Goal: Task Accomplishment & Management: Manage account settings

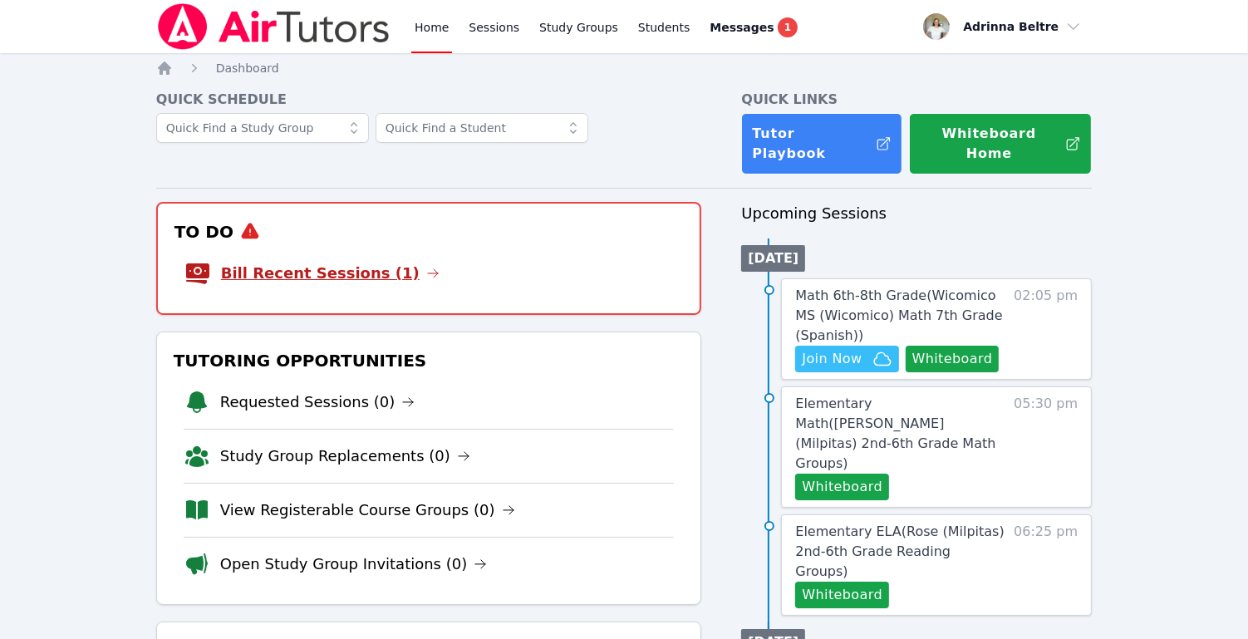
click at [426, 267] on icon at bounding box center [432, 273] width 13 height 13
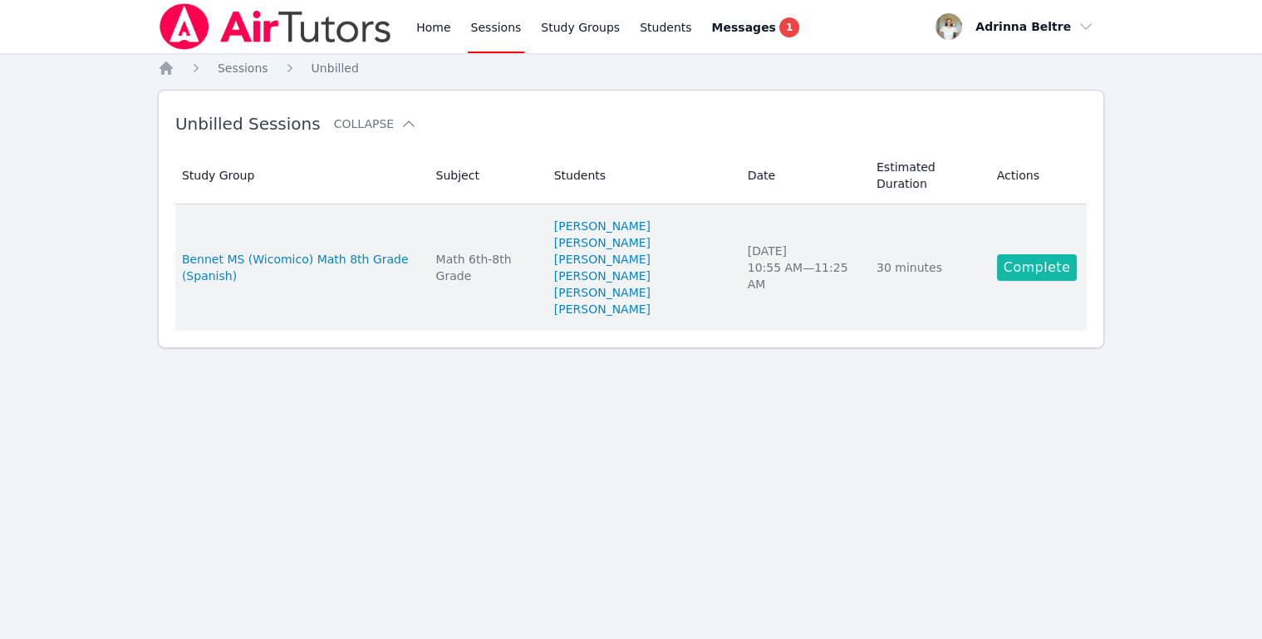
click at [1039, 263] on link "Complete" at bounding box center [1037, 267] width 80 height 27
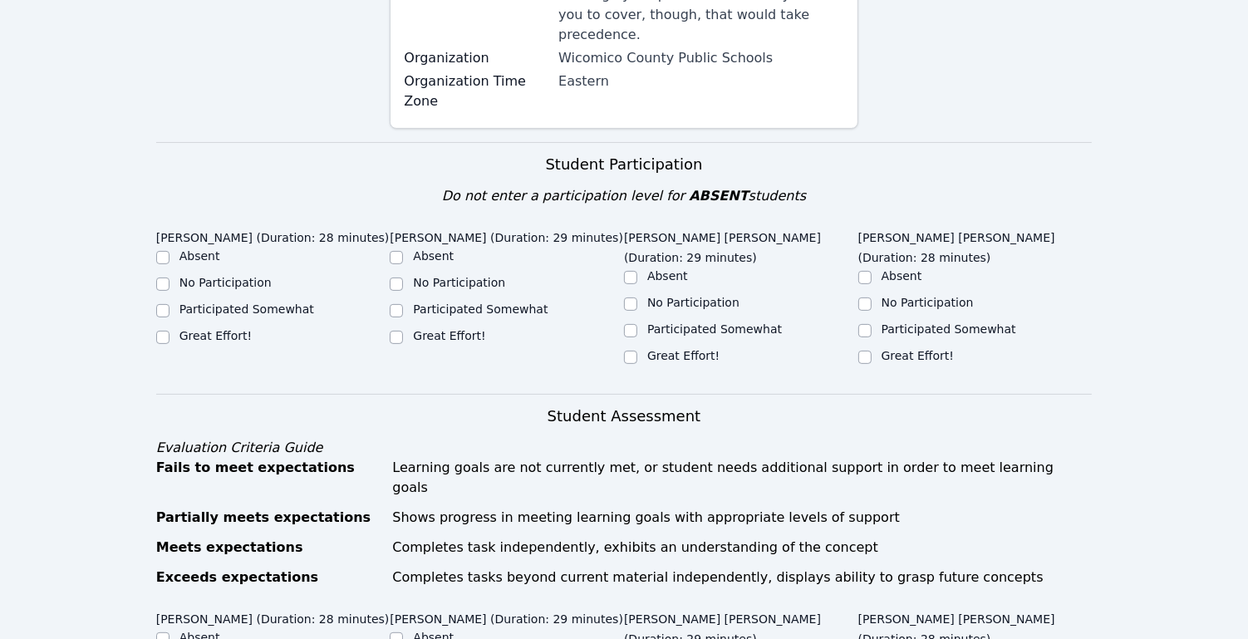
scroll to position [458, 0]
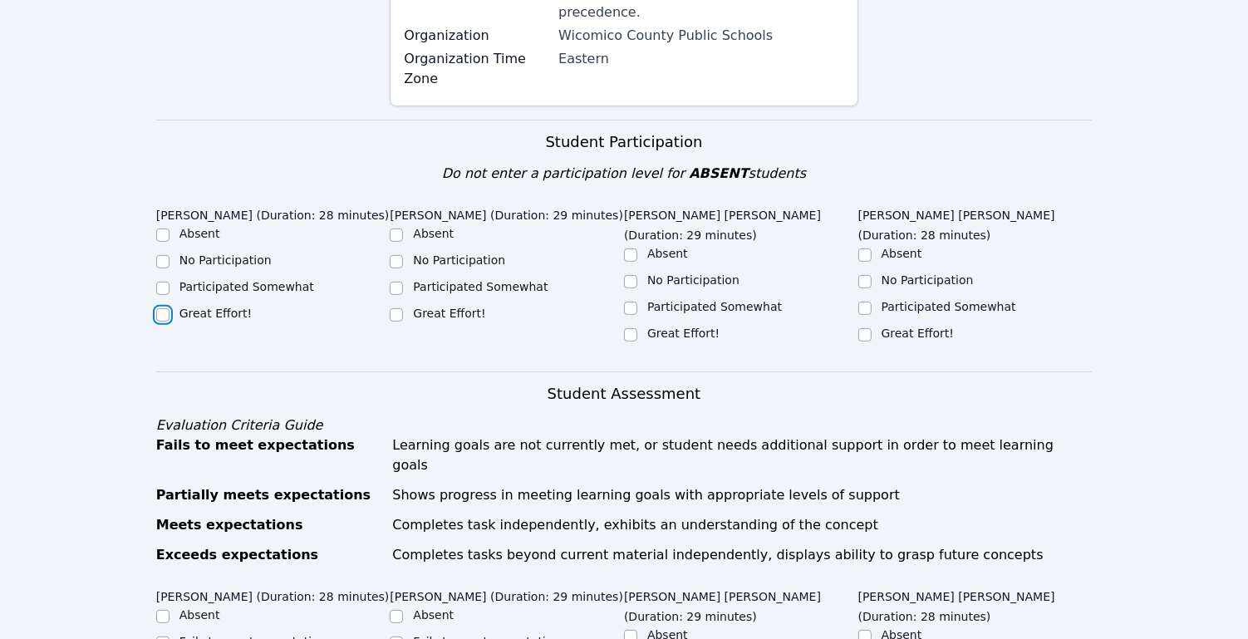
click at [164, 313] on input "Great Effort!" at bounding box center [162, 314] width 13 height 13
checkbox input "true"
click at [396, 318] on input "Great Effort!" at bounding box center [396, 314] width 13 height 13
checkbox input "true"
click at [637, 325] on div "Great Effort!" at bounding box center [741, 335] width 234 height 20
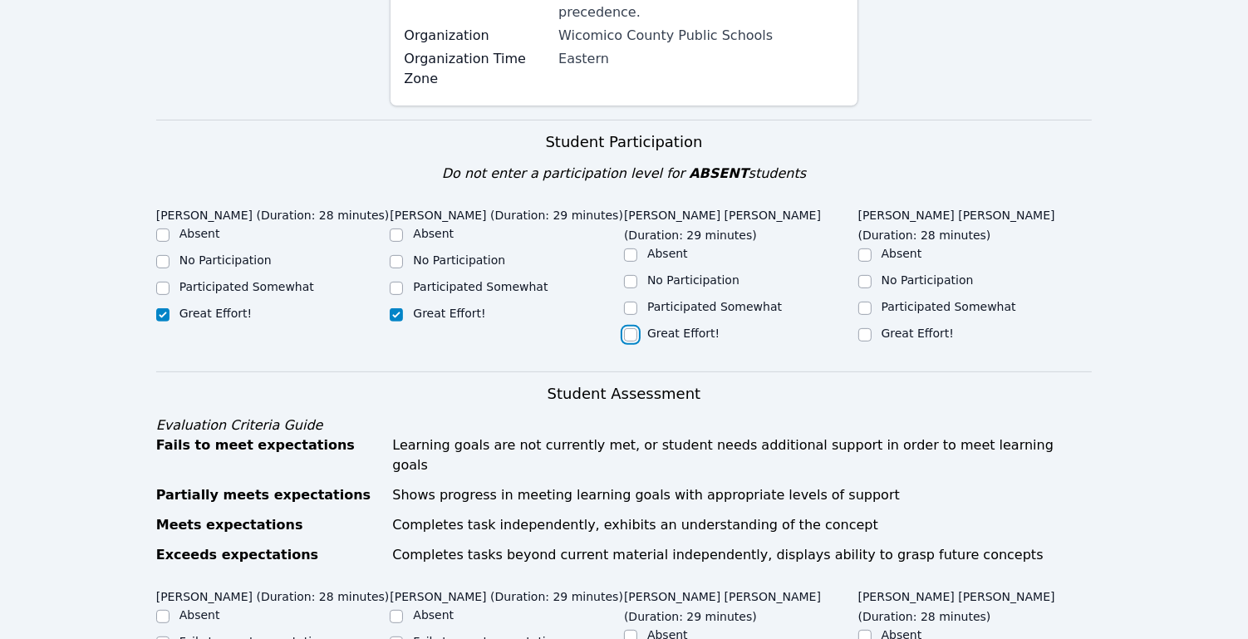
click at [637, 328] on input "Great Effort!" at bounding box center [630, 334] width 13 height 13
checkbox input "true"
click at [863, 328] on input "Great Effort!" at bounding box center [864, 334] width 13 height 13
checkbox input "true"
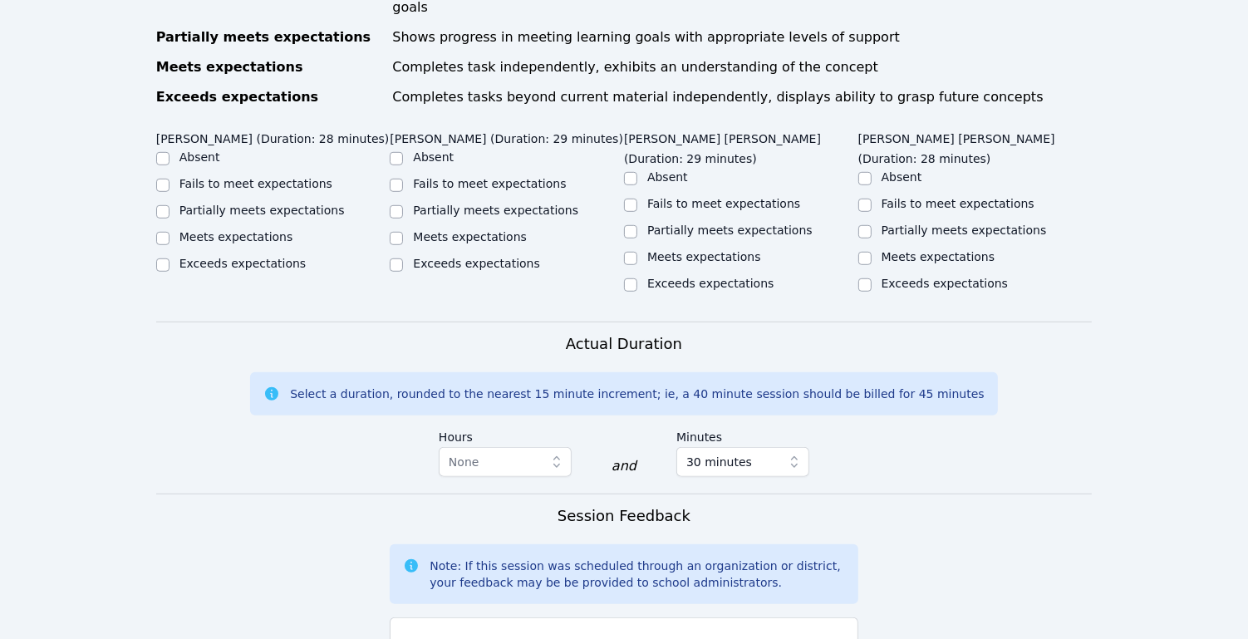
scroll to position [919, 0]
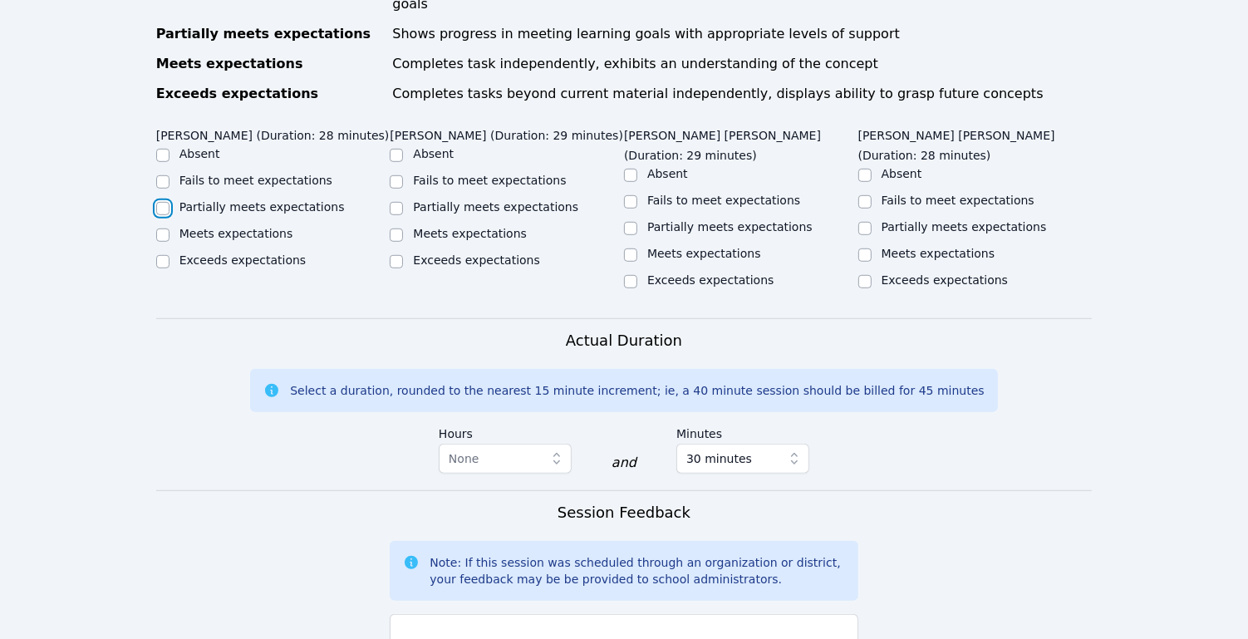
click at [165, 202] on input "Partially meets expectations" at bounding box center [162, 208] width 13 height 13
checkbox input "true"
click at [396, 202] on input "Partially meets expectations" at bounding box center [396, 208] width 13 height 13
checkbox input "true"
click at [632, 248] on input "Meets expectations" at bounding box center [630, 254] width 13 height 13
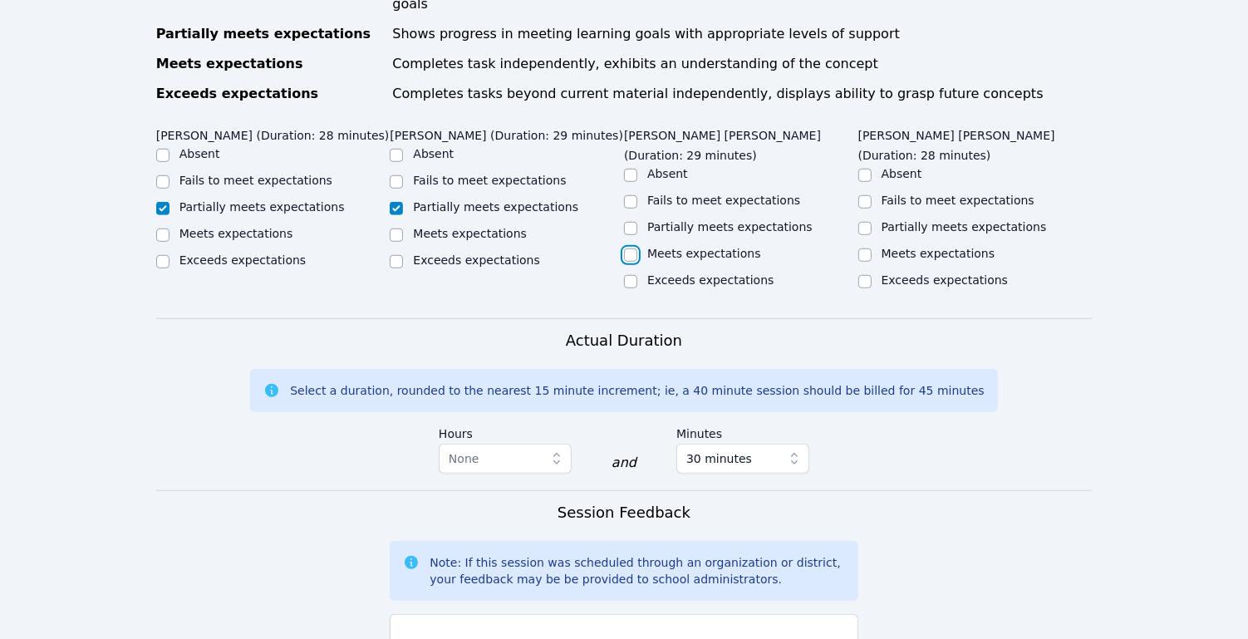
checkbox input "true"
click at [865, 248] on input "Meets expectations" at bounding box center [864, 254] width 13 height 13
checkbox input "true"
click at [876, 219] on div "Partially meets expectations" at bounding box center [975, 229] width 234 height 20
click at [863, 222] on input "Partially meets expectations" at bounding box center [864, 228] width 13 height 13
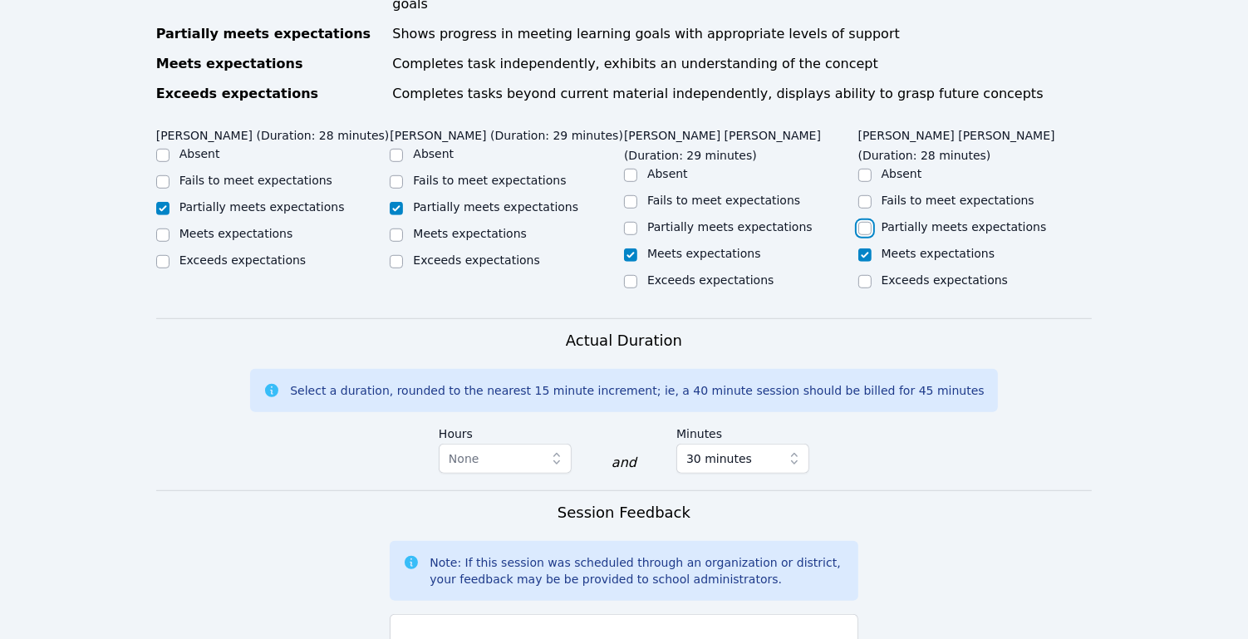
checkbox input "true"
checkbox input "false"
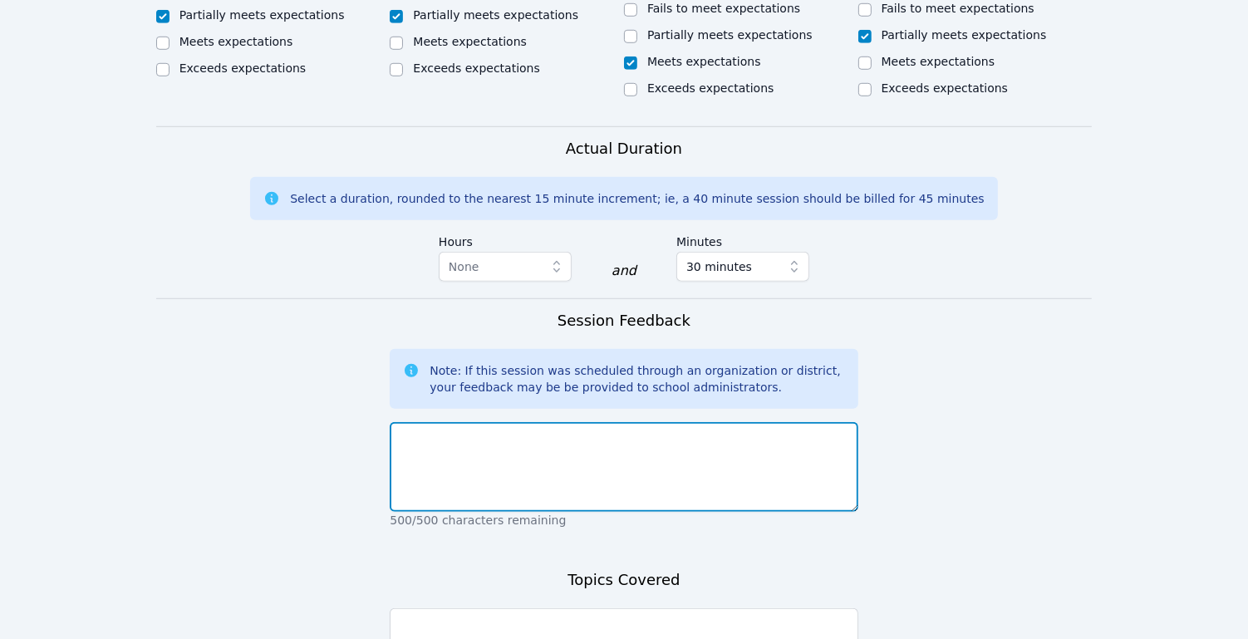
click at [652, 422] on textarea at bounding box center [624, 467] width 468 height 90
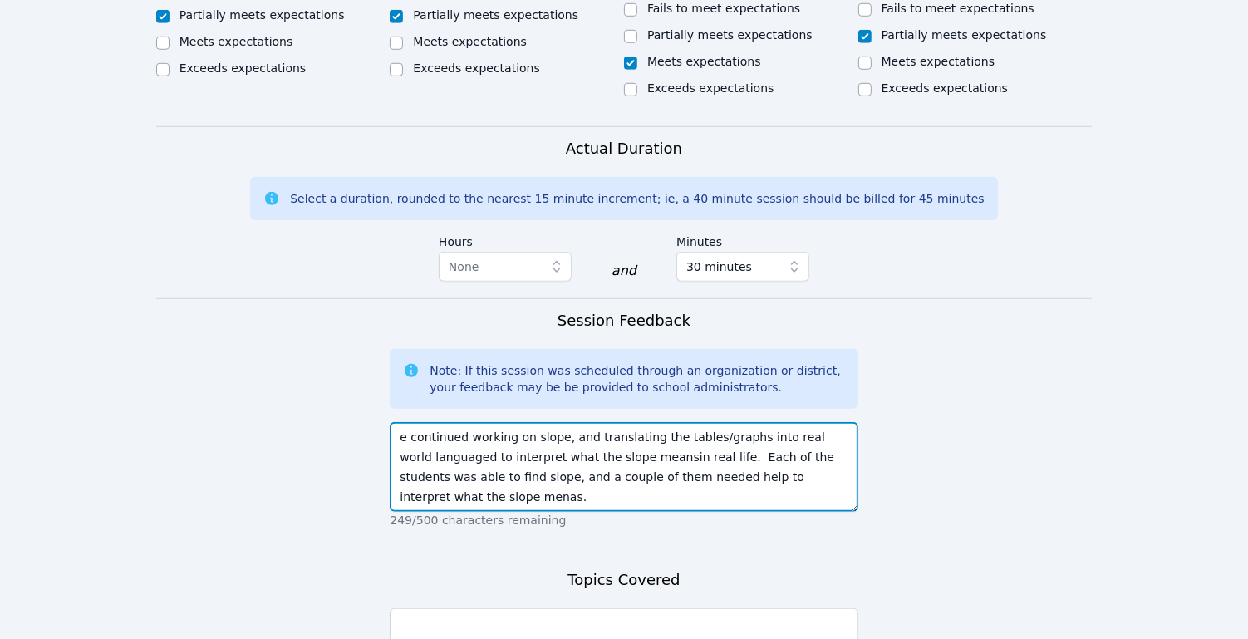
click at [403, 422] on textarea "e continued working on slope, and translating the tables/graphs into real world…" at bounding box center [624, 467] width 468 height 90
click at [621, 422] on textarea "We continued working on slope, and translating the tables/graphs into real worl…" at bounding box center [624, 467] width 468 height 90
click at [641, 422] on textarea "We continued working on slope, and translating the tables/graphs into real worl…" at bounding box center [624, 467] width 468 height 90
click at [407, 422] on textarea "We continued working on slope, and translating the tables/graphs into real worl…" at bounding box center [624, 467] width 468 height 90
click at [421, 457] on textarea "We continued working on slope, and translating the tables/graphs into real worl…" at bounding box center [624, 467] width 468 height 90
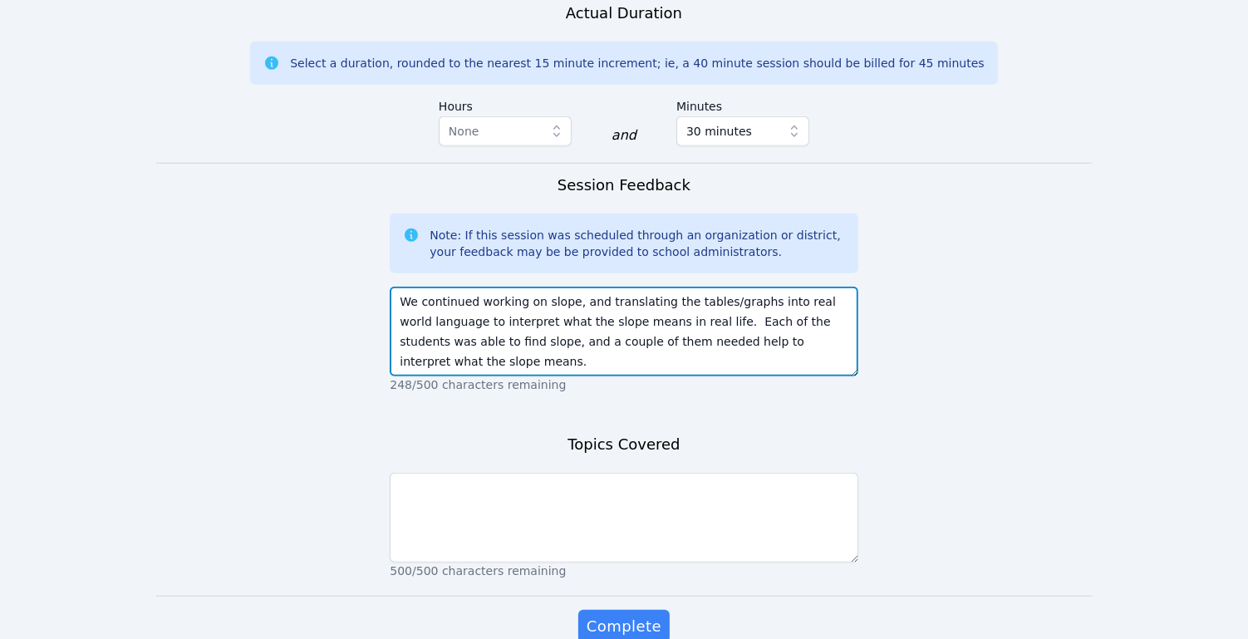
scroll to position [1262, 0]
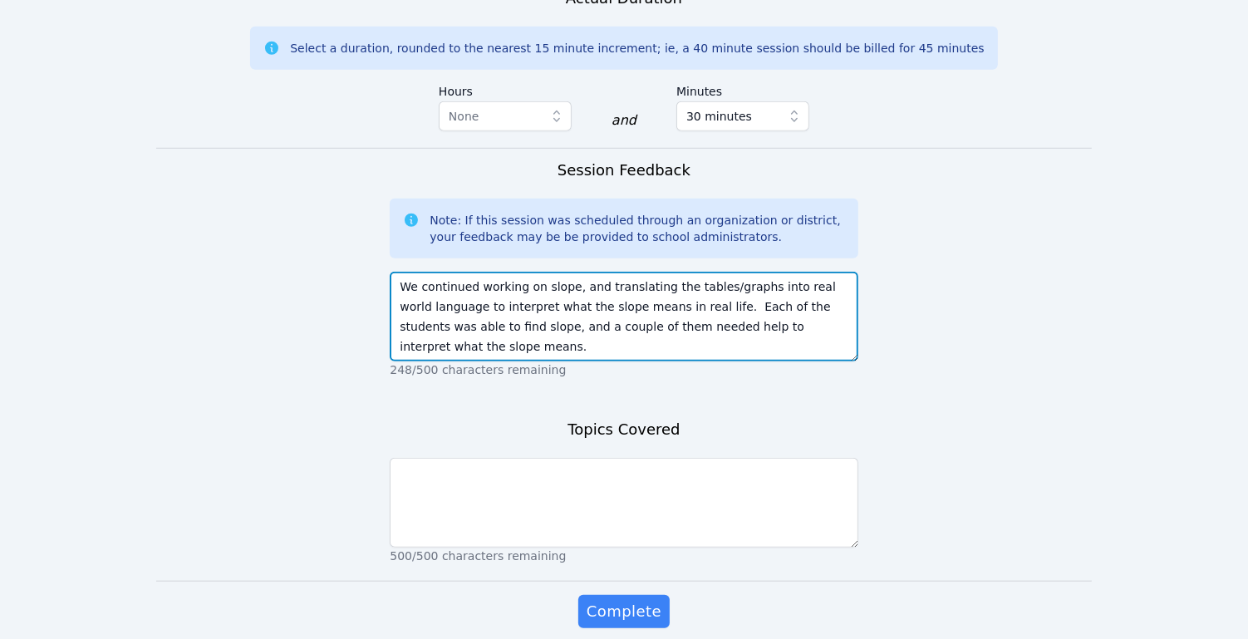
type textarea "We continued working on slope, and translating the tables/graphs into real worl…"
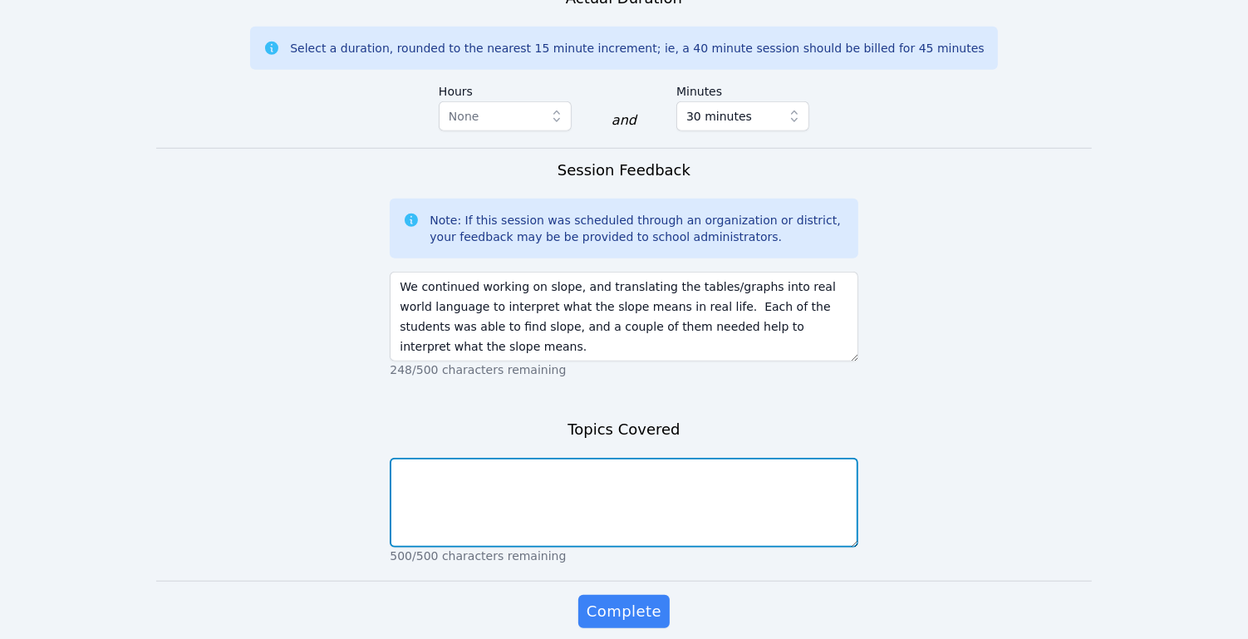
click at [702, 463] on textarea at bounding box center [624, 503] width 468 height 90
type textarea "slope and what it means"
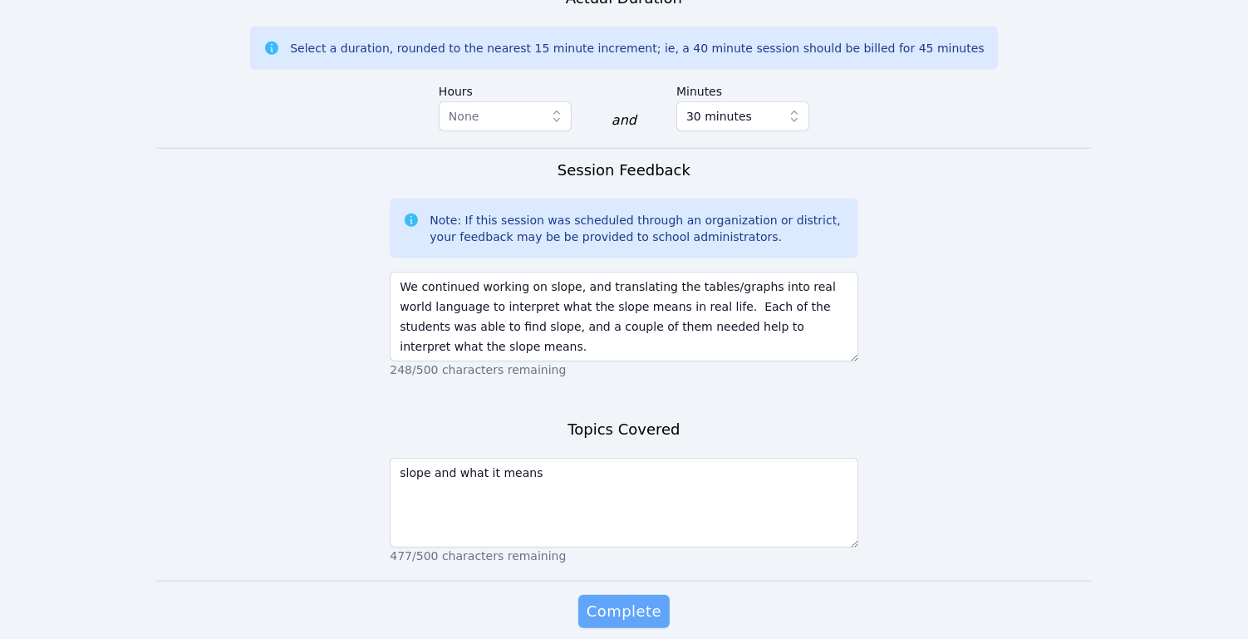
click at [598, 600] on span "Complete" at bounding box center [624, 611] width 75 height 23
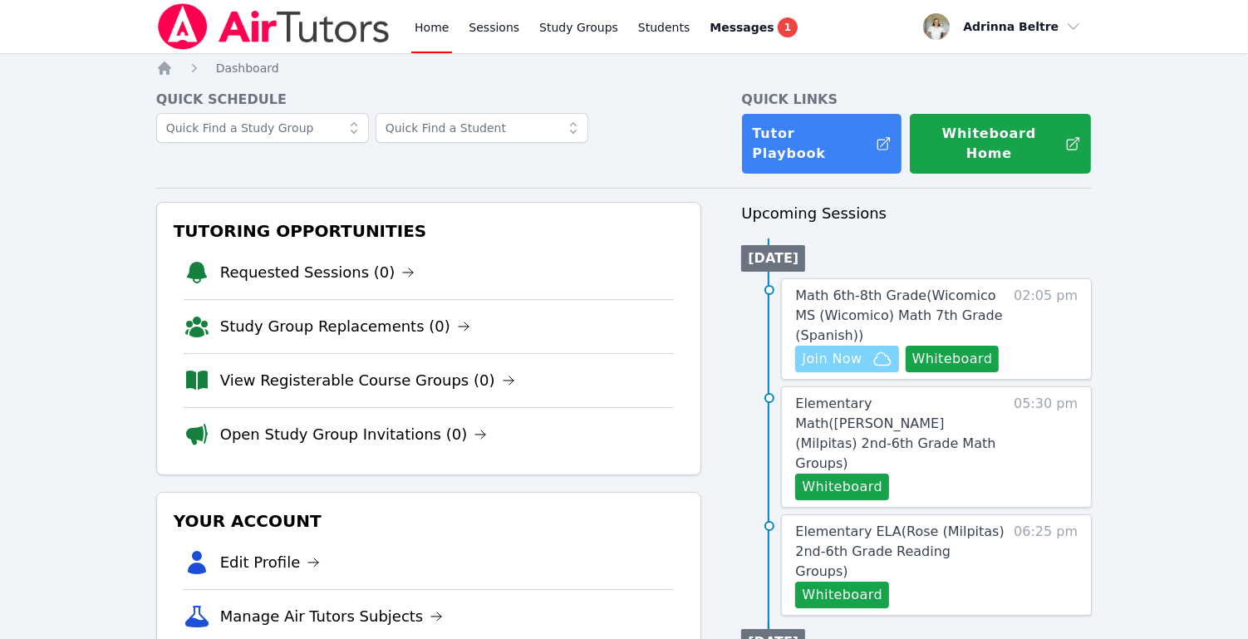
click at [839, 349] on span "Join Now" at bounding box center [832, 359] width 60 height 20
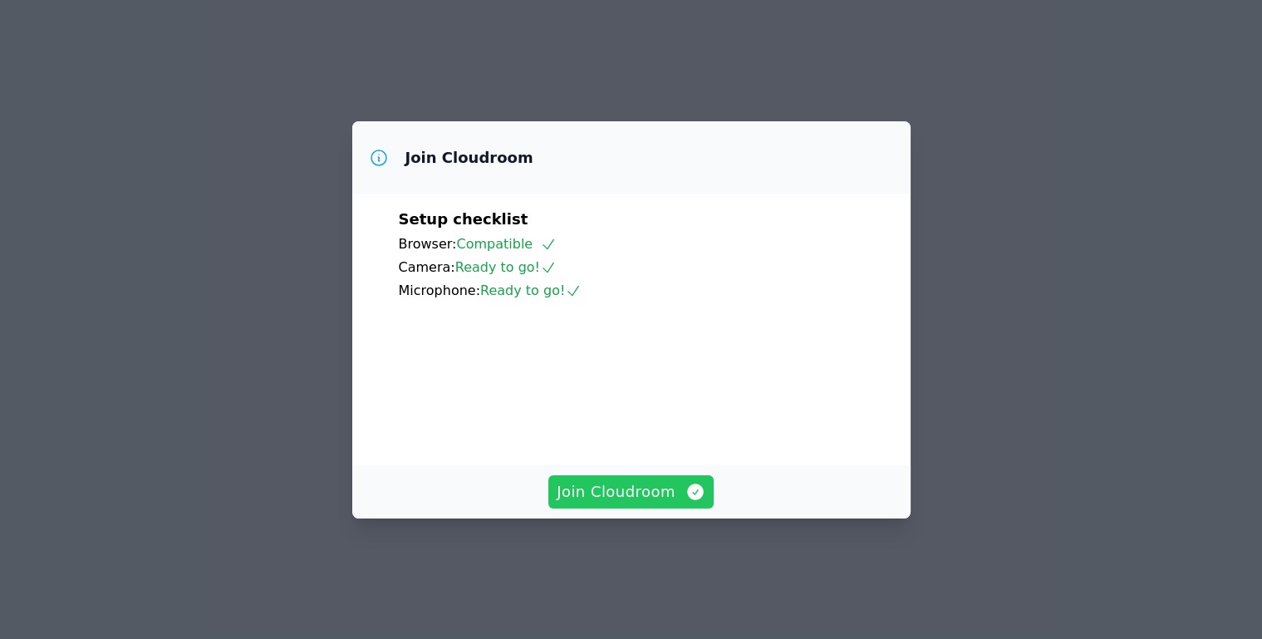
click at [642, 504] on span "Join Cloudroom" at bounding box center [631, 491] width 149 height 23
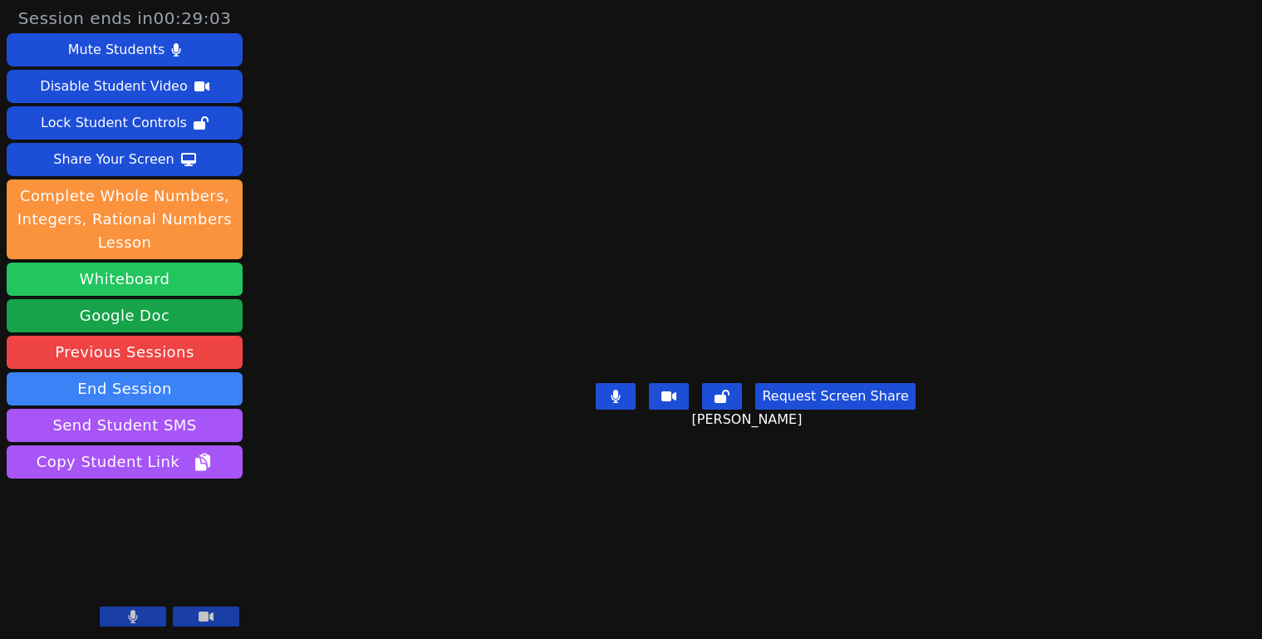
click at [163, 274] on button "Whiteboard" at bounding box center [125, 279] width 236 height 33
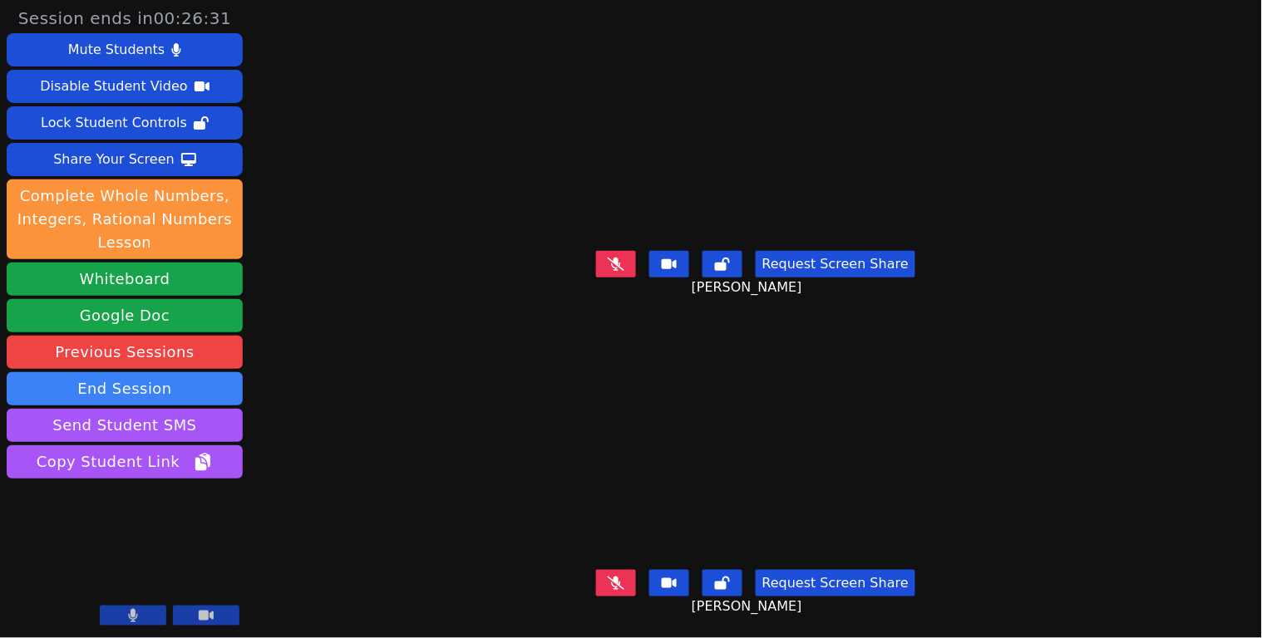
click at [607, 263] on icon at bounding box center [615, 264] width 17 height 13
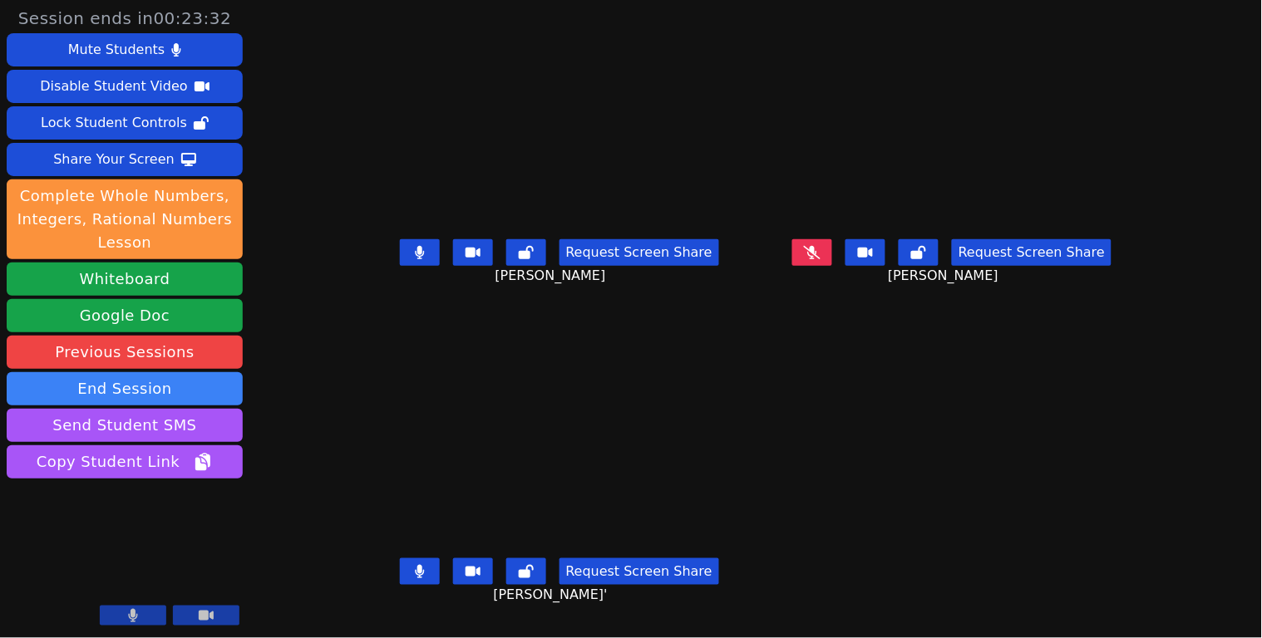
click at [400, 585] on button at bounding box center [420, 571] width 40 height 27
click at [400, 266] on button at bounding box center [420, 252] width 40 height 27
click at [832, 266] on button at bounding box center [812, 252] width 40 height 27
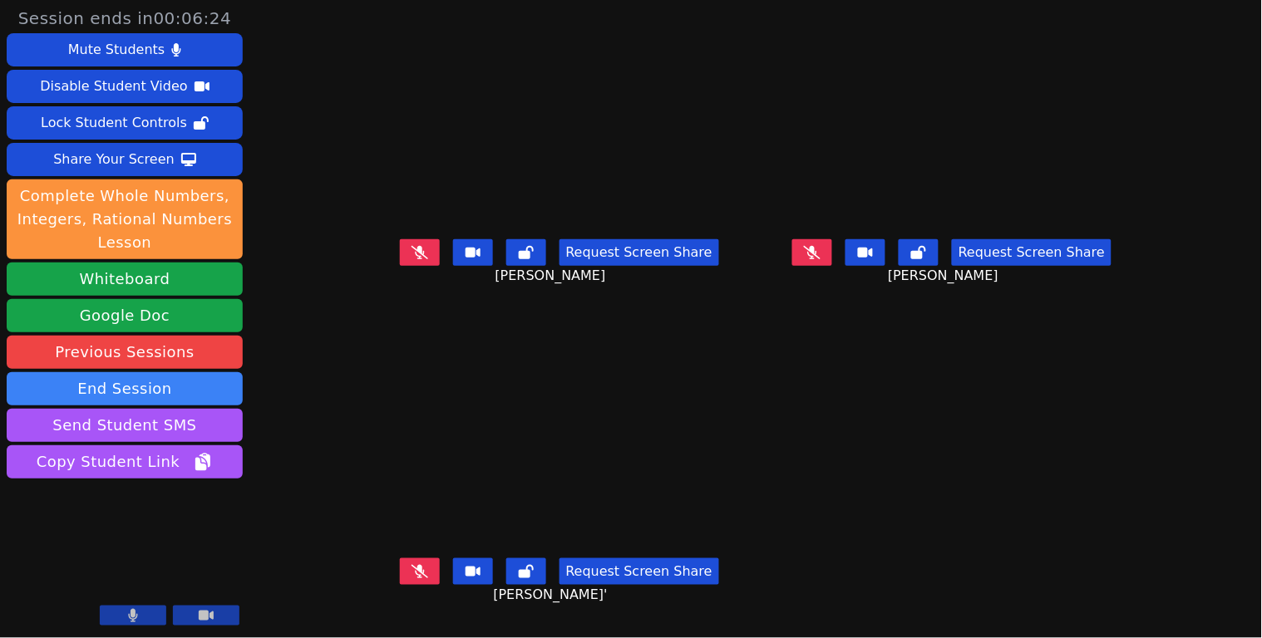
click at [411, 259] on icon at bounding box center [419, 252] width 17 height 13
click at [453, 575] on button at bounding box center [473, 571] width 40 height 27
click at [453, 576] on button at bounding box center [473, 571] width 40 height 27
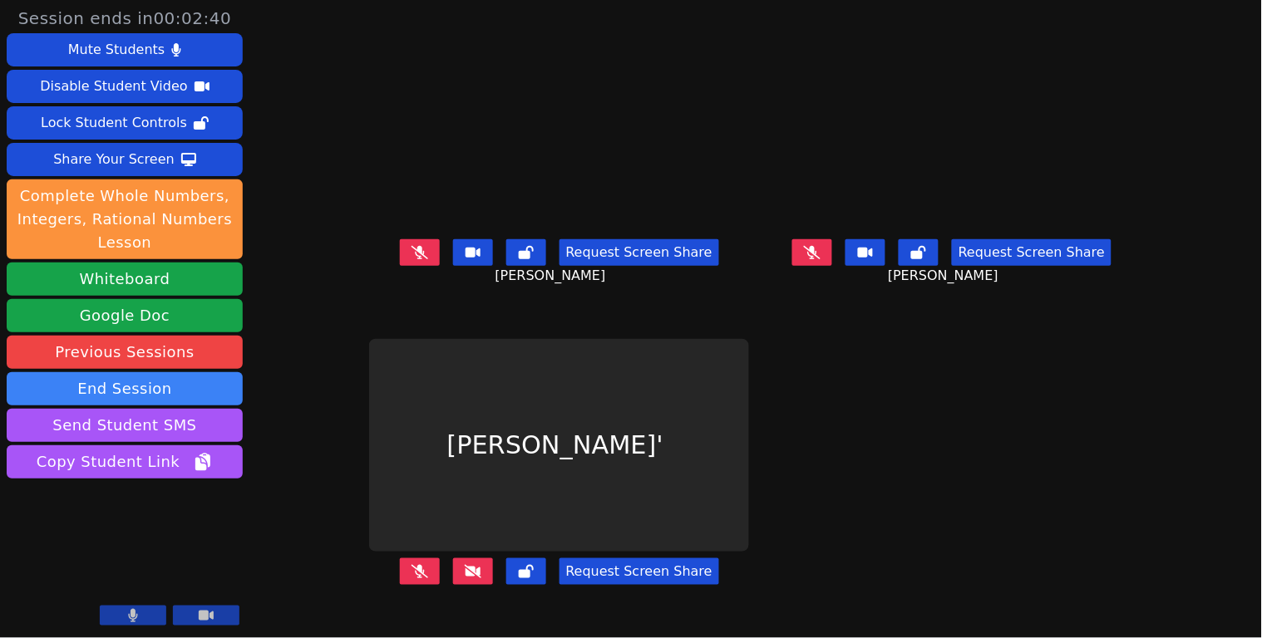
click at [465, 575] on icon at bounding box center [473, 571] width 17 height 13
click at [411, 578] on icon at bounding box center [419, 571] width 17 height 13
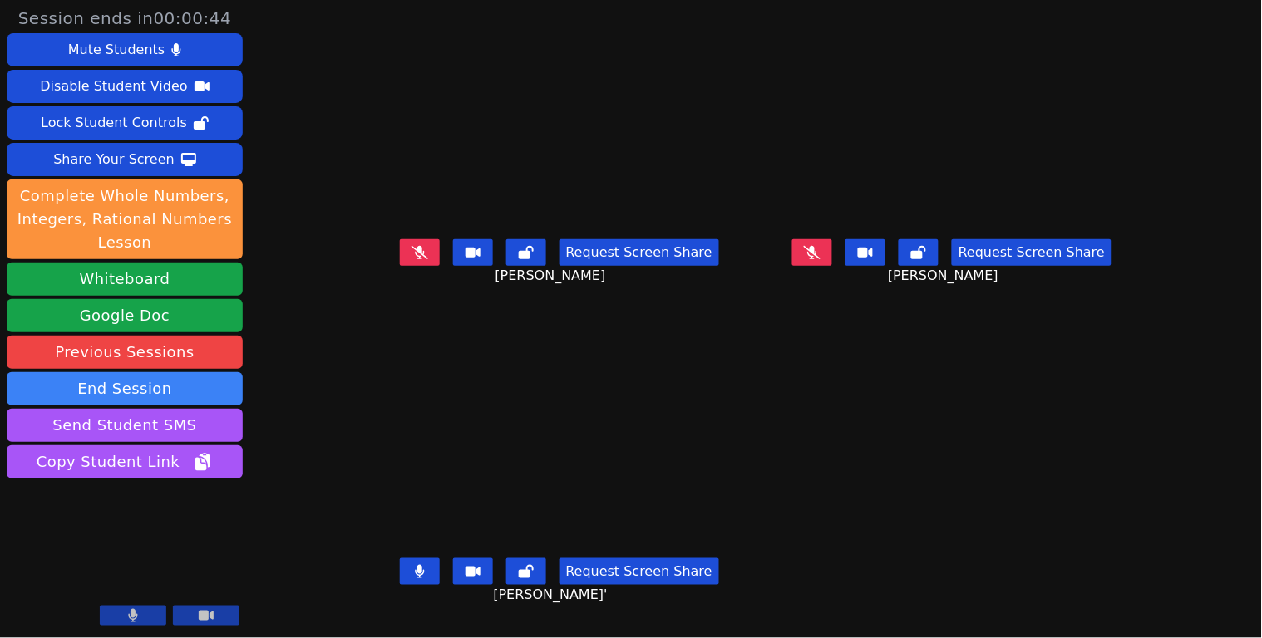
click at [415, 578] on icon at bounding box center [420, 571] width 10 height 13
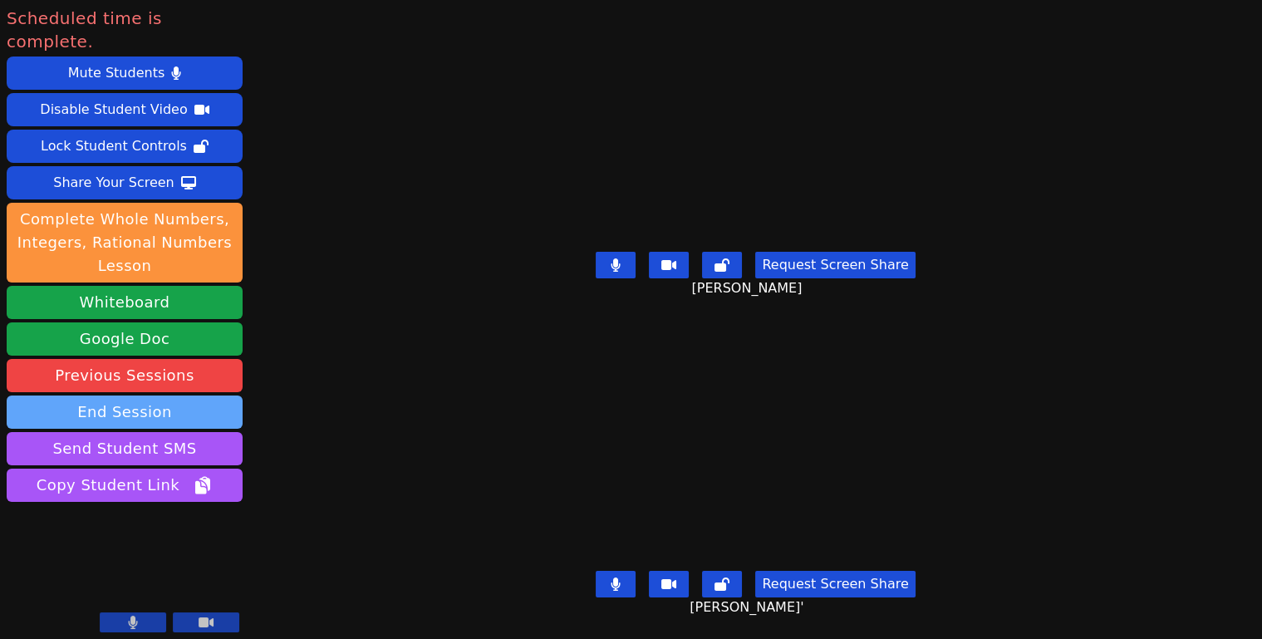
click at [157, 396] on button "End Session" at bounding box center [125, 412] width 236 height 33
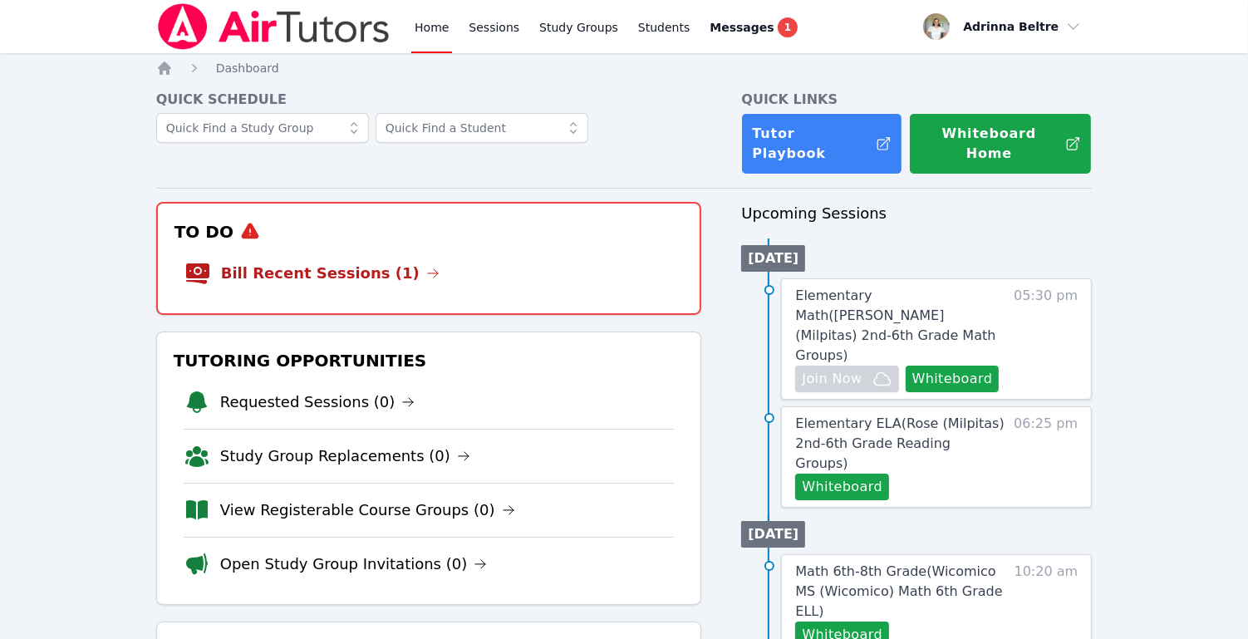
click at [325, 268] on link "Bill Recent Sessions (1)" at bounding box center [330, 273] width 219 height 23
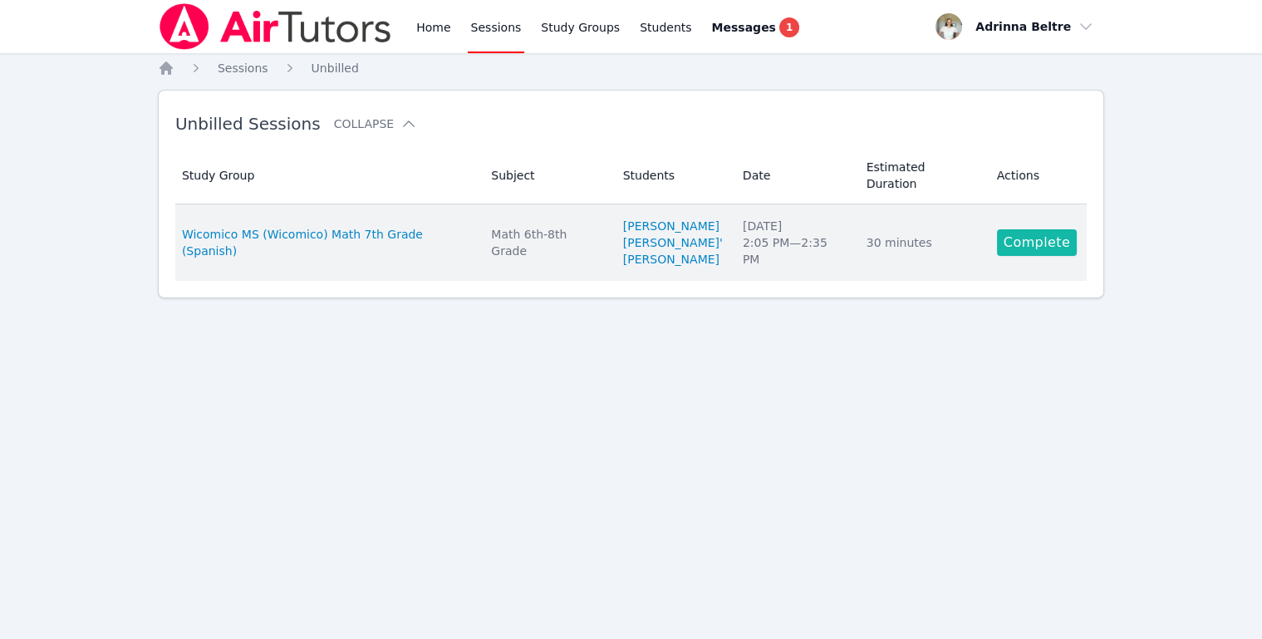
click at [1018, 253] on link "Complete" at bounding box center [1037, 242] width 80 height 27
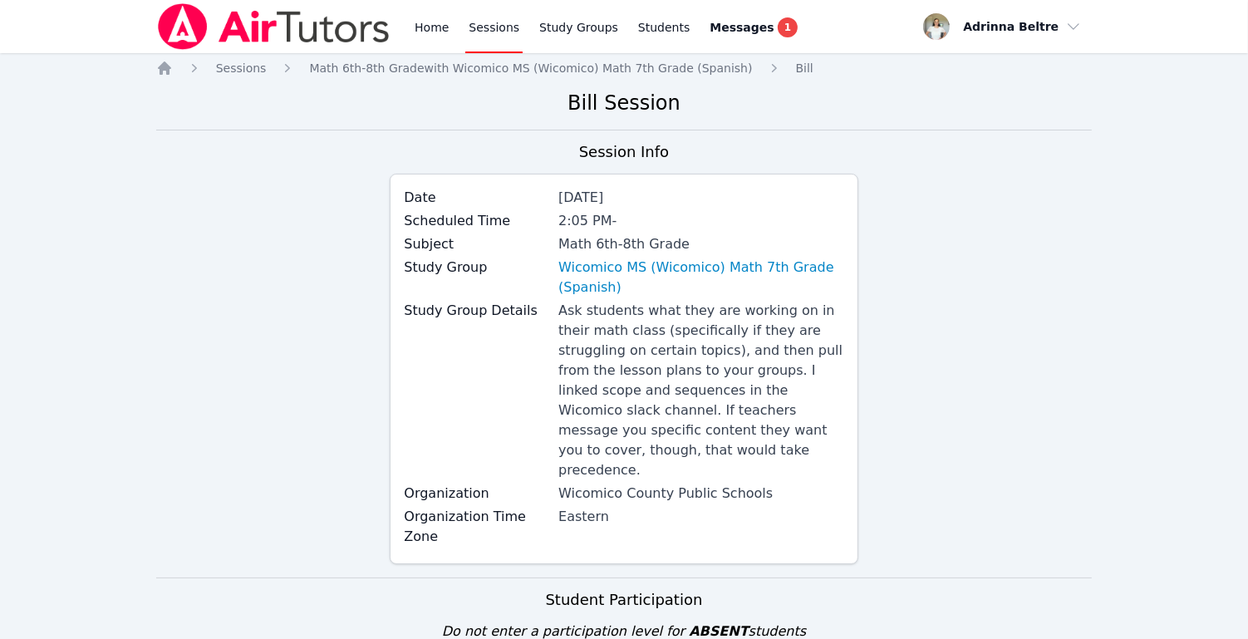
scroll to position [495, 0]
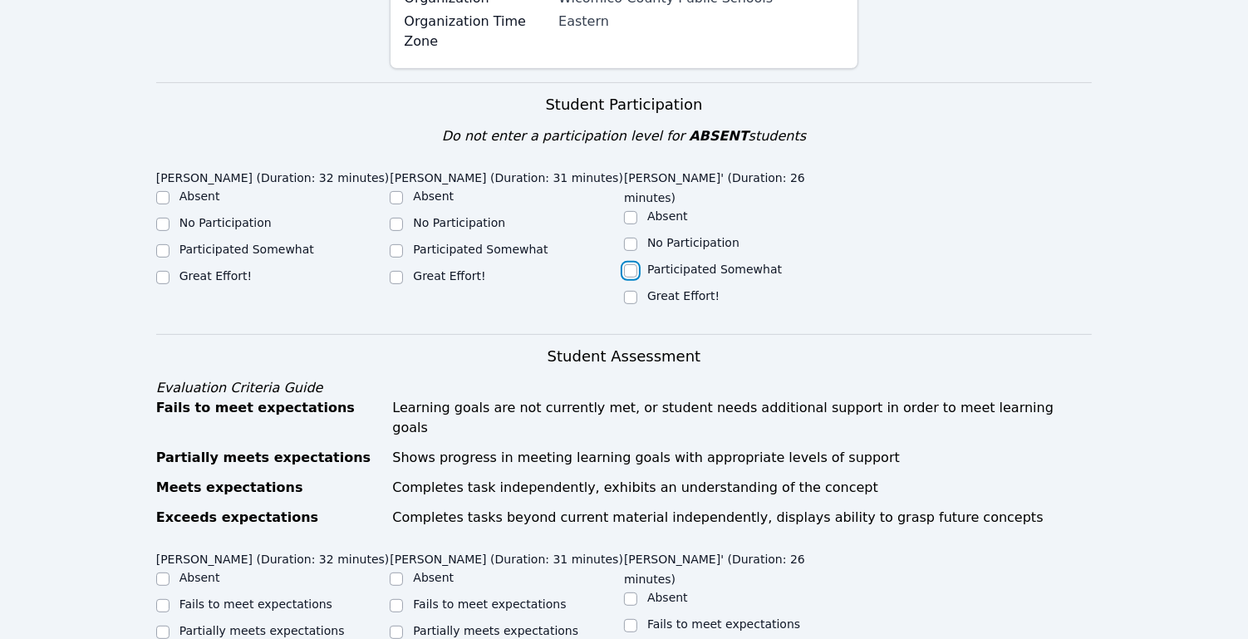
click at [630, 264] on input "Participated Somewhat" at bounding box center [630, 270] width 13 height 13
checkbox input "true"
drag, startPoint x: 400, startPoint y: 275, endPoint x: 277, endPoint y: 274, distance: 123.0
click at [399, 275] on input "Great Effort!" at bounding box center [396, 277] width 13 height 13
checkbox input "true"
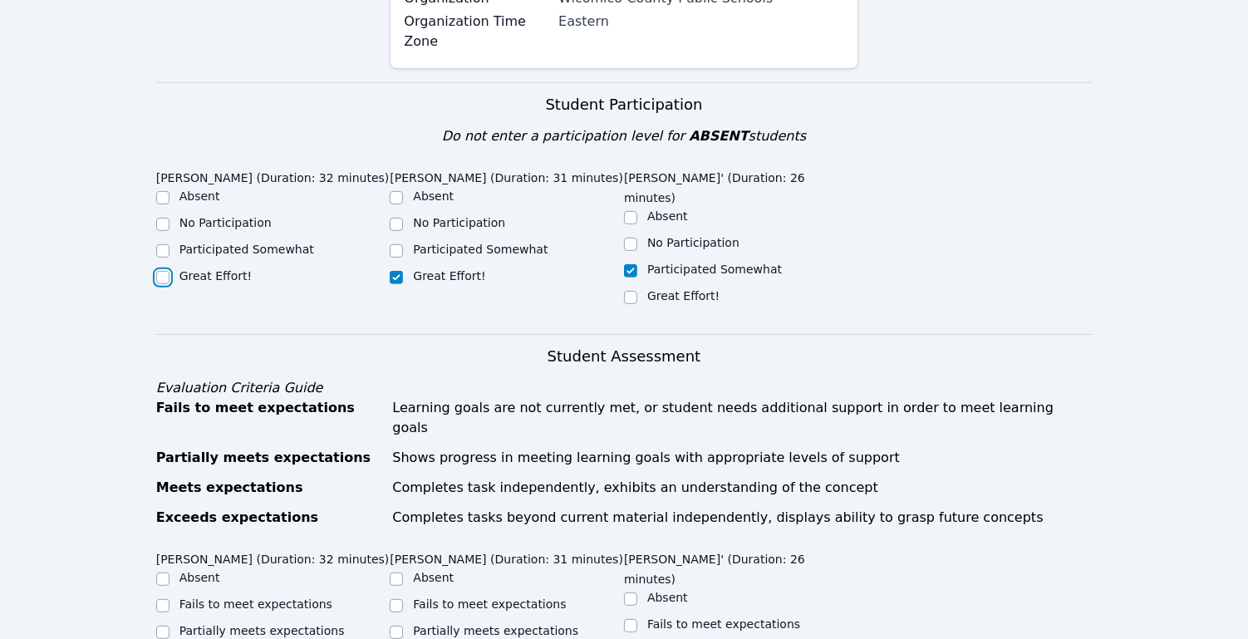
click at [163, 273] on input "Great Effort!" at bounding box center [162, 277] width 13 height 13
checkbox input "true"
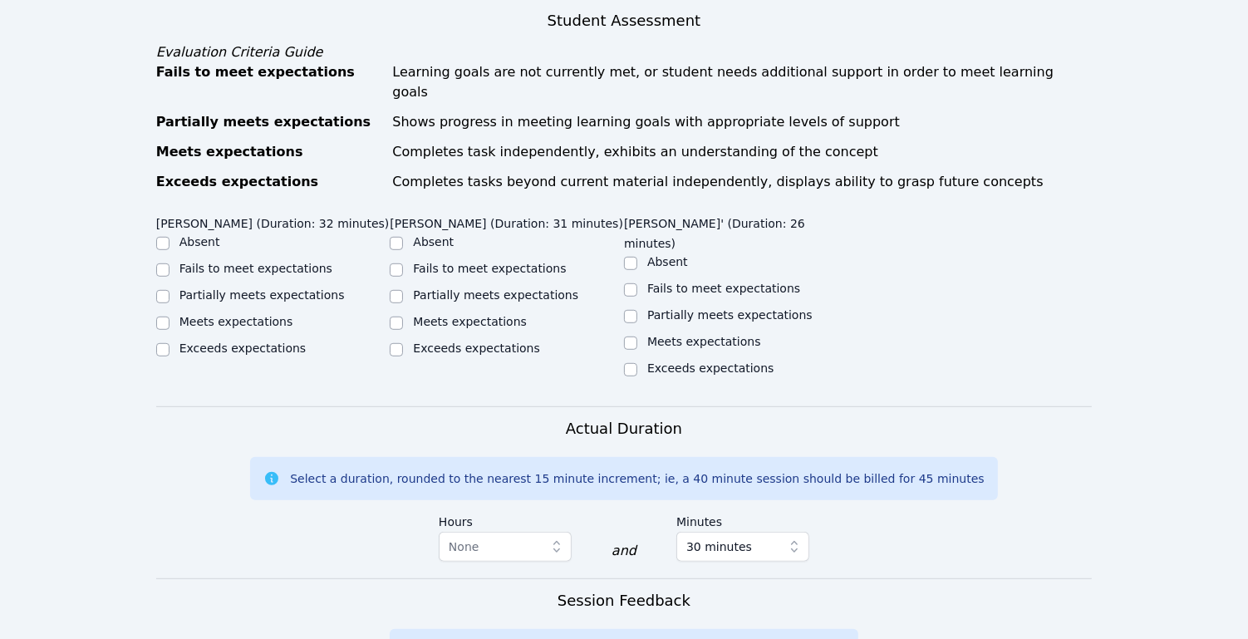
scroll to position [873, 0]
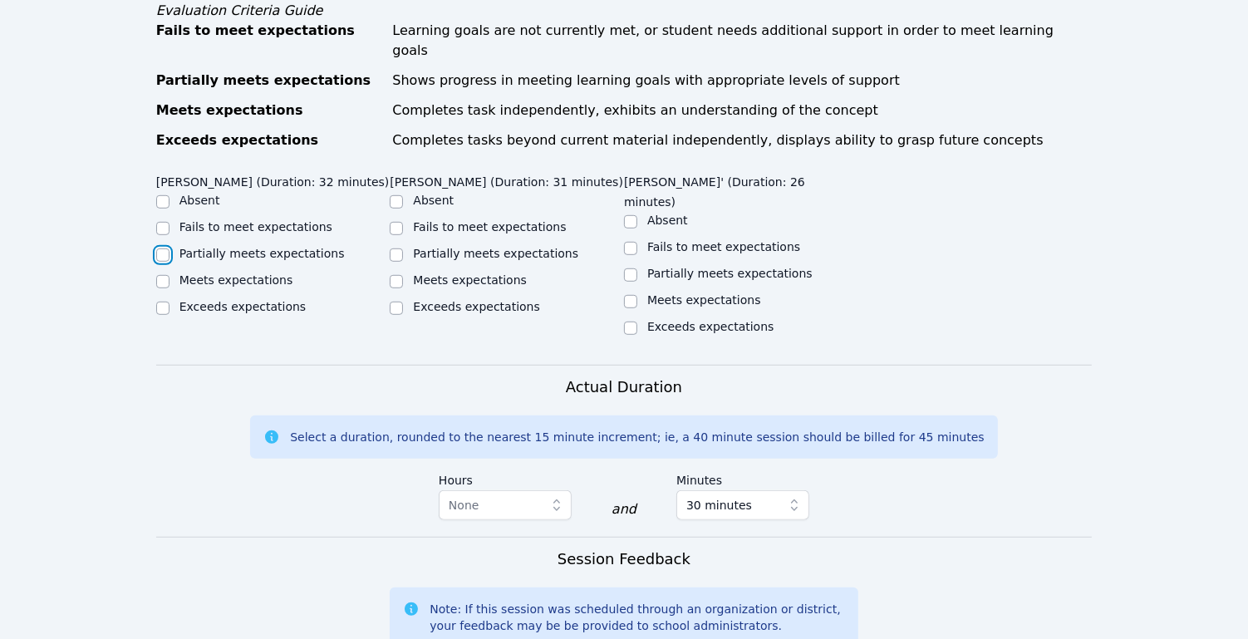
click at [165, 248] on input "Partially meets expectations" at bounding box center [162, 254] width 13 height 13
checkbox input "true"
click at [401, 248] on input "Partially meets expectations" at bounding box center [396, 254] width 13 height 13
checkbox input "true"
click at [632, 268] on input "Partially meets expectations" at bounding box center [630, 274] width 13 height 13
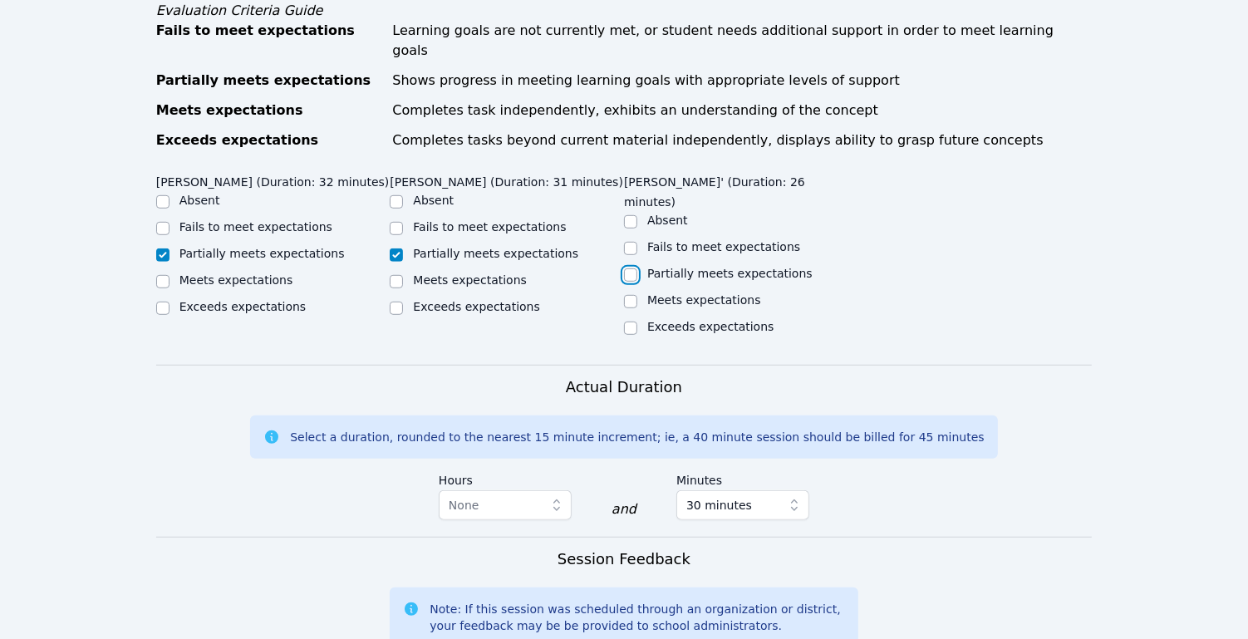
checkbox input "true"
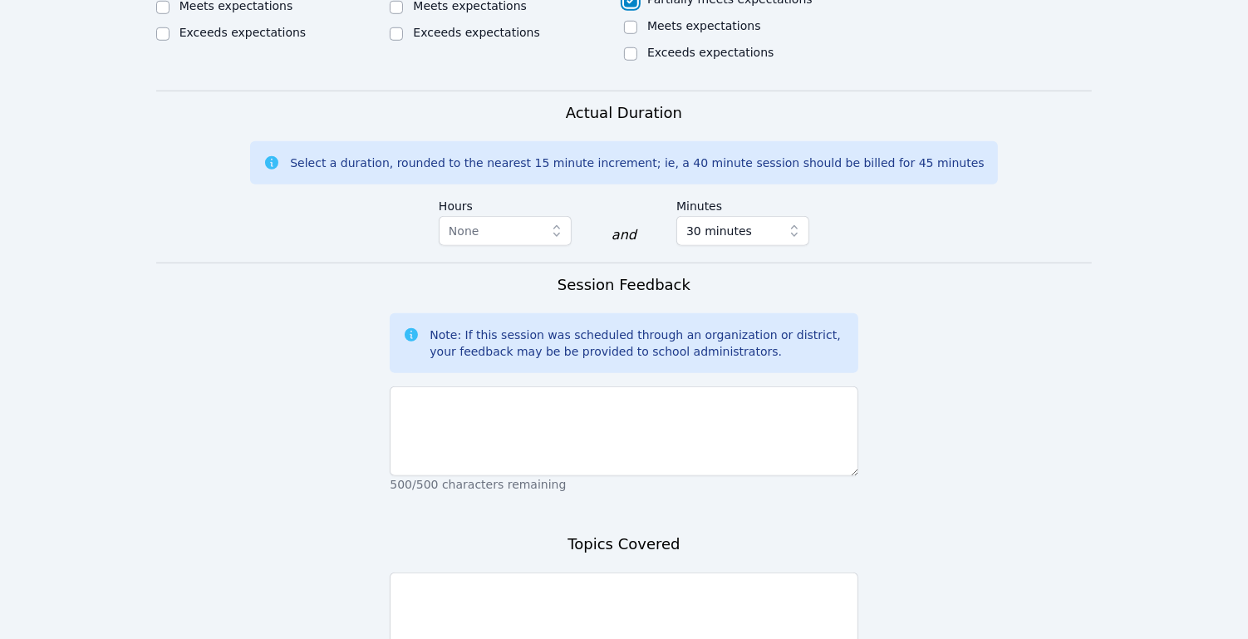
scroll to position [1256, 0]
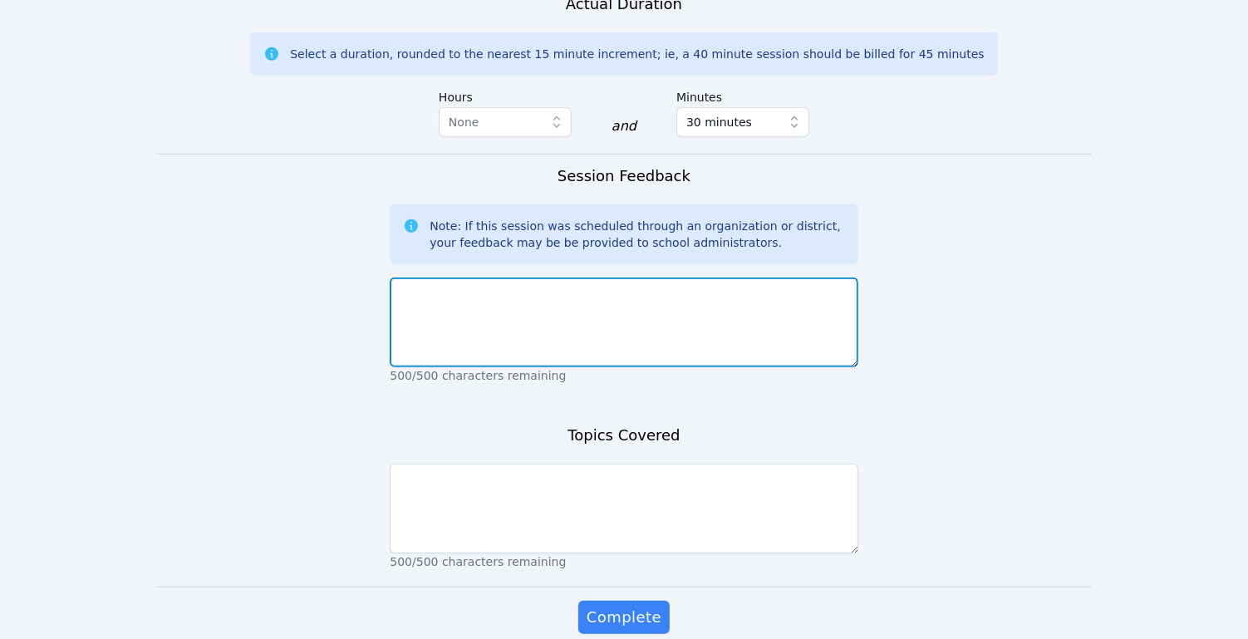
click at [649, 300] on textarea at bounding box center [624, 323] width 468 height 90
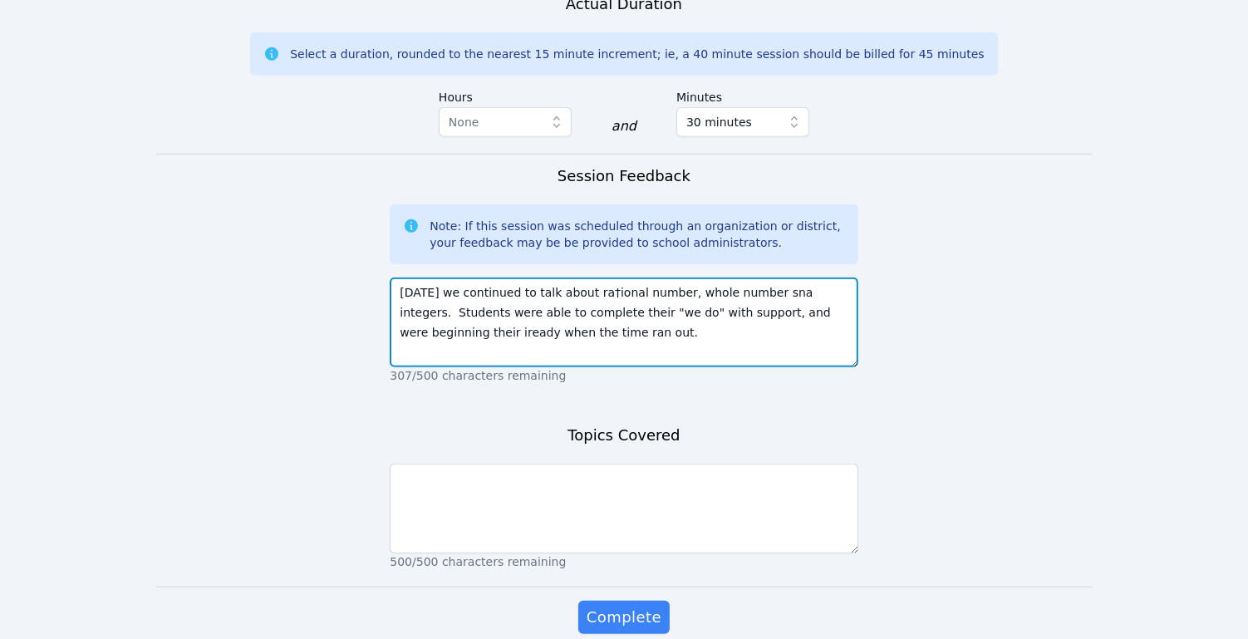
type textarea "[DATE] we continued to talk about ra†ional number, whole number sna integers. S…"
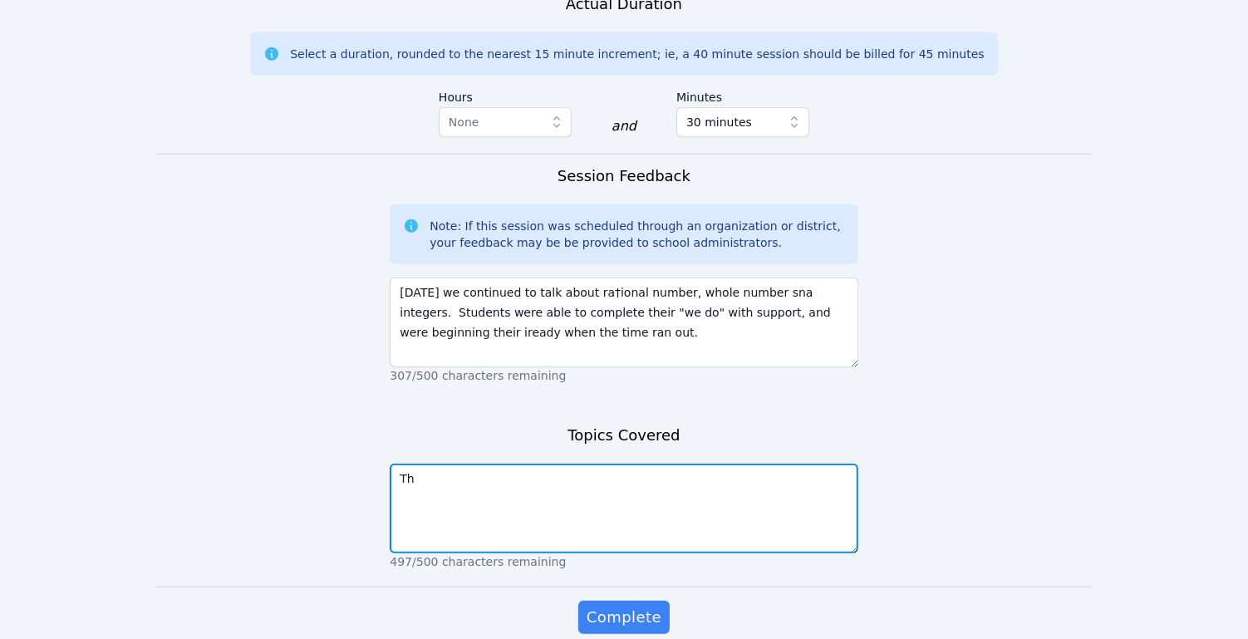
type textarea "T"
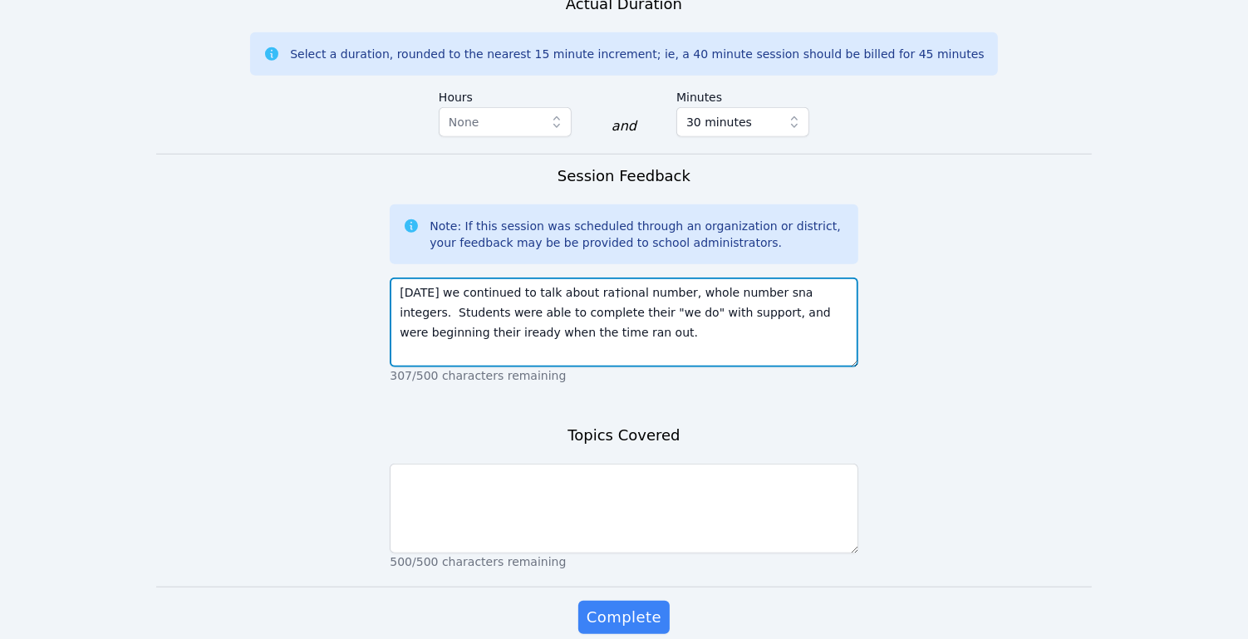
click at [596, 278] on textarea "[DATE] we continued to talk about ra†ional number, whole number sna integers. S…" at bounding box center [624, 323] width 468 height 90
drag, startPoint x: 583, startPoint y: 247, endPoint x: 831, endPoint y: 245, distance: 248.5
click at [831, 278] on textarea "[DATE] we continued to talk about rational number, whole number sna integers. S…" at bounding box center [624, 323] width 468 height 90
click at [754, 278] on textarea "[DATE] we continued to talk about rational number, whole number sna integers. S…" at bounding box center [624, 323] width 468 height 90
type textarea "[DATE] we continued to talk about rational number, whole number and integers. S…"
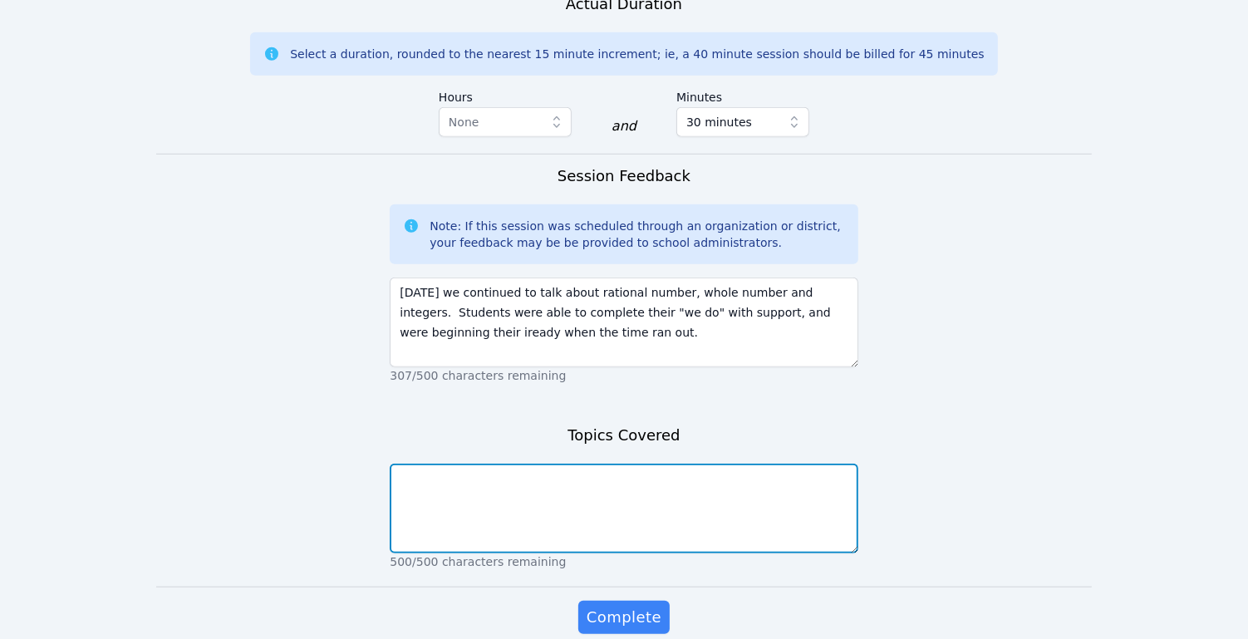
click at [658, 464] on textarea at bounding box center [624, 509] width 468 height 90
paste textarea "rational number, whole number sna integers."
click at [574, 464] on textarea "rational number, whole number sna integers." at bounding box center [624, 509] width 468 height 90
type textarea "rational number, whole number and integers."
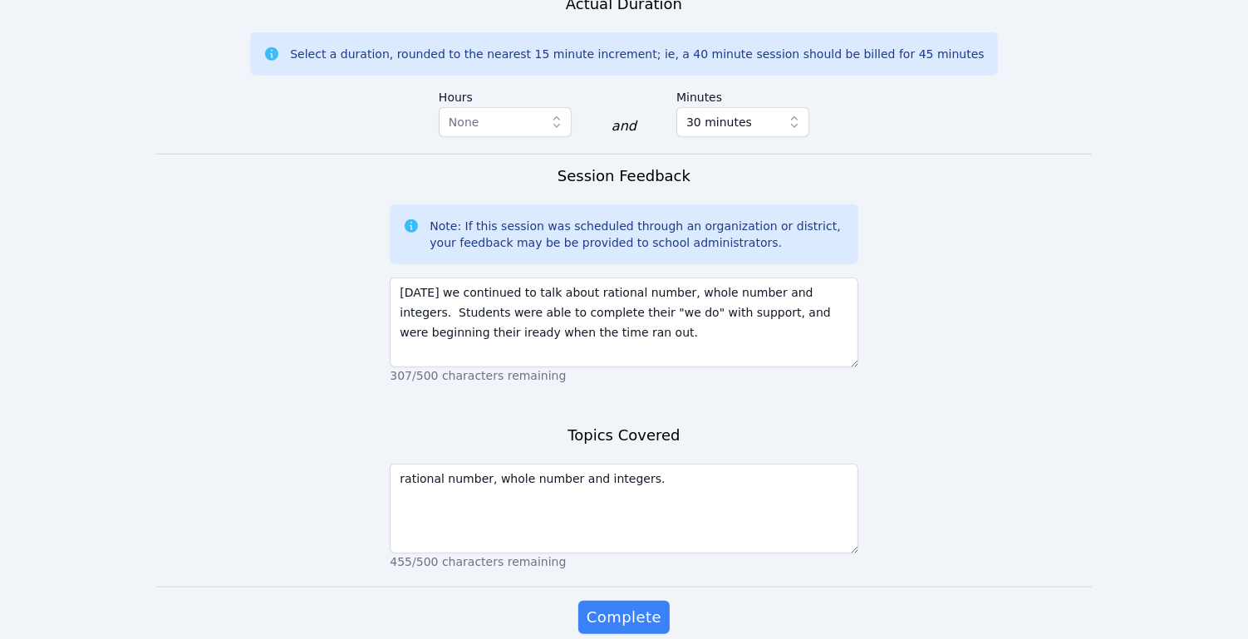
click at [636, 601] on div "Complete" at bounding box center [624, 634] width 468 height 66
click at [662, 601] on button "Complete" at bounding box center [623, 617] width 91 height 33
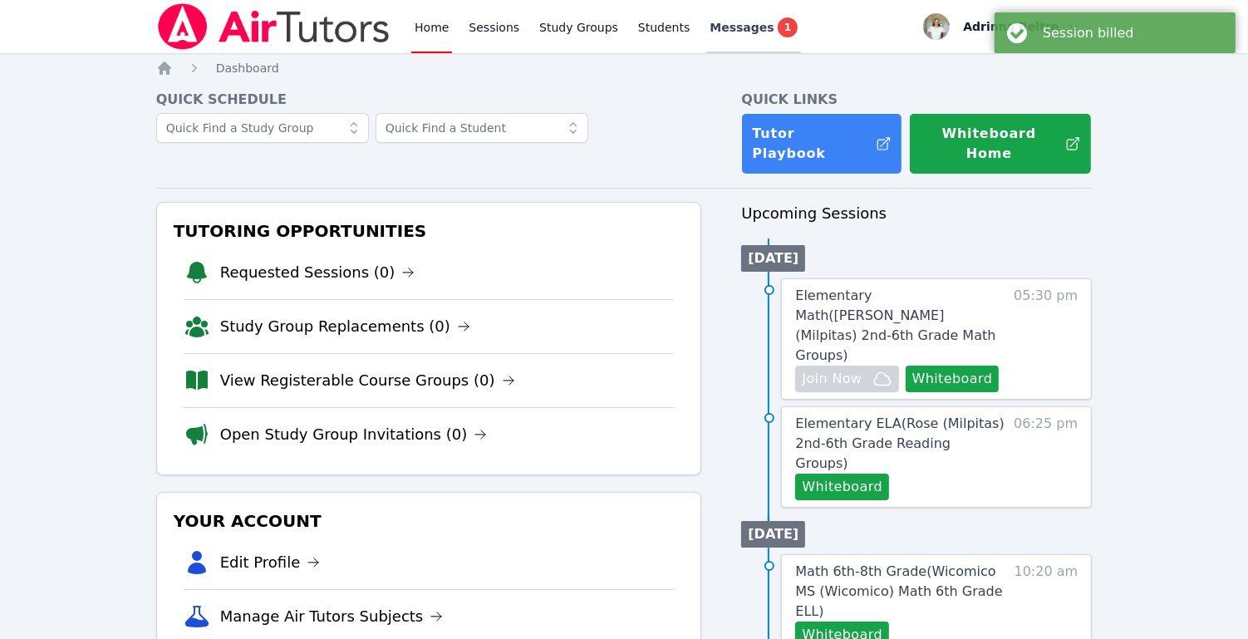
click at [718, 28] on span "Messages" at bounding box center [742, 27] width 64 height 17
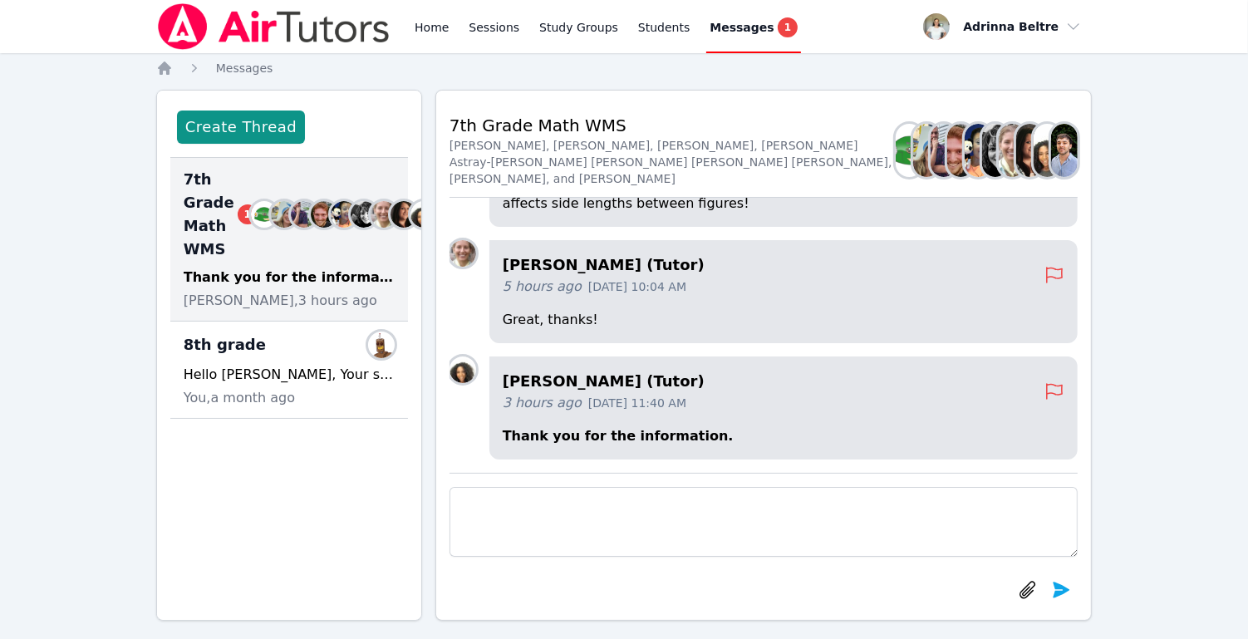
click at [768, 62] on nav "Home Messages" at bounding box center [624, 68] width 937 height 17
click at [740, 32] on span "Messages" at bounding box center [742, 27] width 64 height 17
click at [447, 23] on link "Home" at bounding box center [431, 26] width 41 height 53
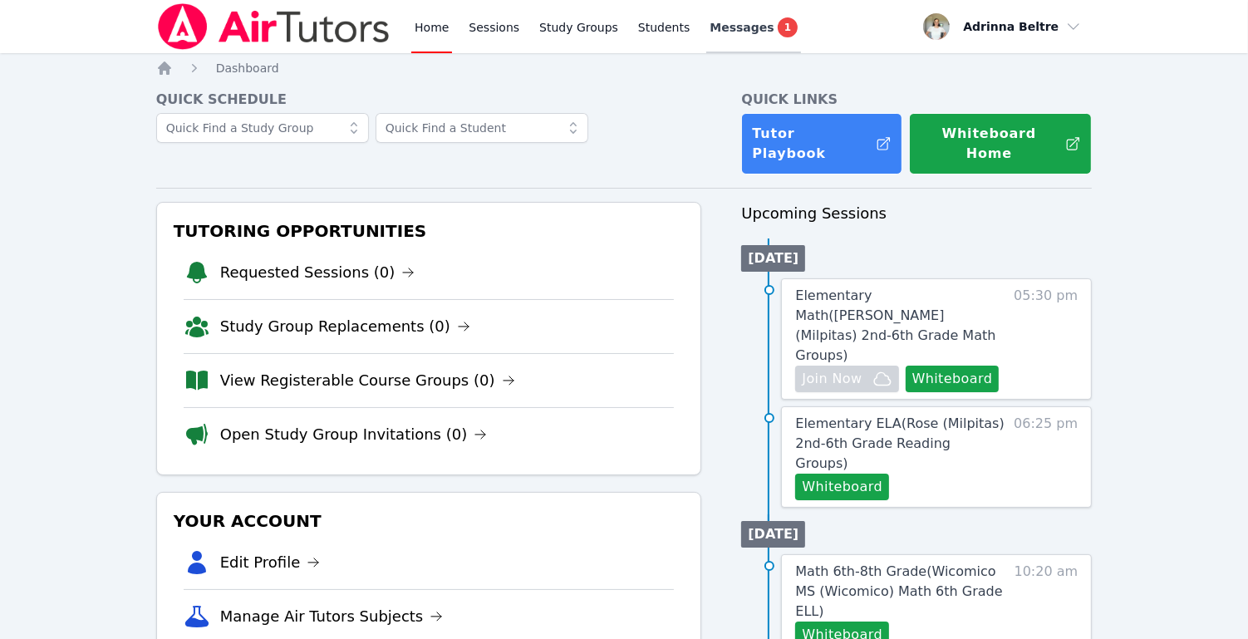
click at [721, 27] on span "Messages" at bounding box center [742, 27] width 64 height 17
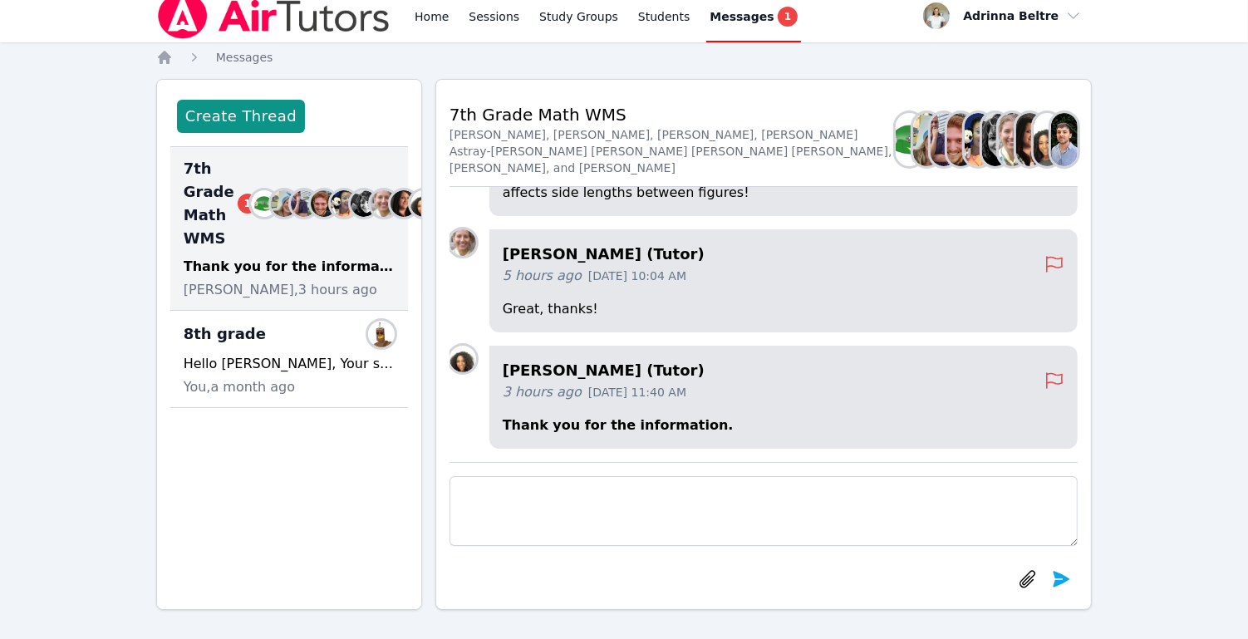
scroll to position [11, 0]
click at [828, 410] on div "[PERSON_NAME] (Tutor) 3 hours ago [DATE] 11:40 AM Thank you for the information." at bounding box center [783, 397] width 589 height 103
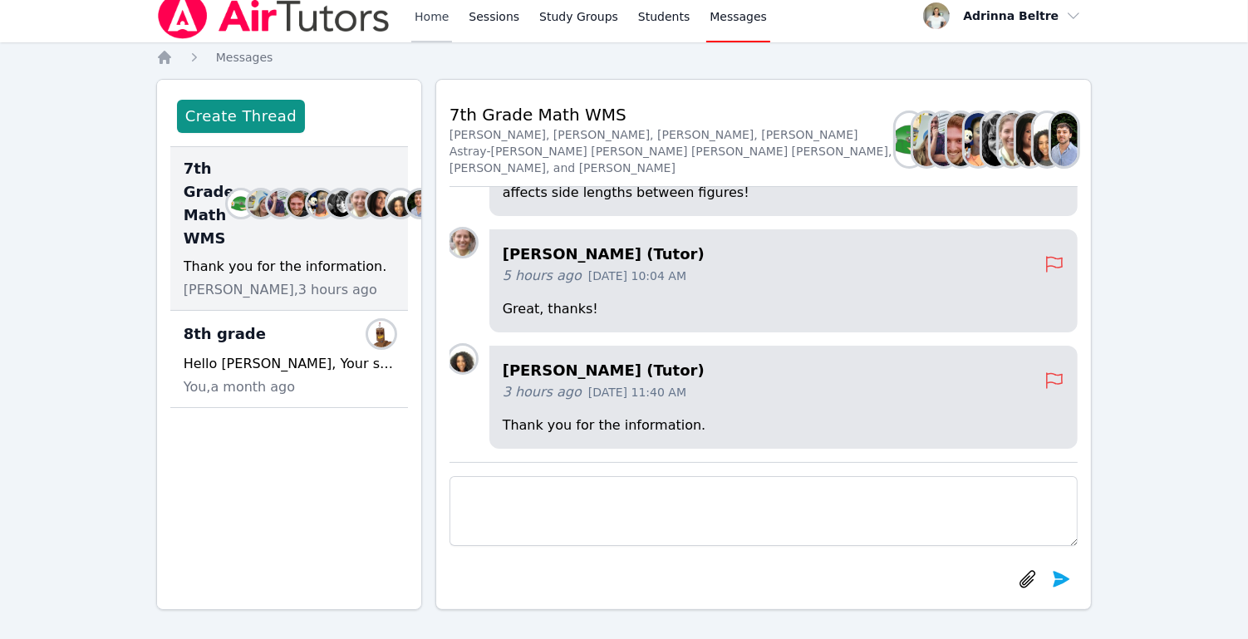
click at [430, 19] on link "Home" at bounding box center [431, 15] width 41 height 53
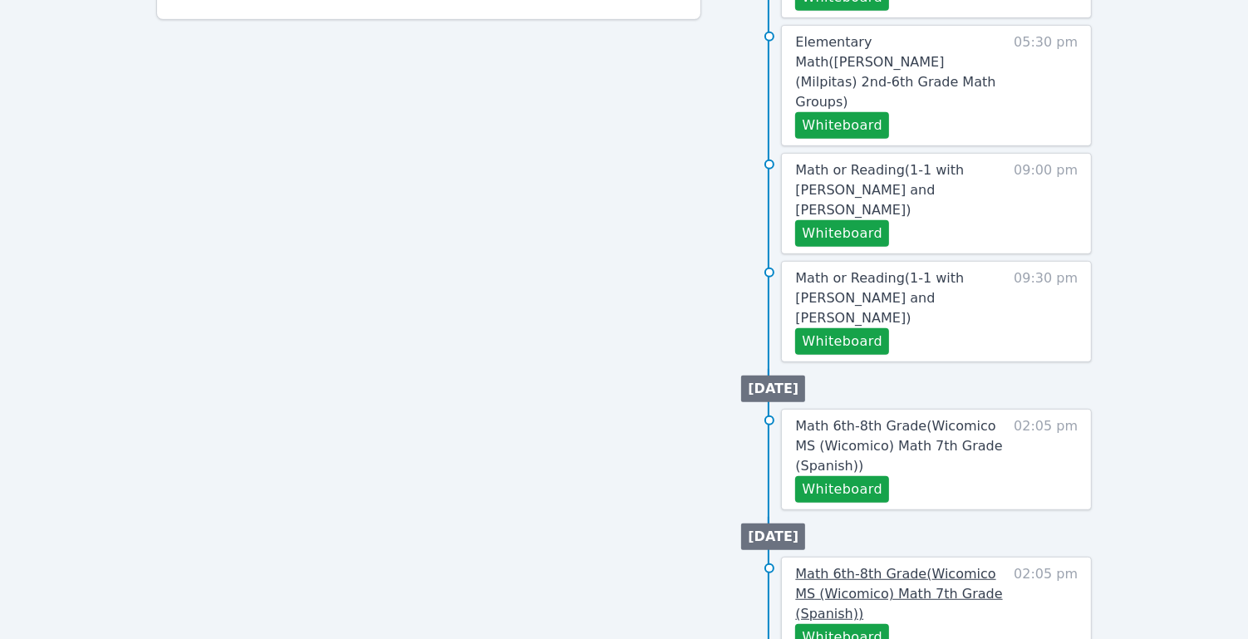
scroll to position [750, 0]
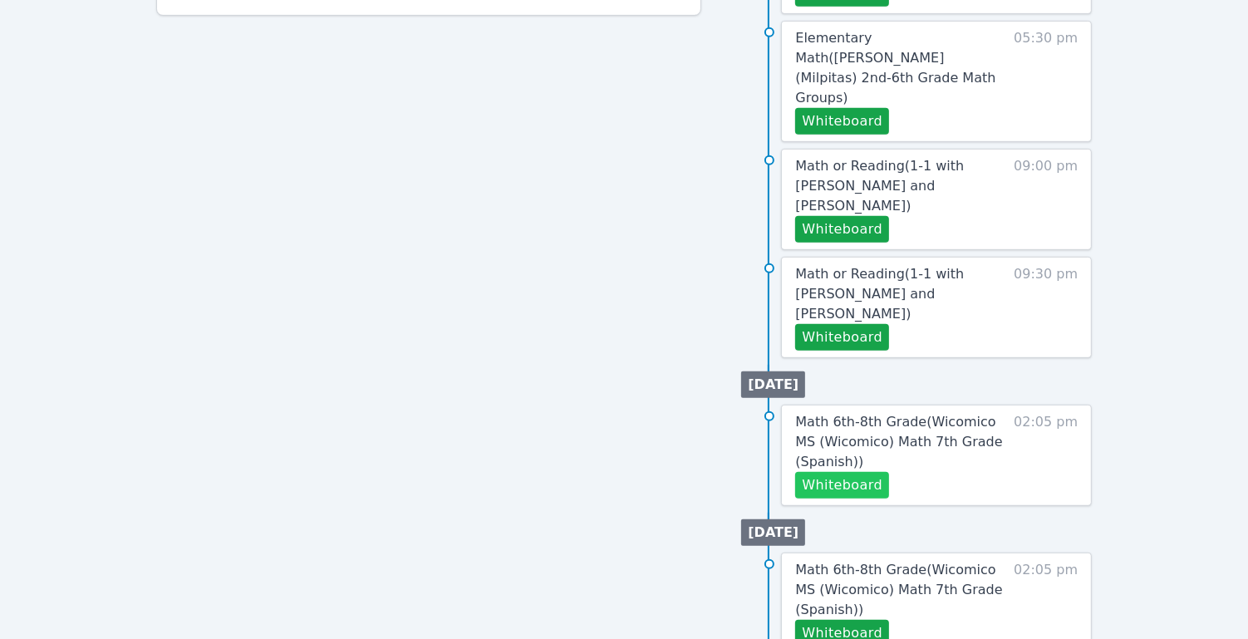
click at [863, 472] on button "Whiteboard" at bounding box center [842, 485] width 94 height 27
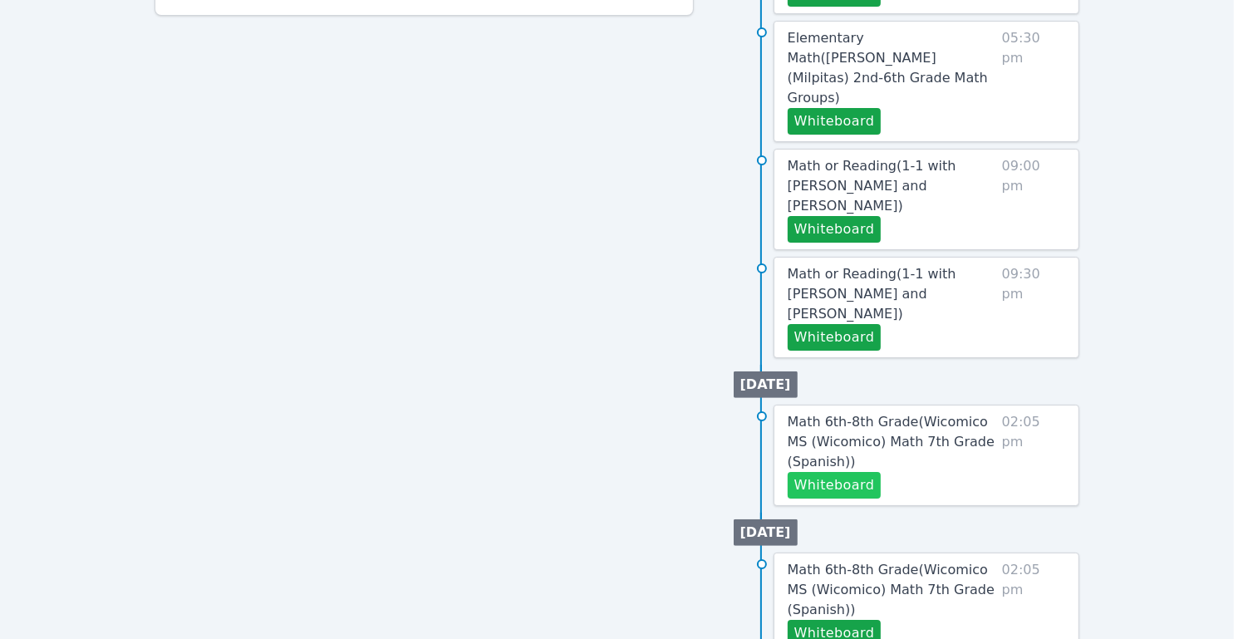
scroll to position [710, 0]
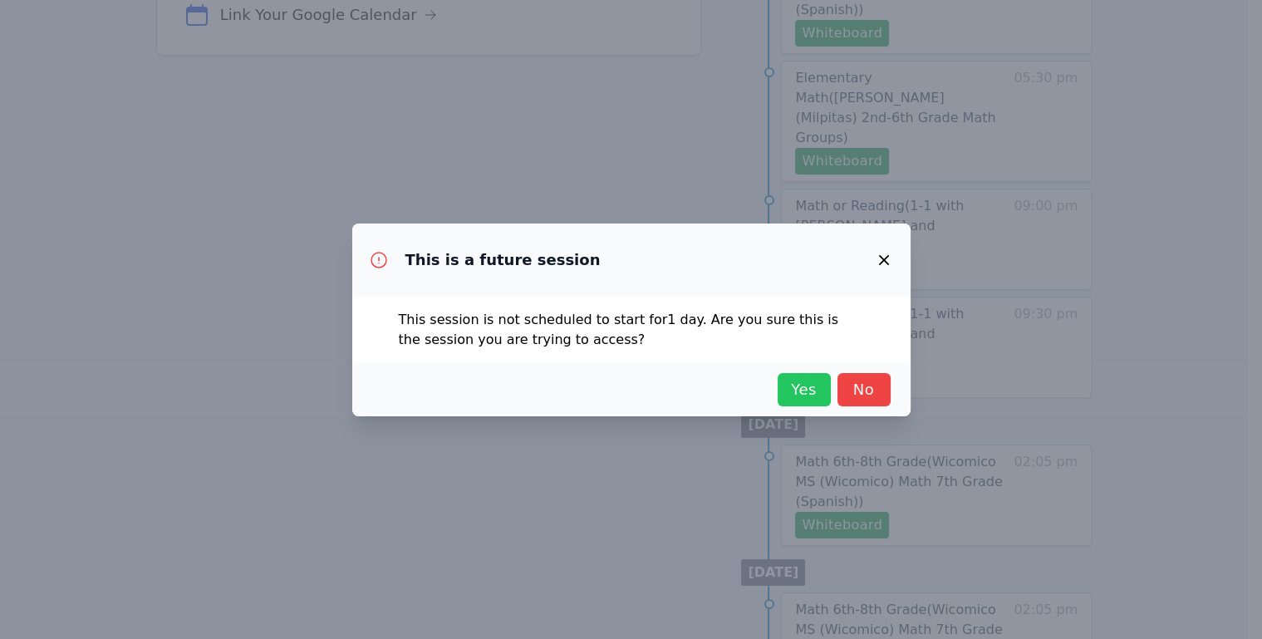
click at [785, 398] on button "Yes" at bounding box center [804, 389] width 53 height 33
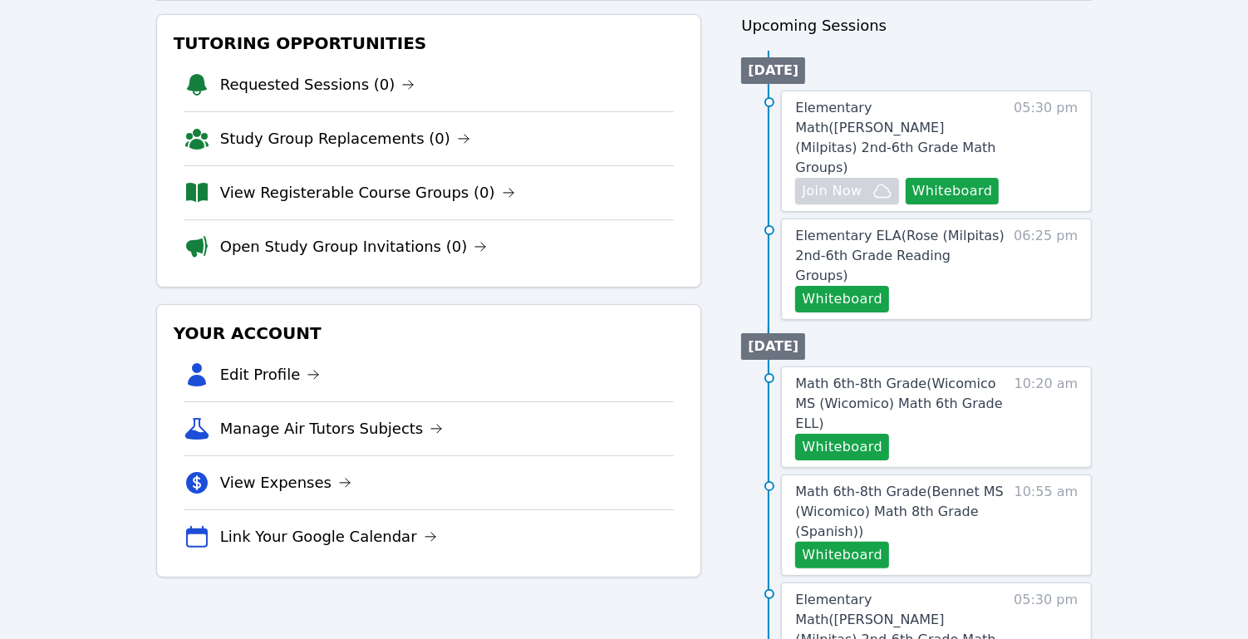
scroll to position [183, 0]
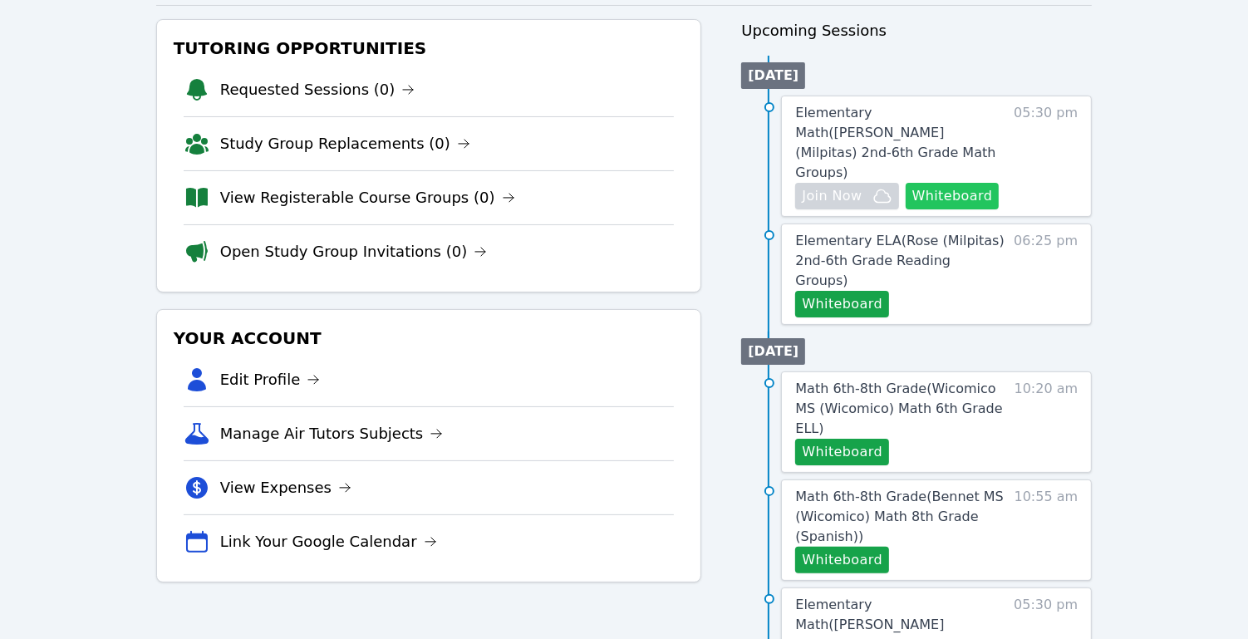
click at [954, 183] on button "Whiteboard" at bounding box center [953, 196] width 94 height 27
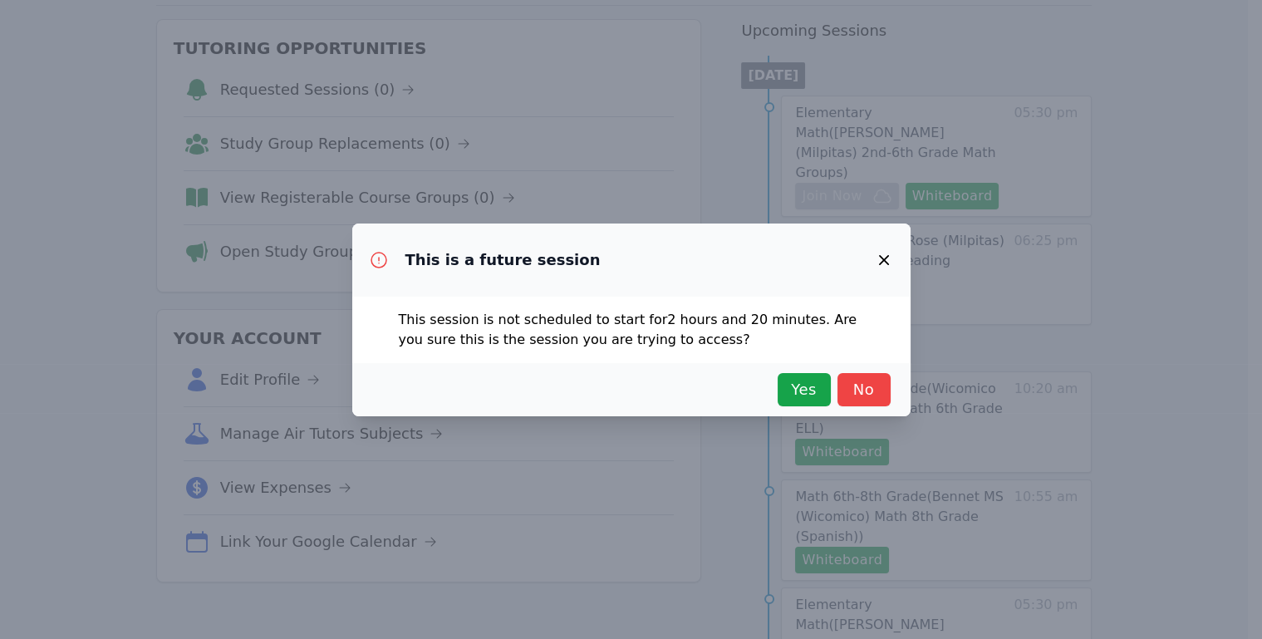
click at [878, 278] on button "button" at bounding box center [884, 260] width 40 height 40
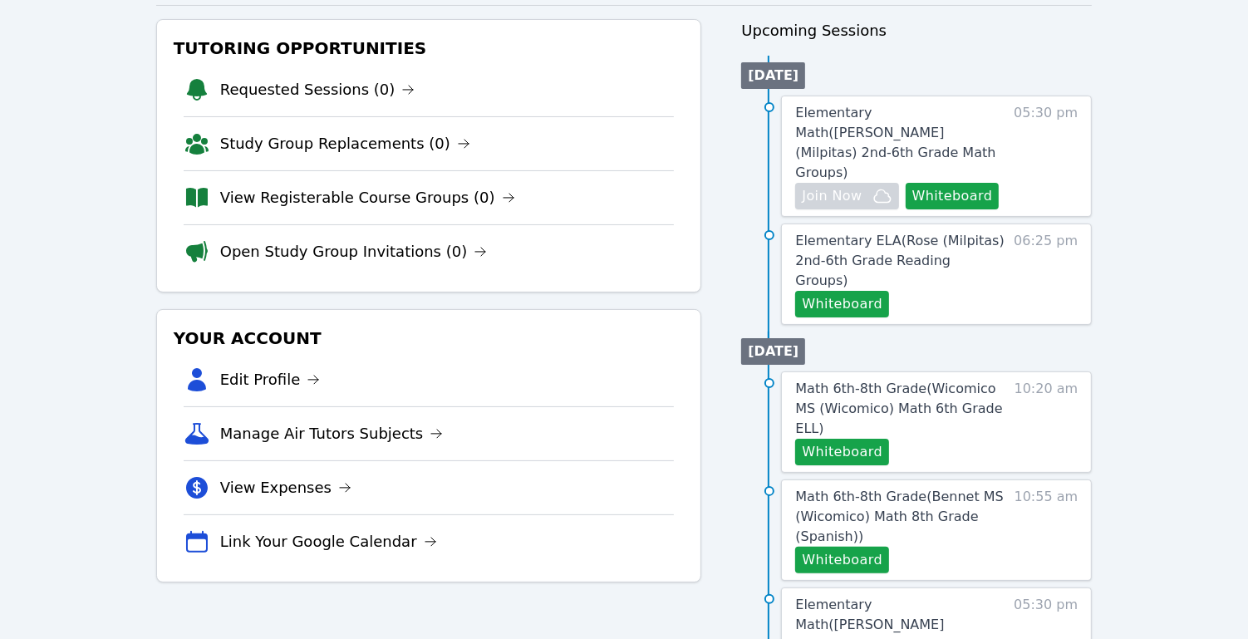
click at [881, 263] on div "Elementary ELA ( Rose (Milpitas) 2nd-6th Grade Reading Groups ) Whiteboard 06:2…" at bounding box center [936, 274] width 311 height 101
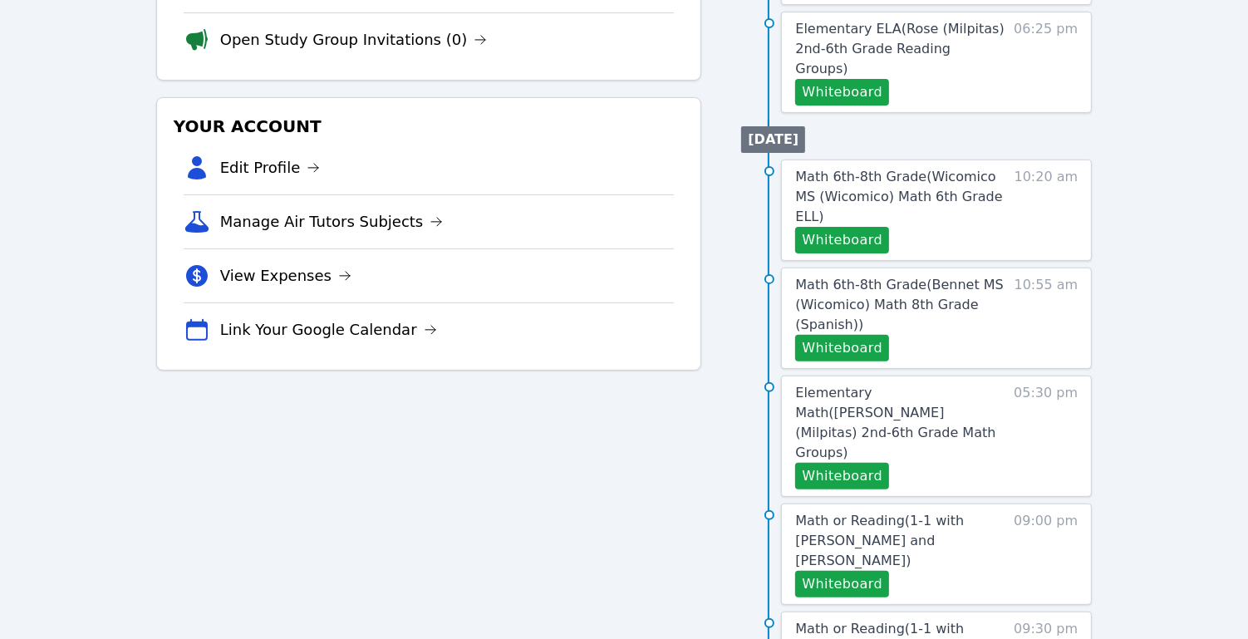
scroll to position [395, 0]
click at [866, 571] on button "Whiteboard" at bounding box center [842, 584] width 94 height 27
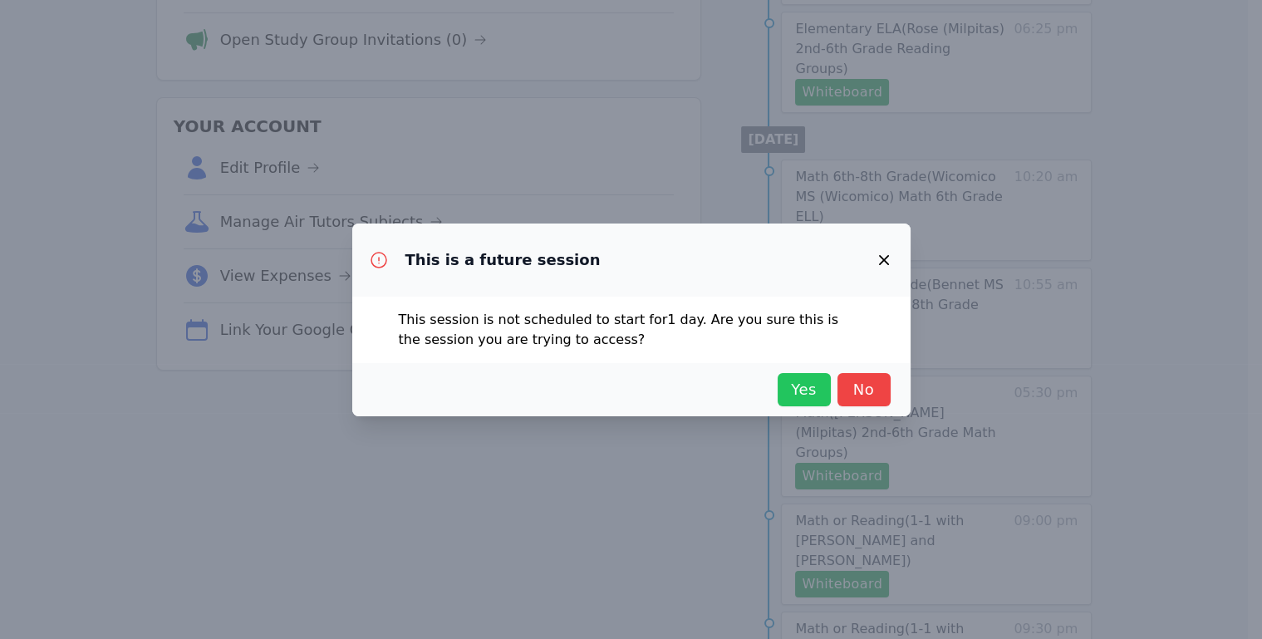
click at [815, 396] on span "Yes" at bounding box center [804, 389] width 37 height 23
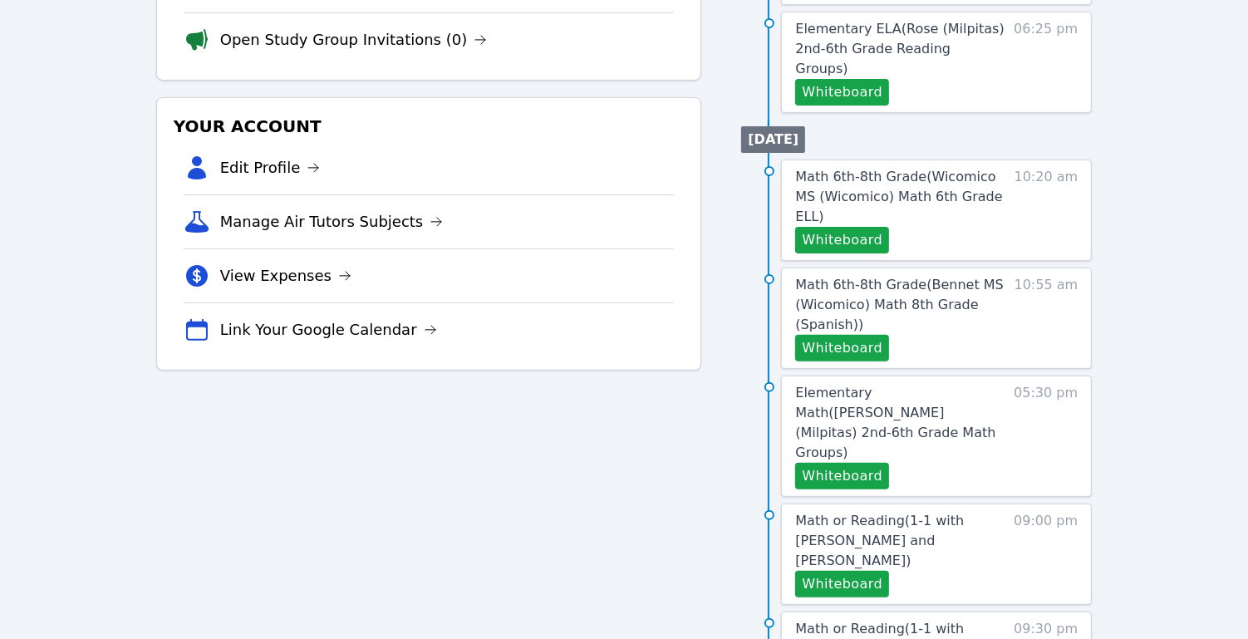
click at [495, 466] on div "Tutoring Opportunities Requested Sessions (0) Study Group Replacements (0) View…" at bounding box center [429, 465] width 546 height 1316
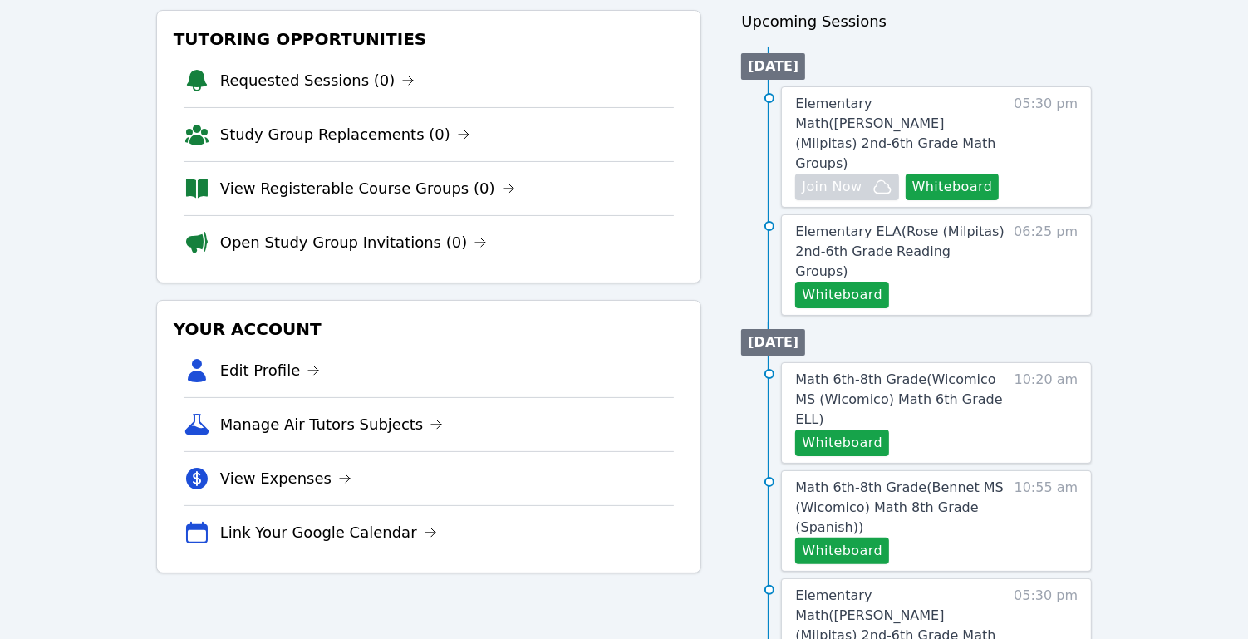
scroll to position [173, 0]
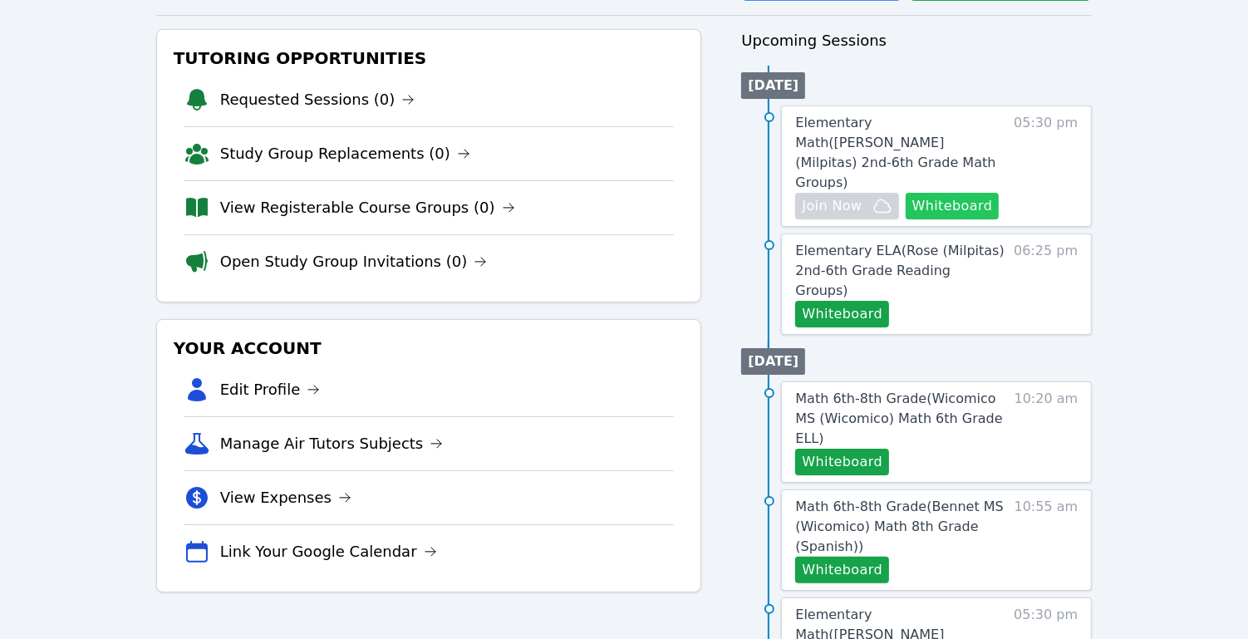
click at [956, 193] on button "Whiteboard" at bounding box center [953, 206] width 94 height 27
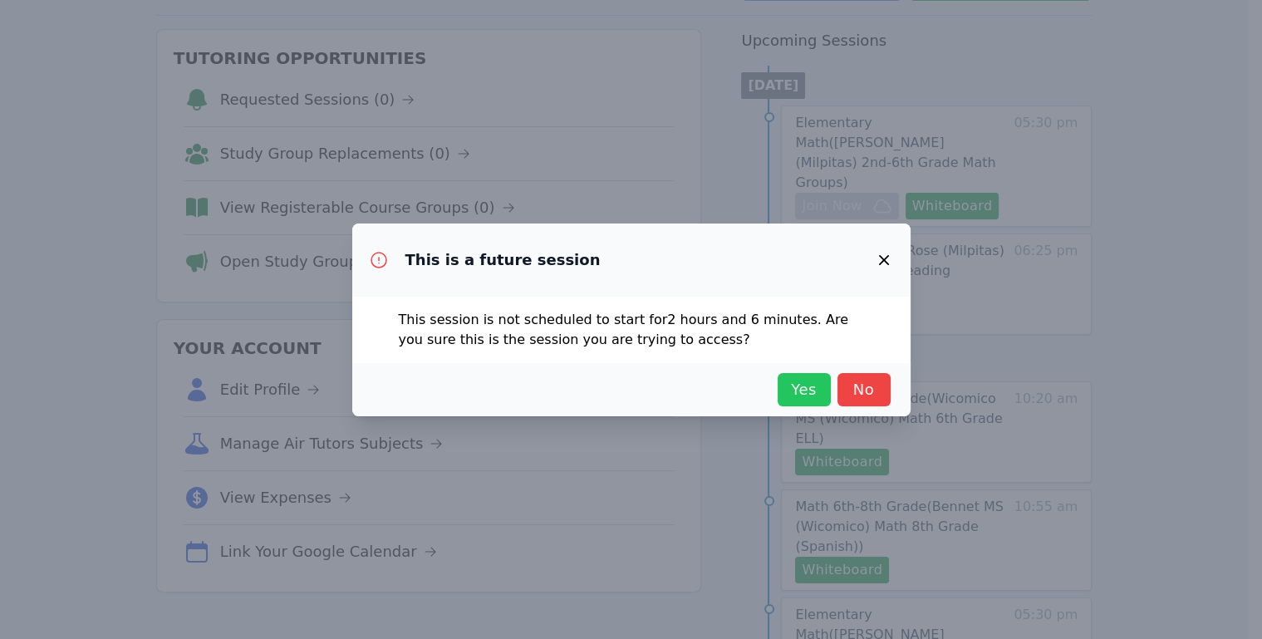
click at [821, 383] on span "Yes" at bounding box center [804, 389] width 37 height 23
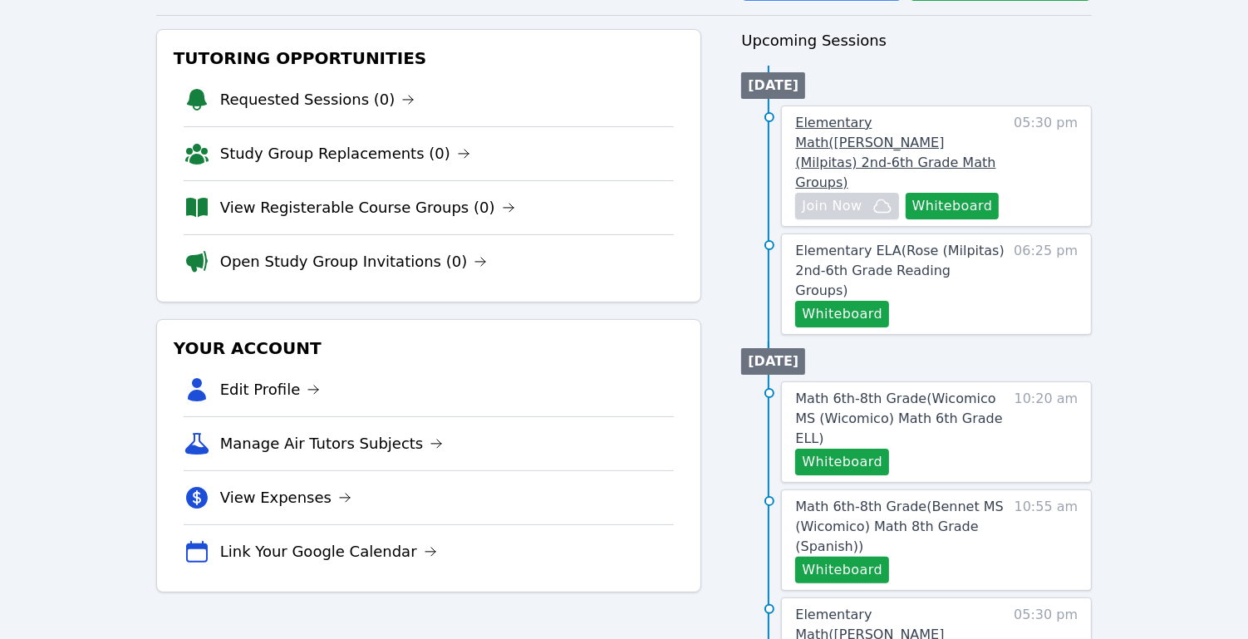
click at [950, 116] on link "Elementary Math ( [PERSON_NAME] (Milpitas) 2nd-6th Grade Math Groups )" at bounding box center [901, 153] width 212 height 80
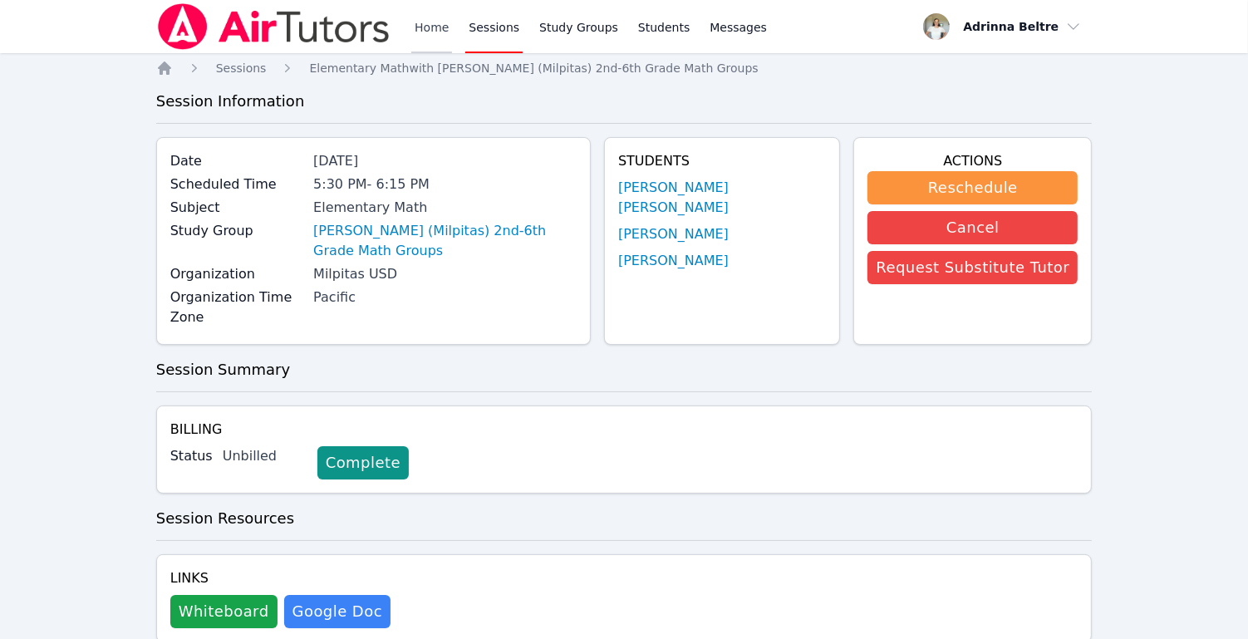
click at [435, 35] on link "Home" at bounding box center [431, 26] width 41 height 53
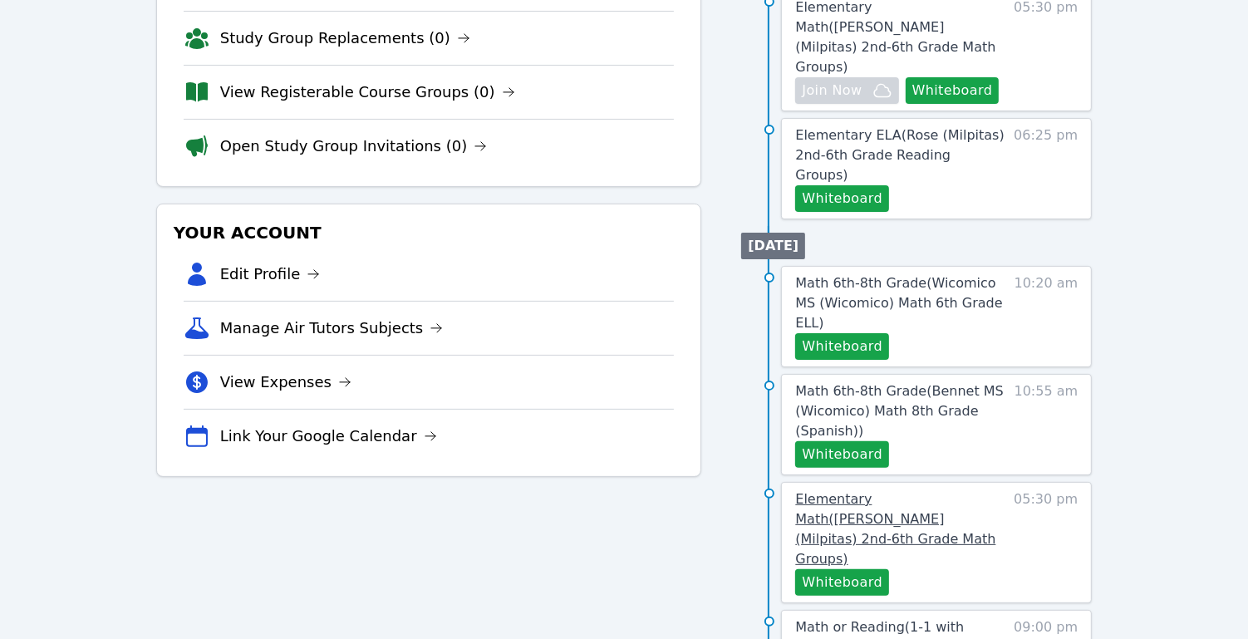
scroll to position [301, 0]
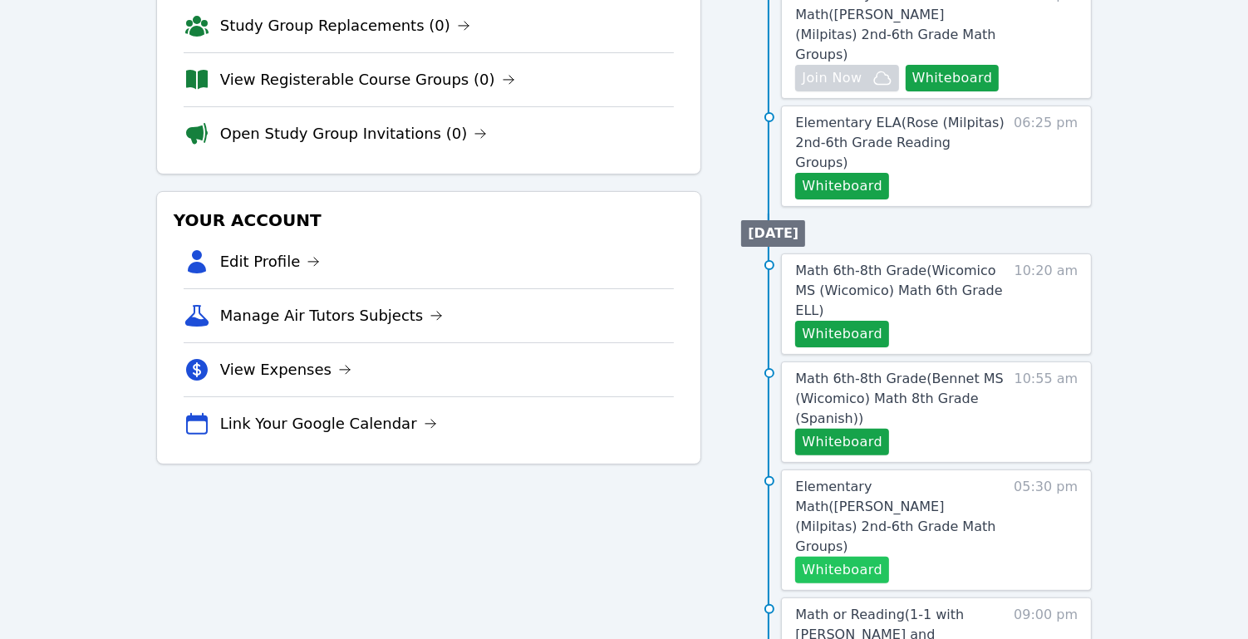
click at [868, 557] on button "Whiteboard" at bounding box center [842, 570] width 94 height 27
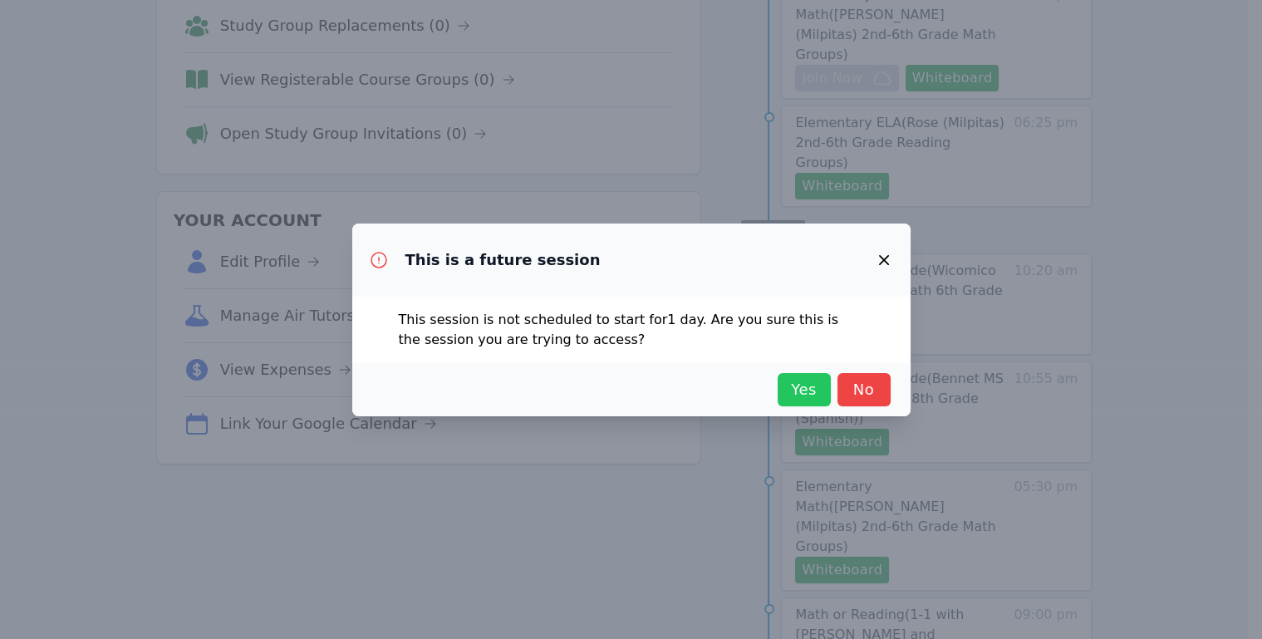
click at [794, 394] on span "Yes" at bounding box center [804, 389] width 37 height 23
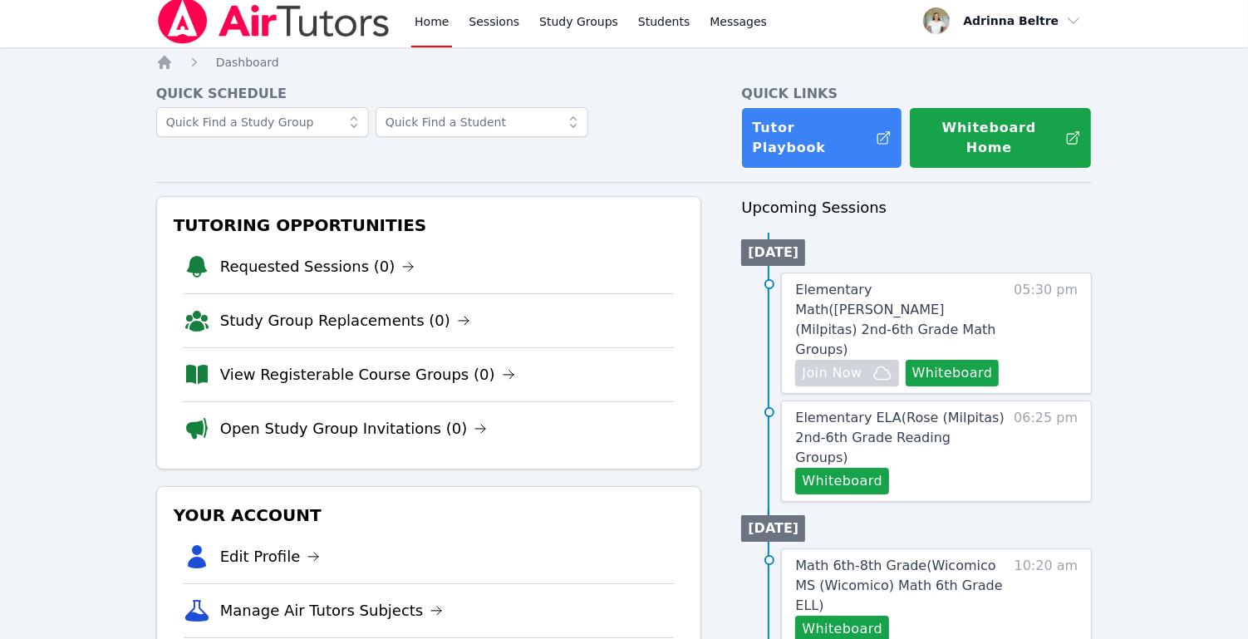
scroll to position [0, 0]
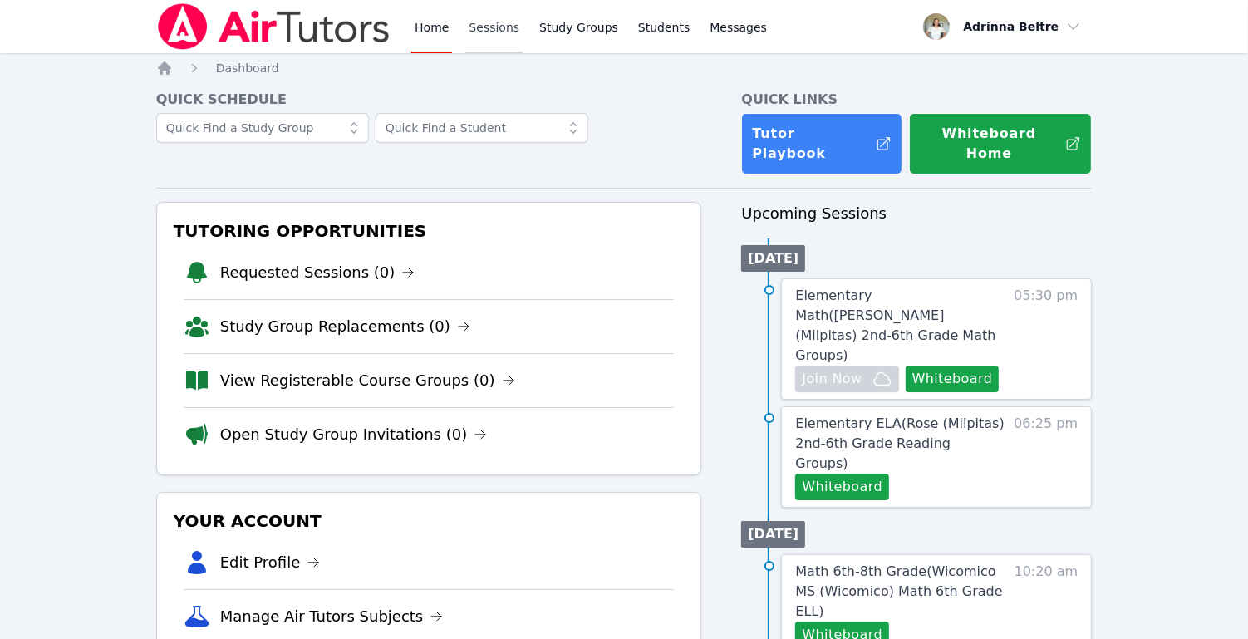
click at [481, 26] on link "Sessions" at bounding box center [493, 26] width 57 height 53
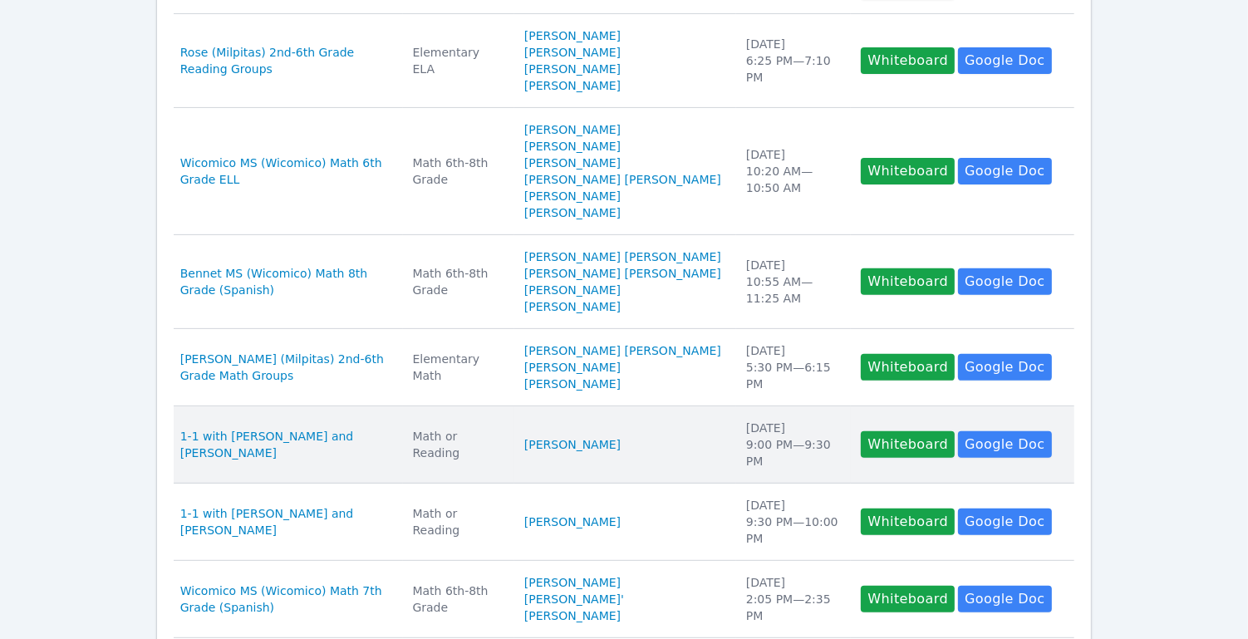
scroll to position [865, 0]
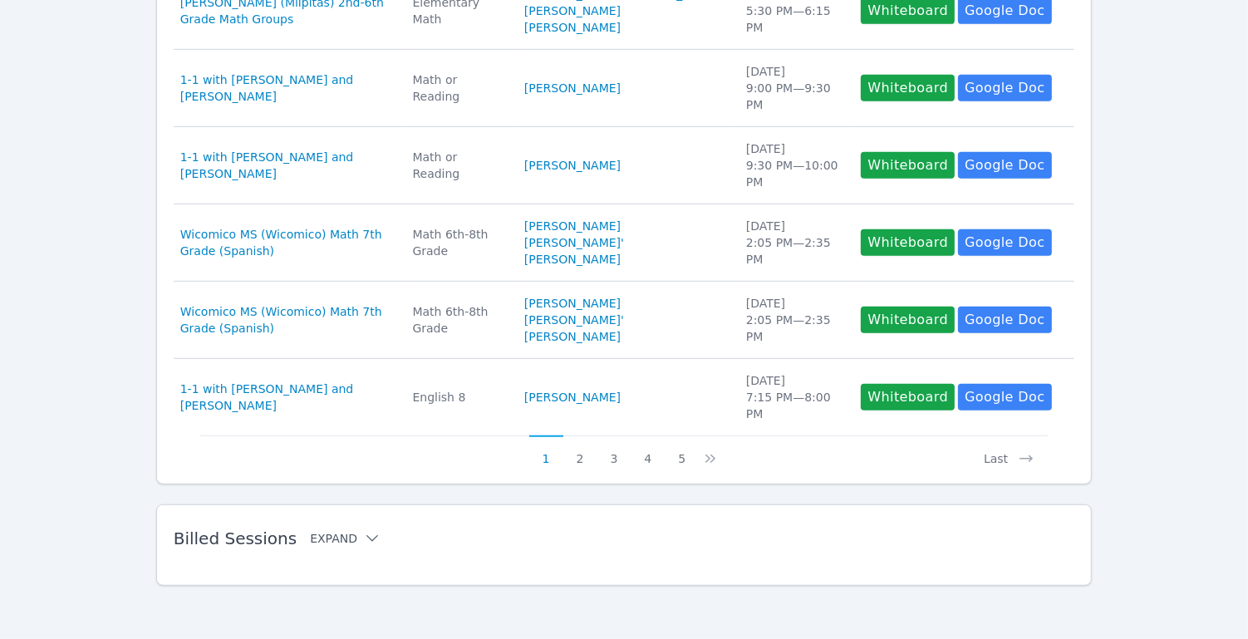
click at [348, 539] on button "Expand" at bounding box center [345, 538] width 71 height 17
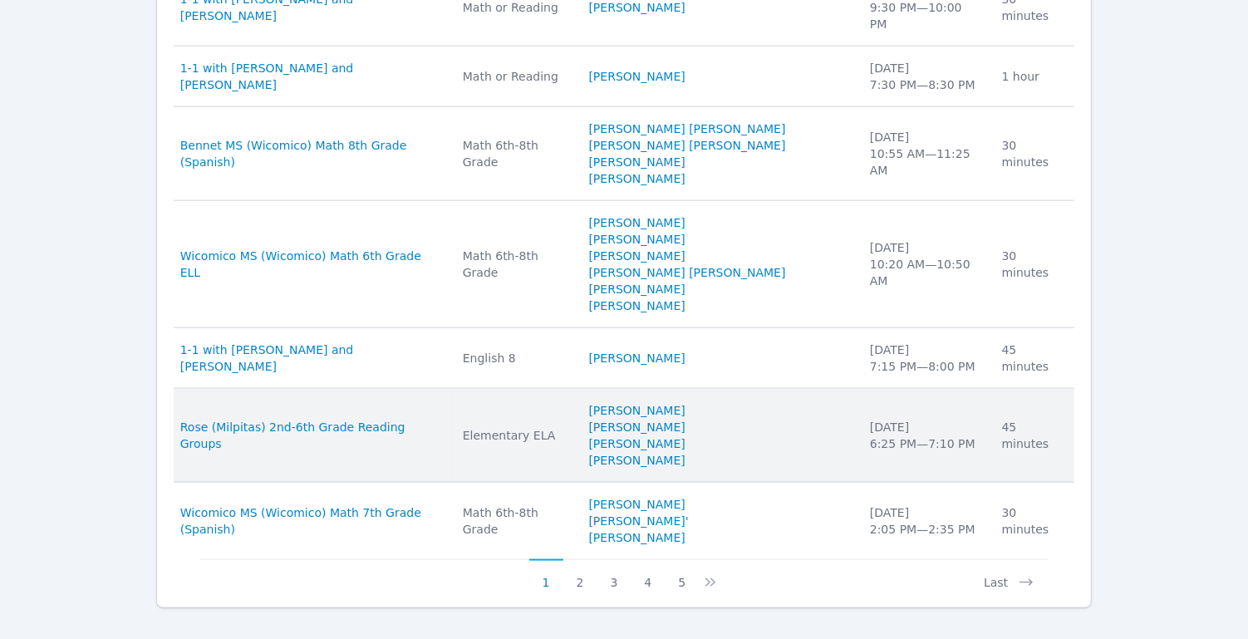
scroll to position [1765, 0]
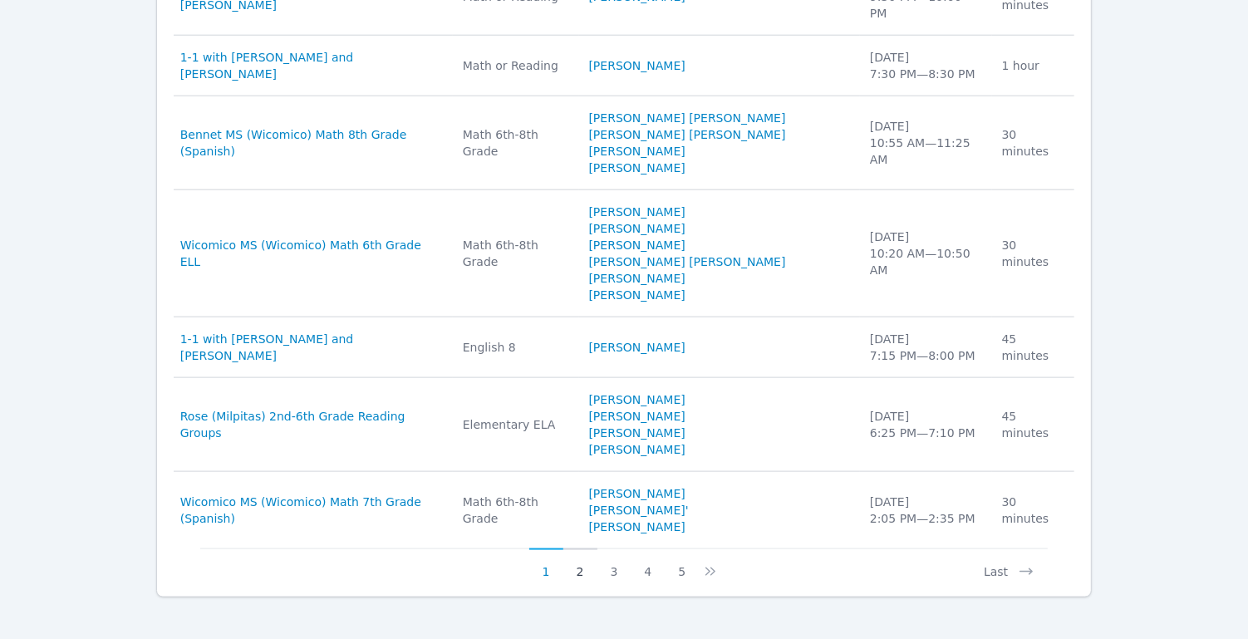
click at [575, 559] on button "2" at bounding box center [580, 564] width 34 height 32
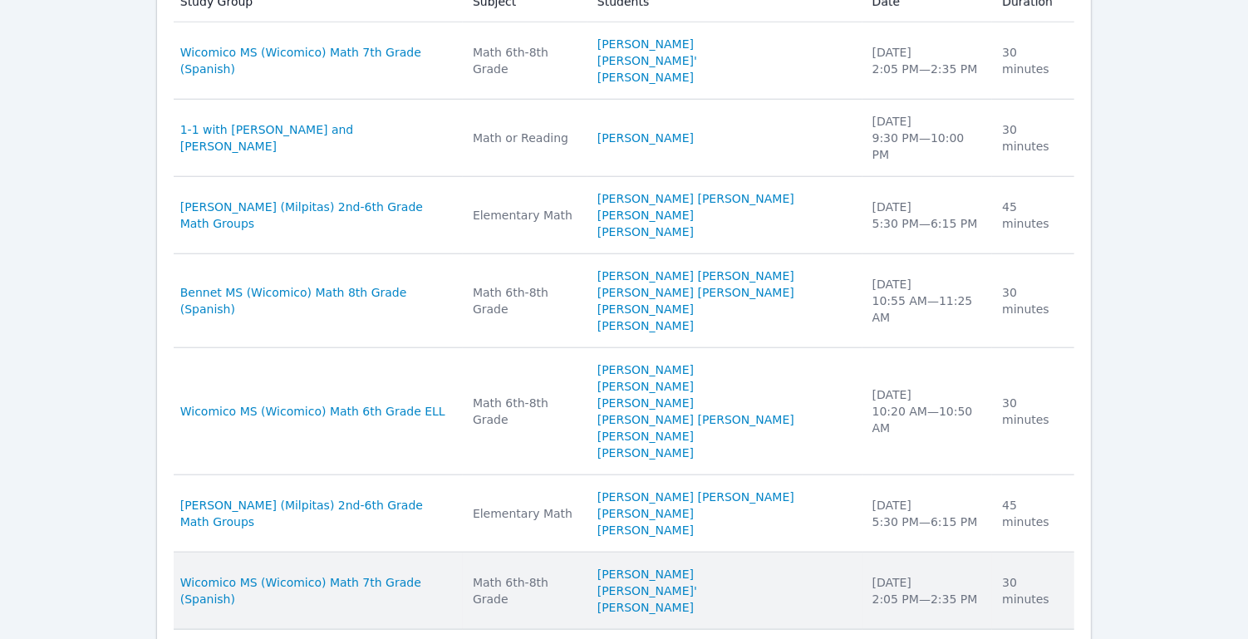
scroll to position [1393, 0]
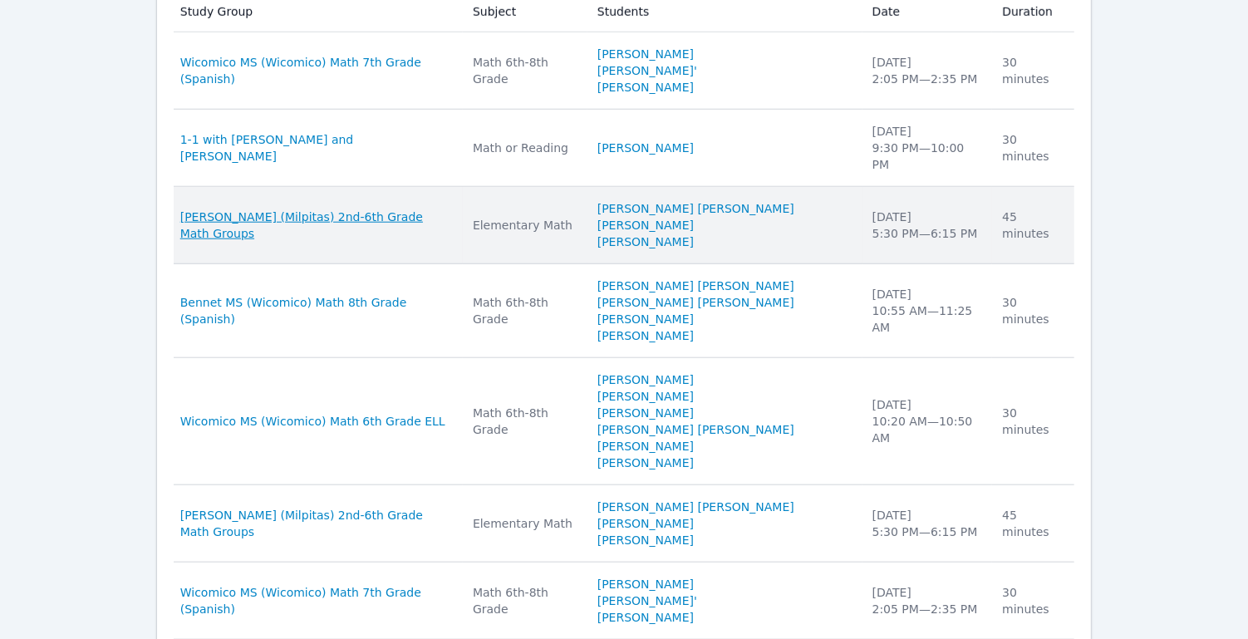
click at [378, 242] on span "[PERSON_NAME] (Milpitas) 2nd-6th Grade Math Groups" at bounding box center [316, 225] width 273 height 33
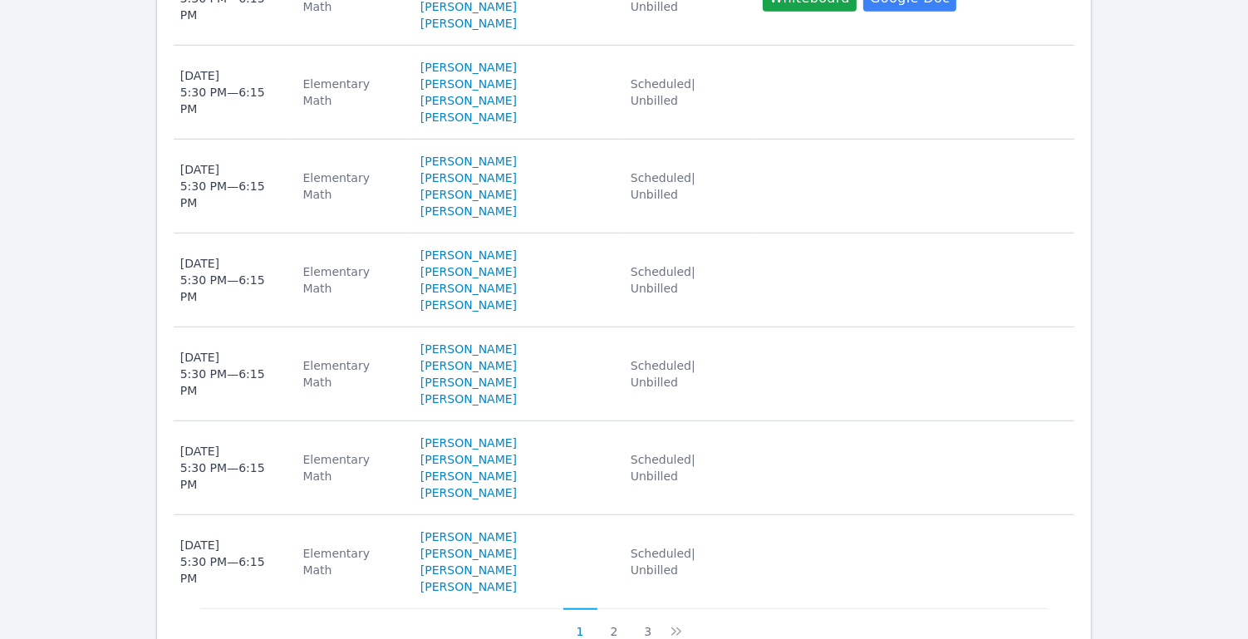
scroll to position [1066, 0]
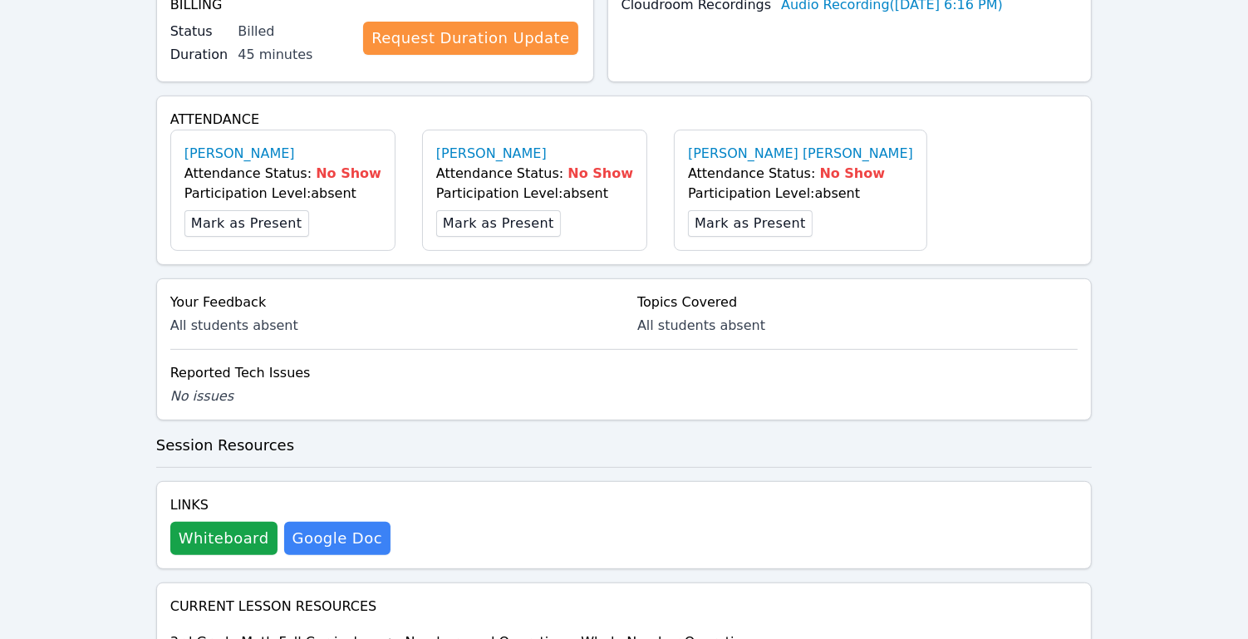
scroll to position [421, 0]
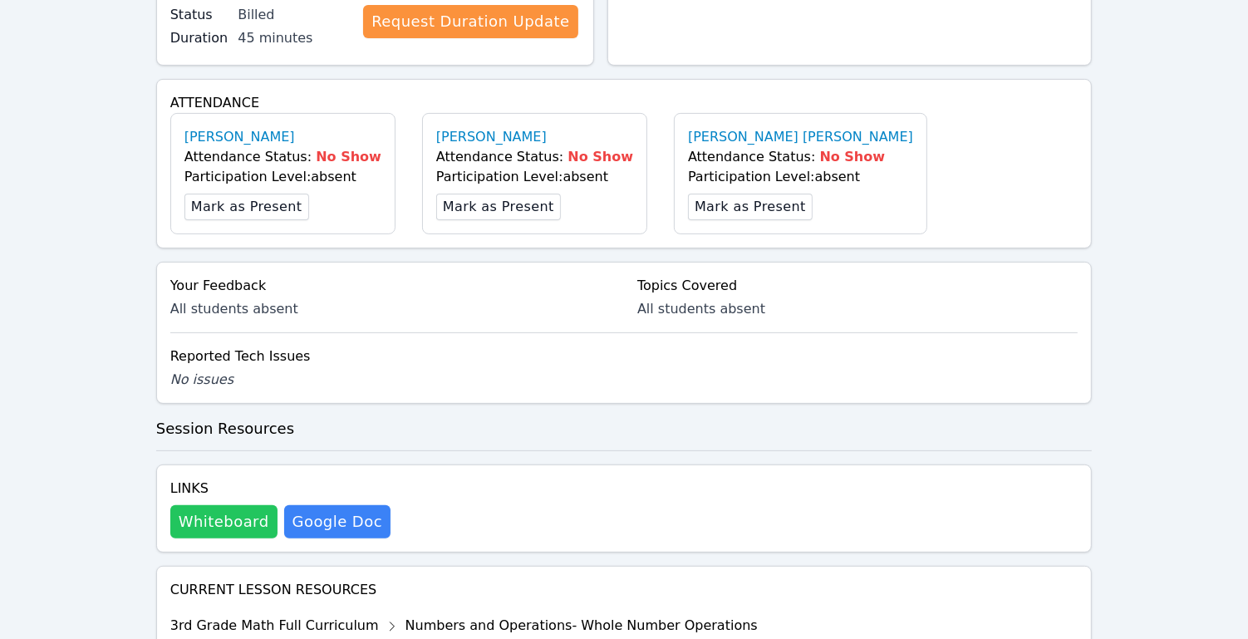
click at [214, 505] on button "Whiteboard" at bounding box center [223, 521] width 107 height 33
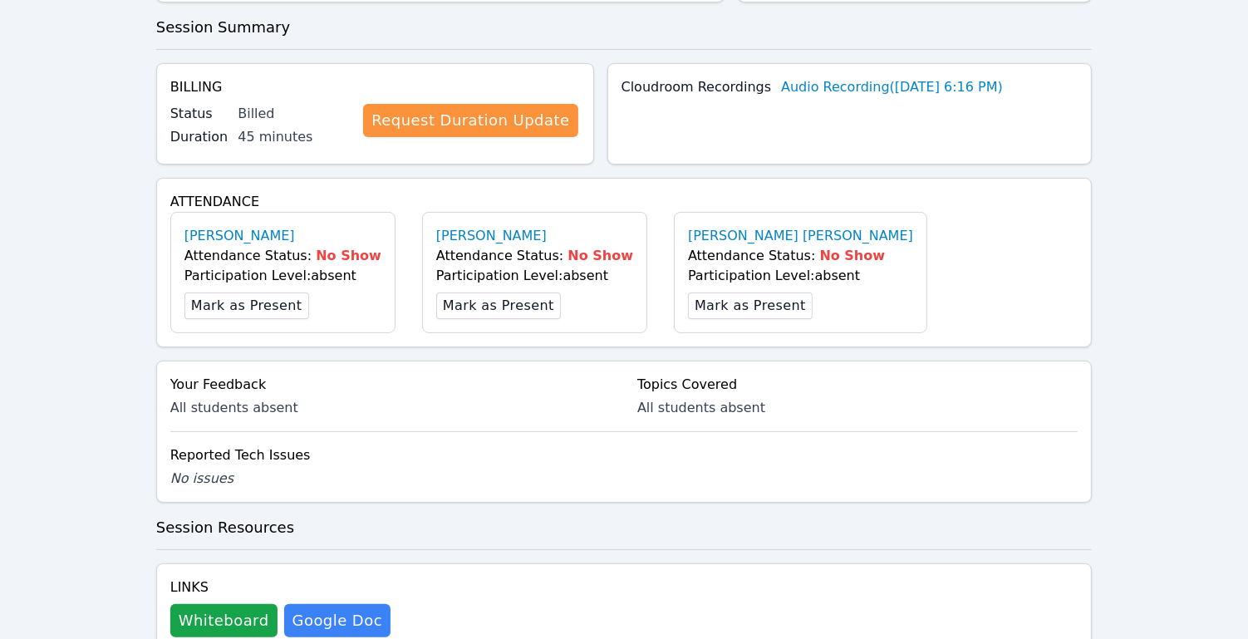
scroll to position [0, 0]
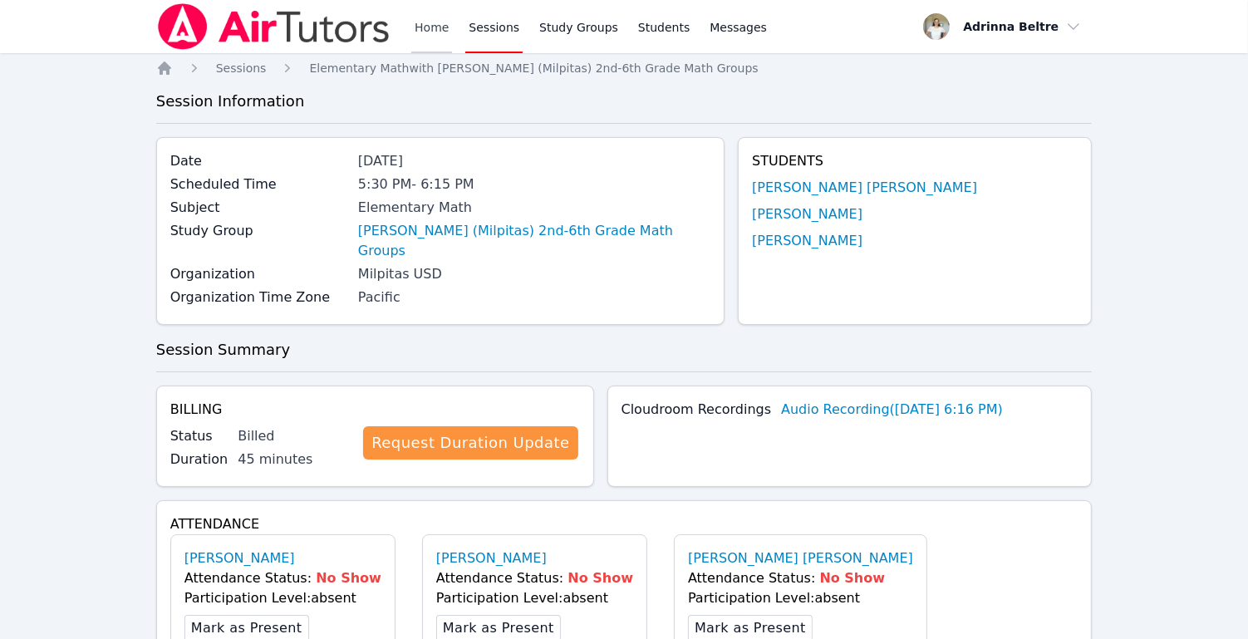
click at [420, 27] on link "Home" at bounding box center [431, 26] width 41 height 53
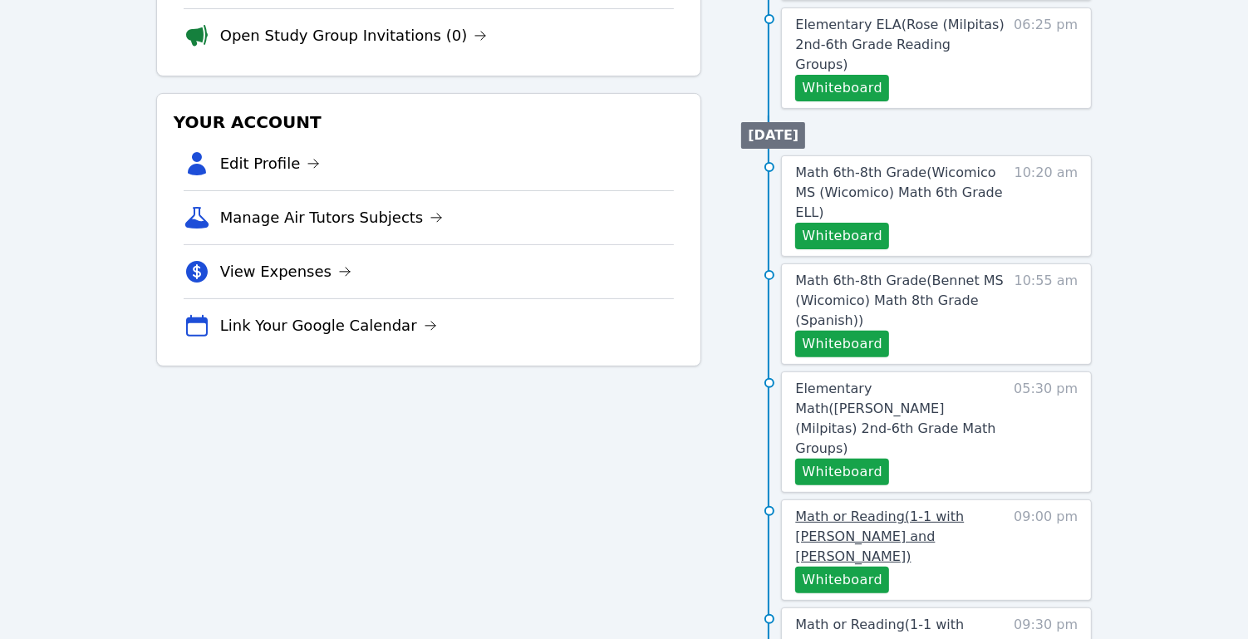
scroll to position [81, 0]
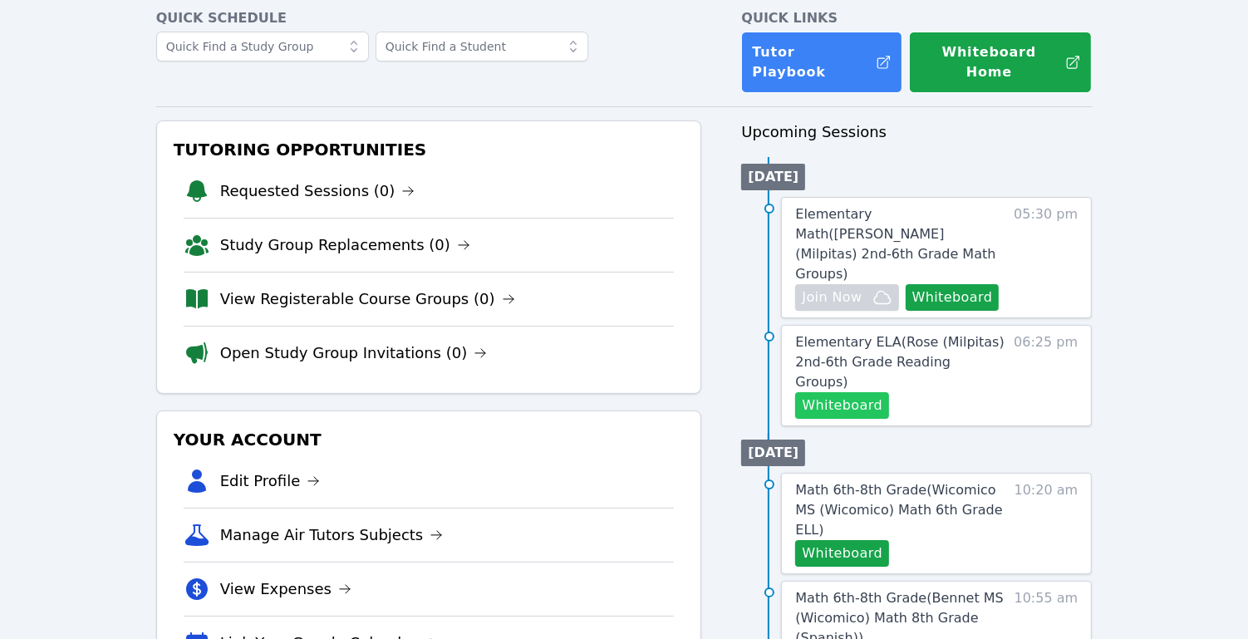
click at [865, 392] on button "Whiteboard" at bounding box center [842, 405] width 94 height 27
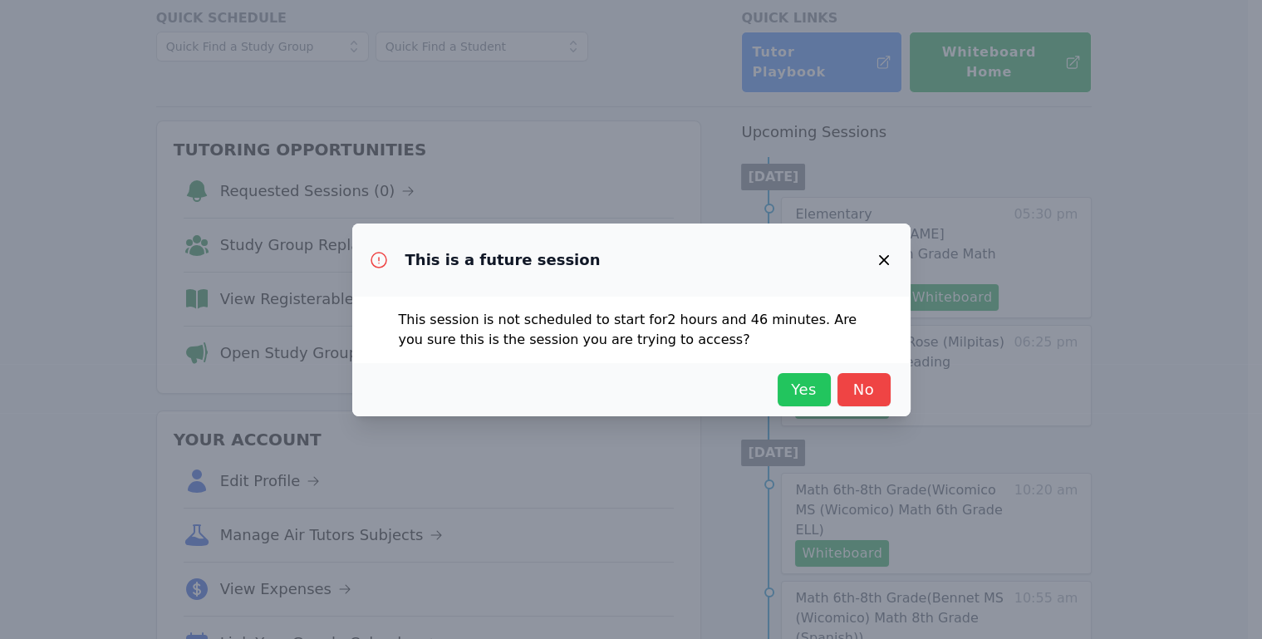
click at [789, 381] on span "Yes" at bounding box center [804, 389] width 37 height 23
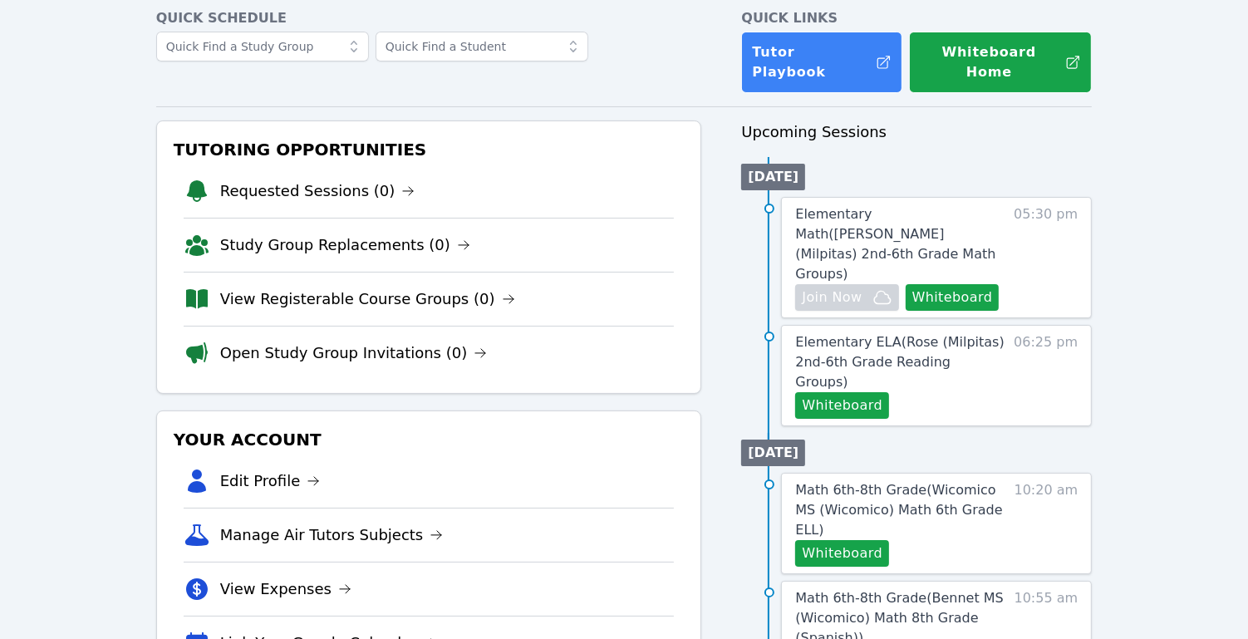
scroll to position [86, 0]
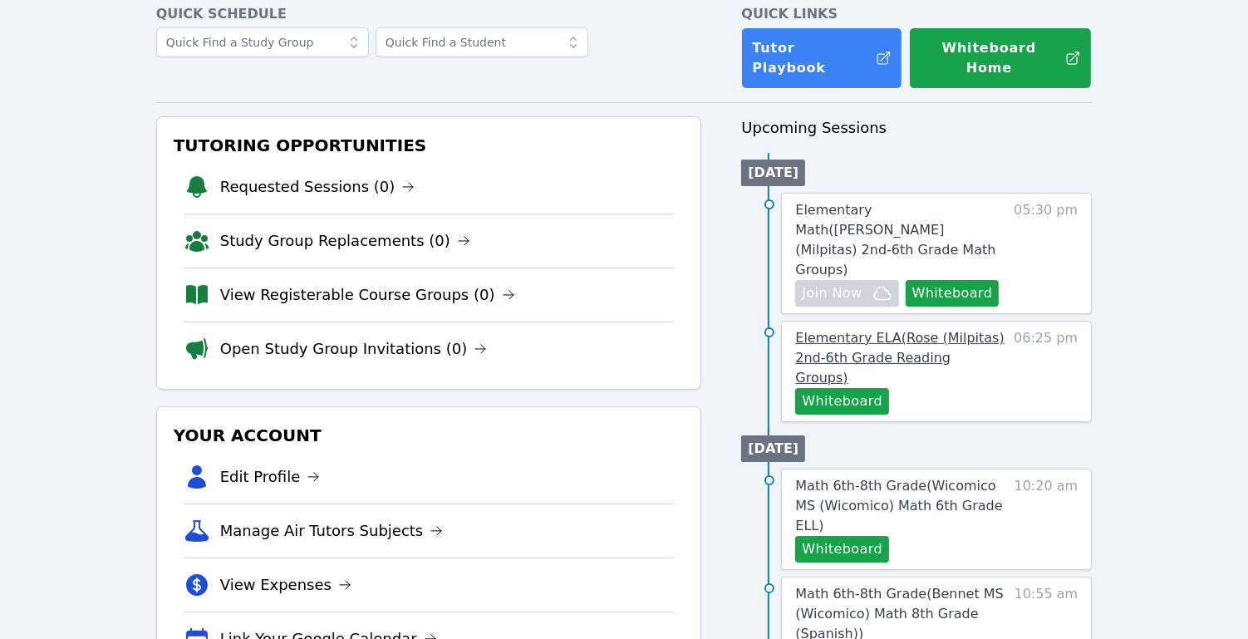
click at [938, 330] on span "Elementary ELA ( Rose (Milpitas) 2nd-6th Grade Reading Groups )" at bounding box center [899, 358] width 209 height 56
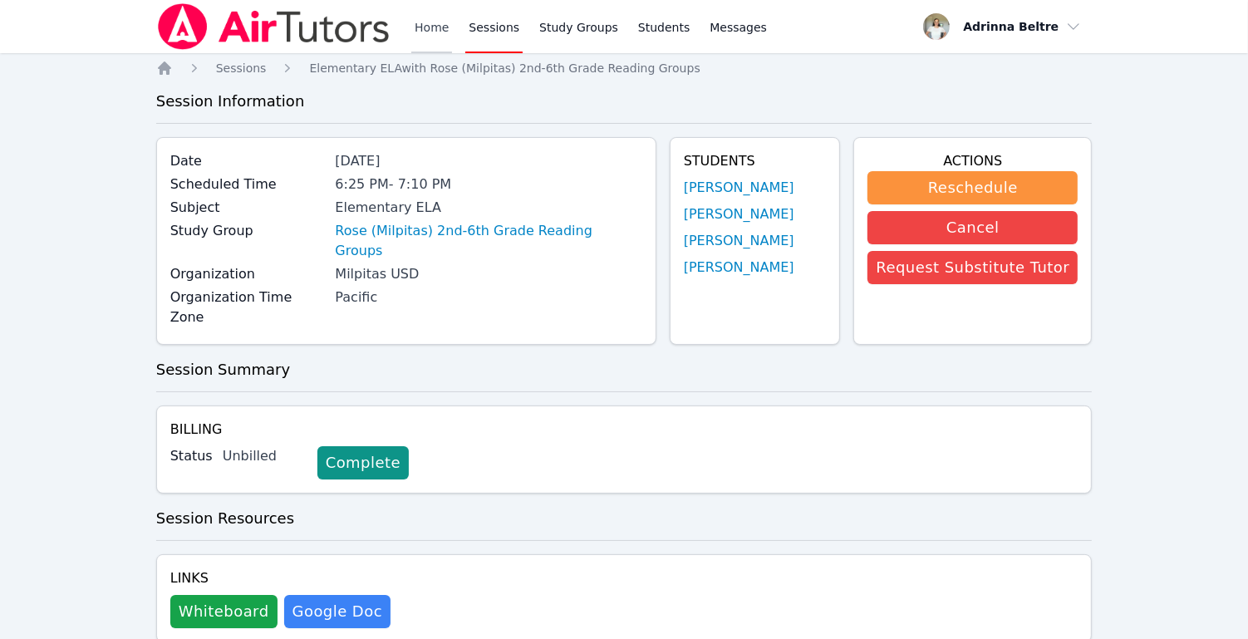
click at [424, 30] on link "Home" at bounding box center [431, 26] width 41 height 53
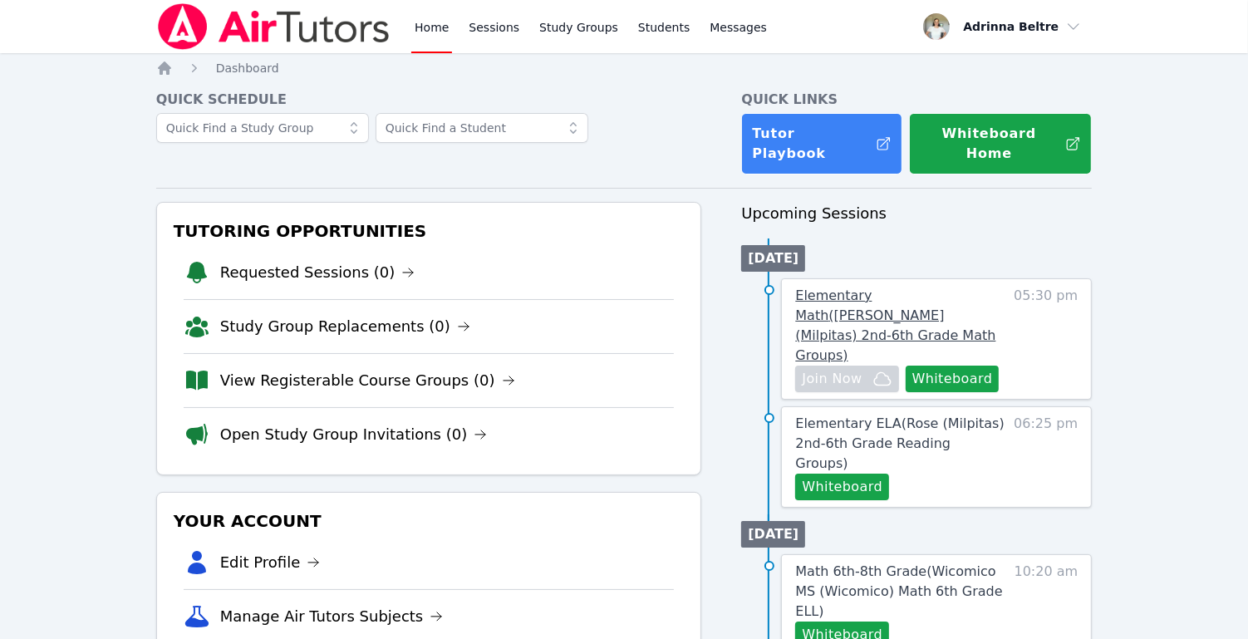
click at [896, 302] on span "Elementary Math ( [PERSON_NAME] (Milpitas) 2nd-6th Grade Math Groups )" at bounding box center [895, 326] width 200 height 76
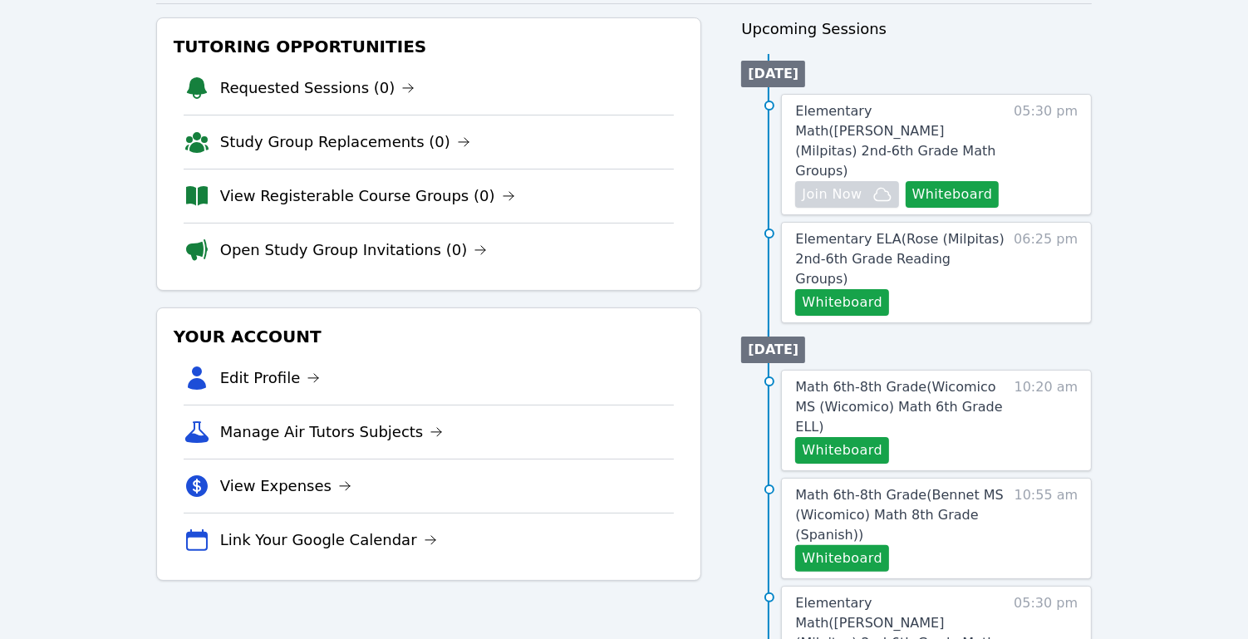
scroll to position [185, 0]
click at [947, 230] on span "Elementary ELA ( Rose (Milpitas) 2nd-6th Grade Reading Groups )" at bounding box center [899, 258] width 209 height 56
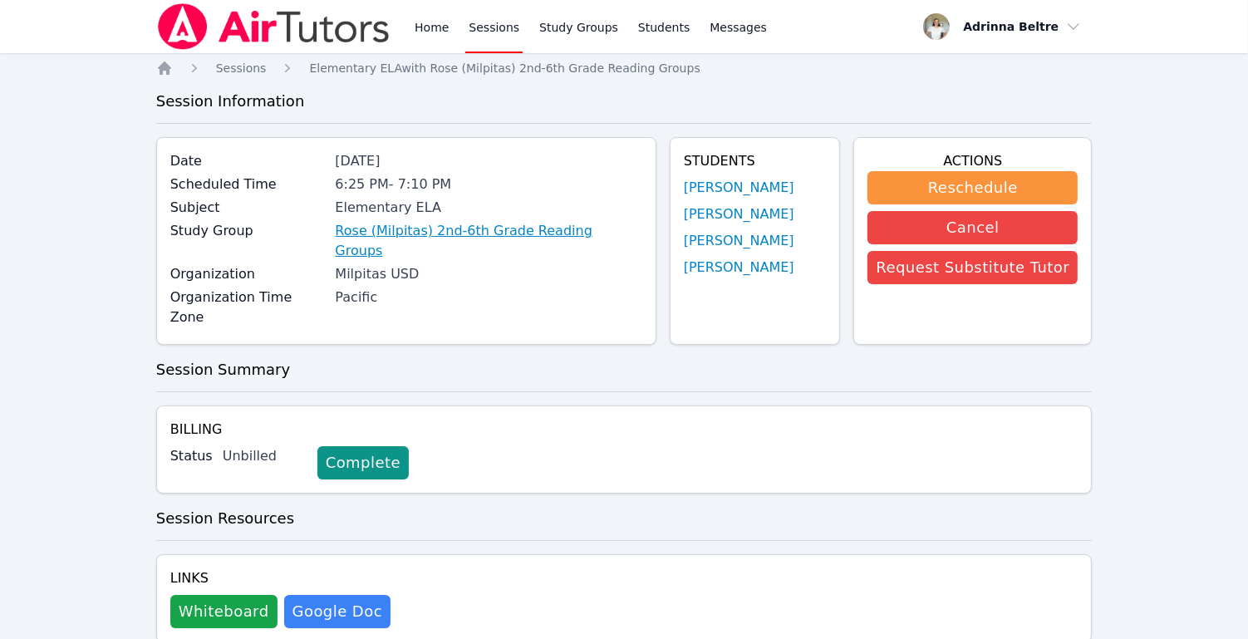
click at [488, 234] on link "Rose (Milpitas) 2nd-6th Grade Reading Groups" at bounding box center [488, 241] width 307 height 40
click at [421, 30] on link "Home" at bounding box center [431, 26] width 41 height 53
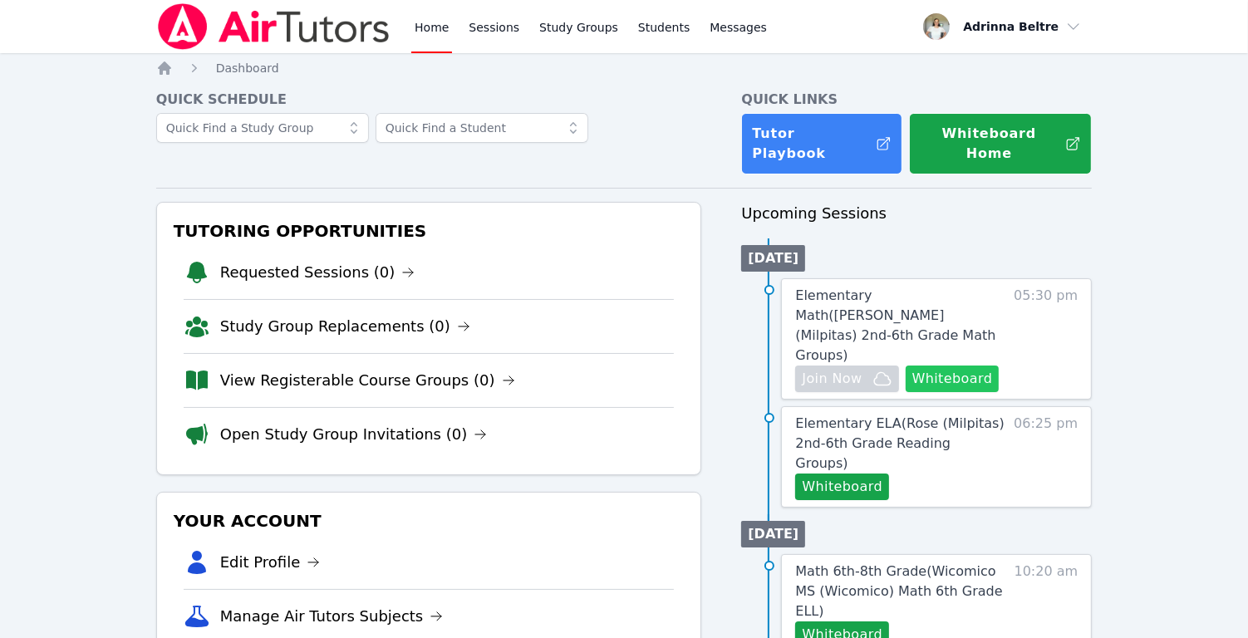
click at [947, 366] on button "Whiteboard" at bounding box center [953, 379] width 94 height 27
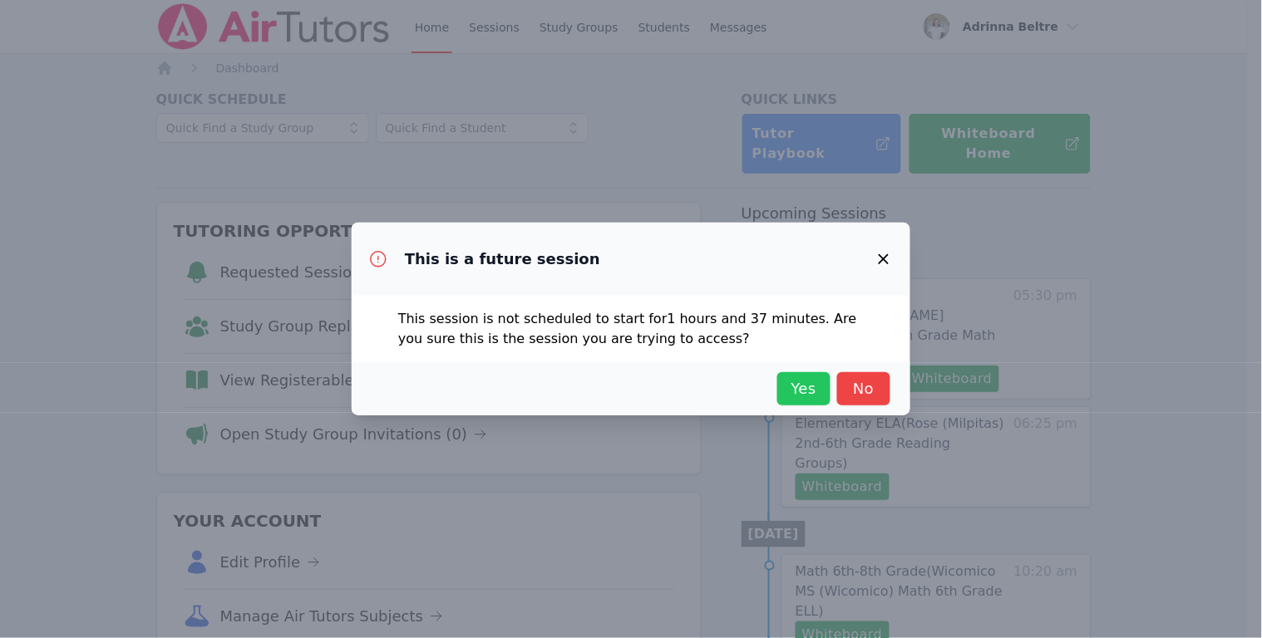
click at [783, 387] on button "Yes" at bounding box center [803, 388] width 53 height 33
